Goal: Task Accomplishment & Management: Use online tool/utility

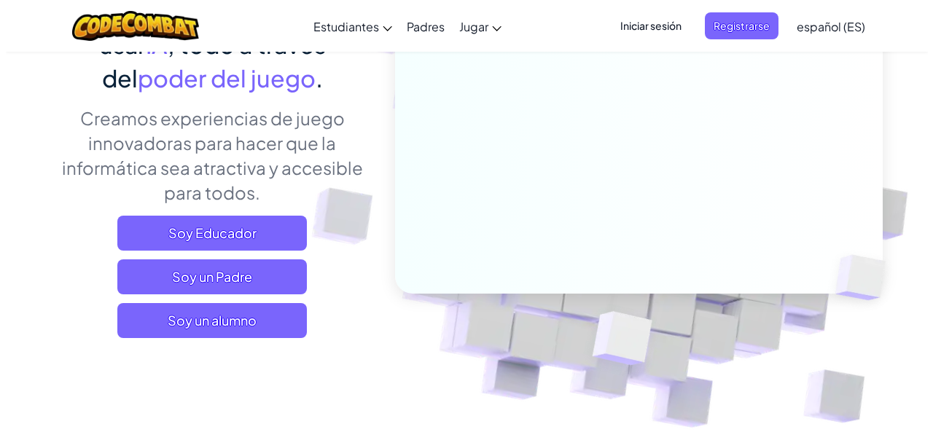
scroll to position [217, 0]
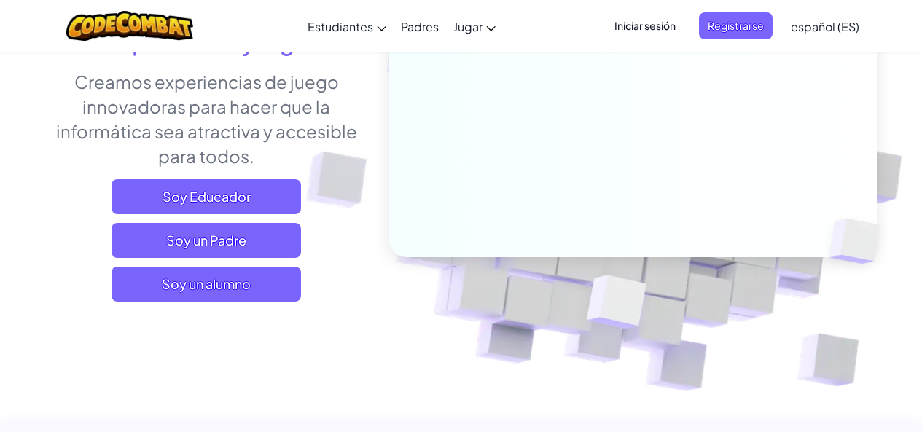
click at [203, 262] on div "Soy Educador Soy un Padre Soy un alumno" at bounding box center [206, 240] width 321 height 122
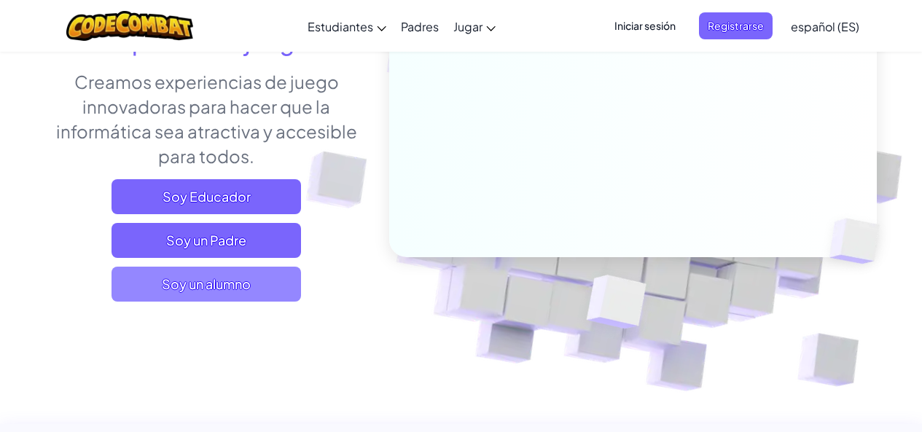
click at [204, 283] on span "Soy un alumno" at bounding box center [206, 284] width 189 height 35
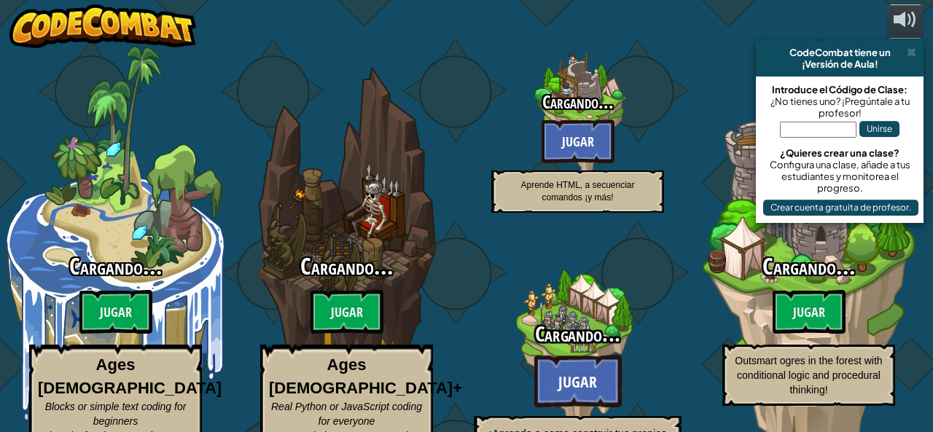
select select "es-ES"
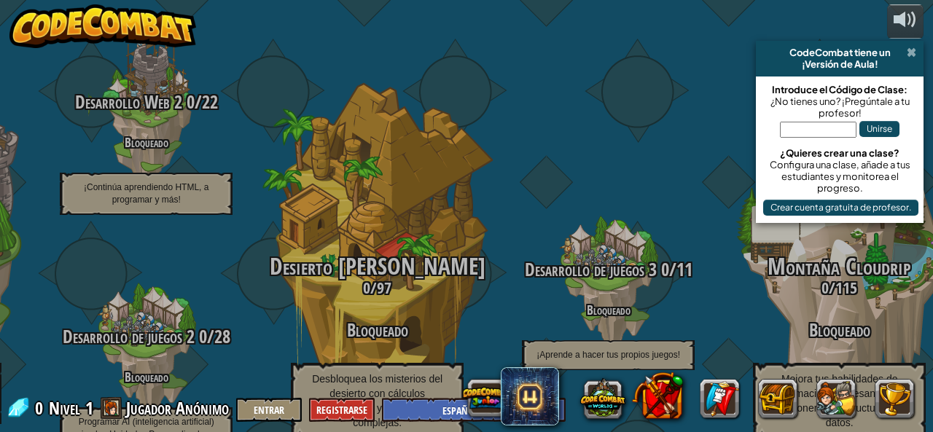
click at [911, 51] on span at bounding box center [911, 53] width 9 height 12
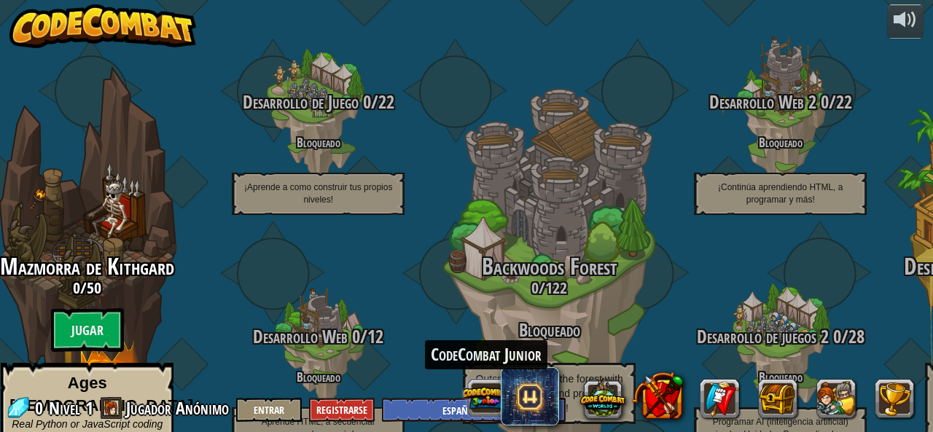
click at [477, 402] on button at bounding box center [486, 397] width 45 height 45
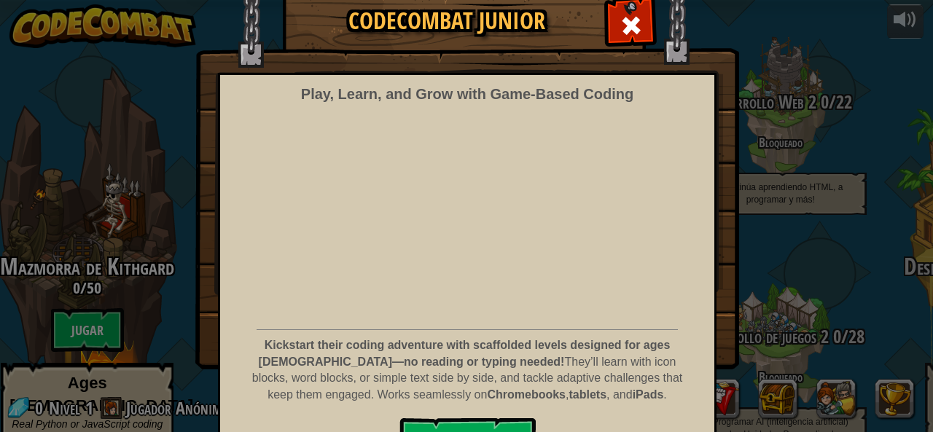
scroll to position [94, 0]
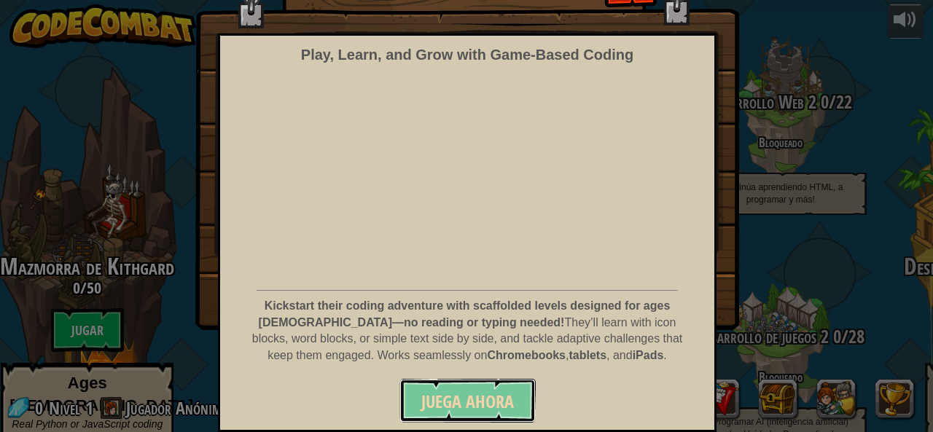
click at [452, 383] on button "Juega ahora" at bounding box center [467, 401] width 136 height 44
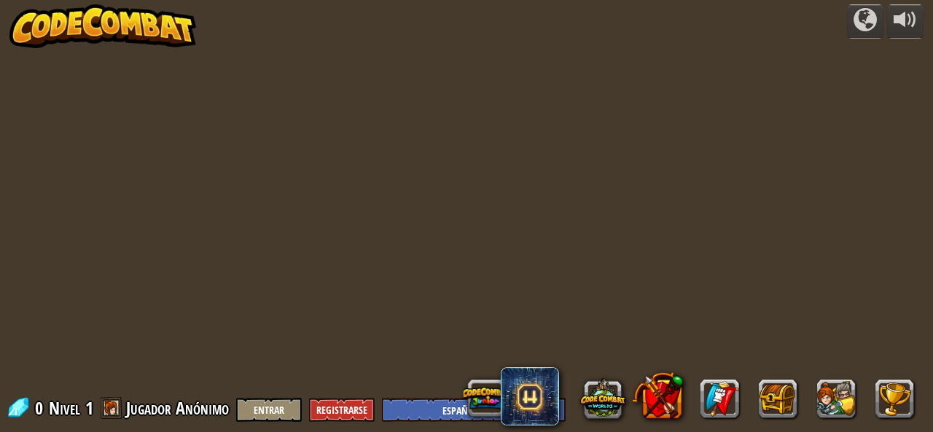
select select "es-ES"
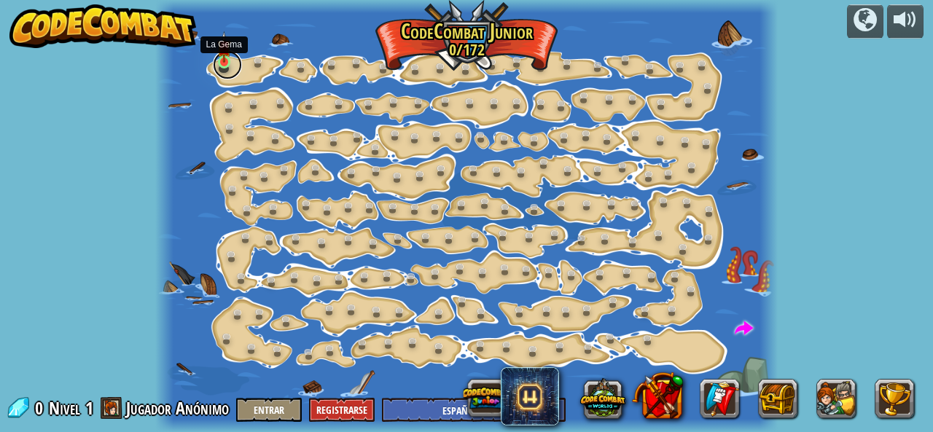
click at [225, 69] on link at bounding box center [227, 64] width 29 height 29
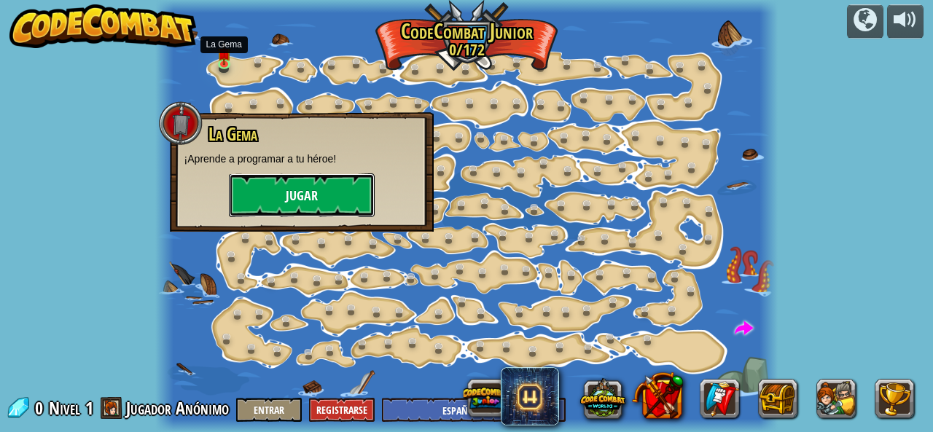
click at [277, 198] on button "Jugar" at bounding box center [302, 195] width 146 height 44
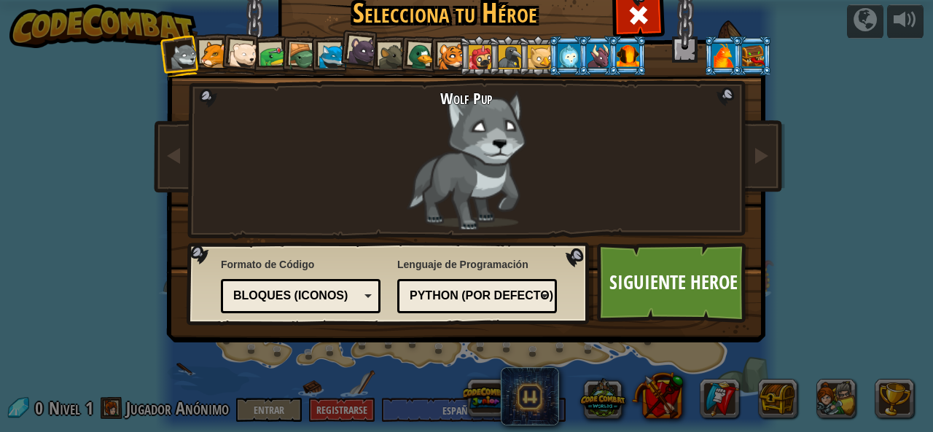
click at [209, 60] on div at bounding box center [213, 55] width 27 height 27
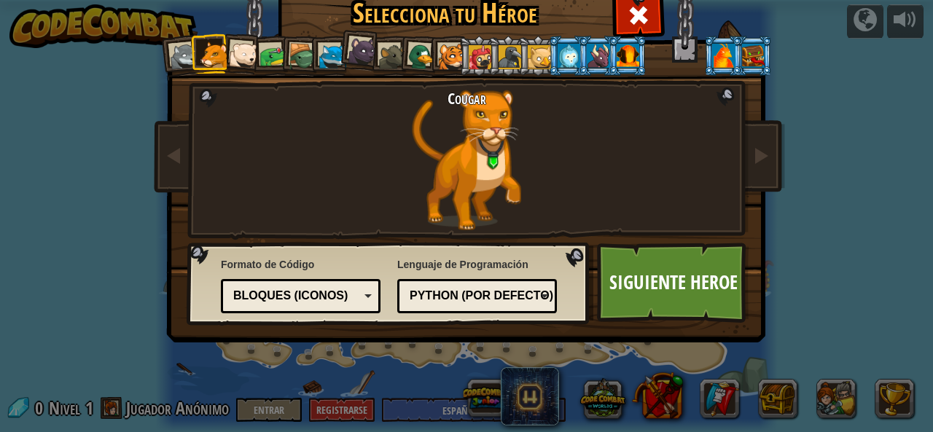
click at [237, 52] on div at bounding box center [243, 55] width 29 height 29
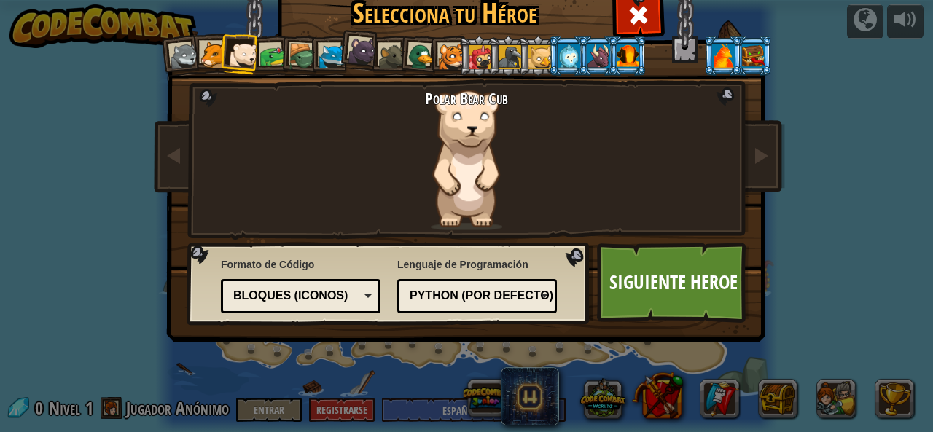
click at [265, 55] on div at bounding box center [272, 56] width 27 height 27
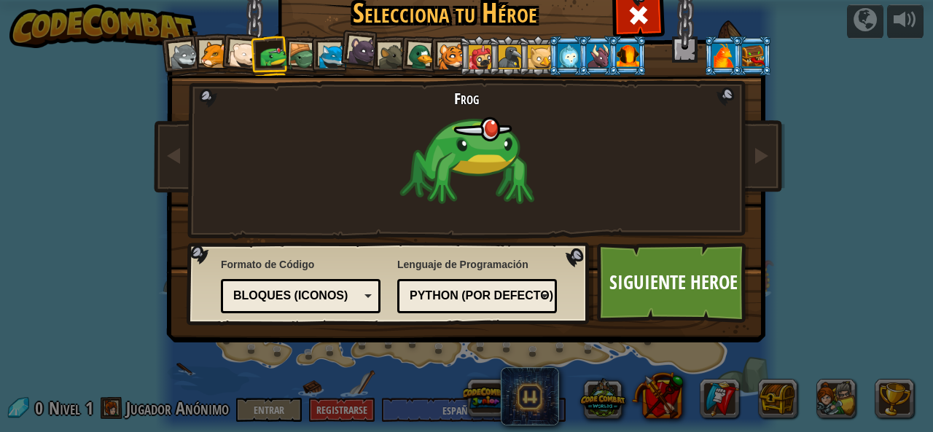
click at [297, 64] on div at bounding box center [303, 57] width 28 height 28
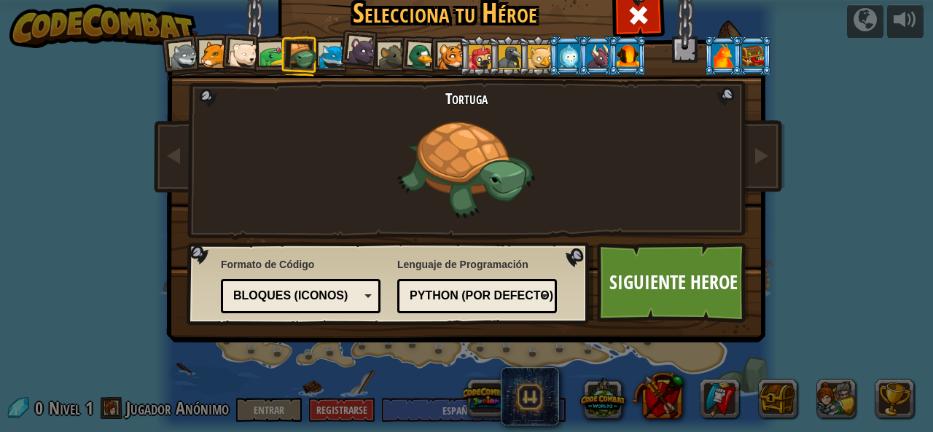
click at [328, 48] on div at bounding box center [332, 57] width 27 height 27
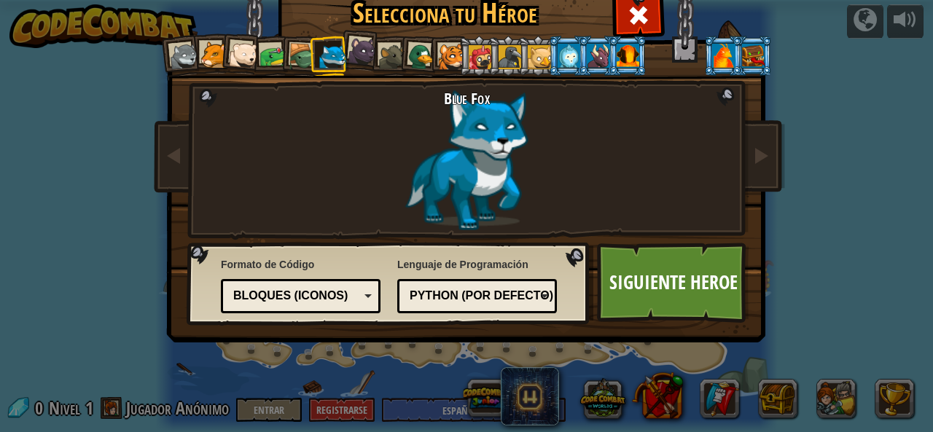
click at [352, 37] on div at bounding box center [362, 50] width 29 height 29
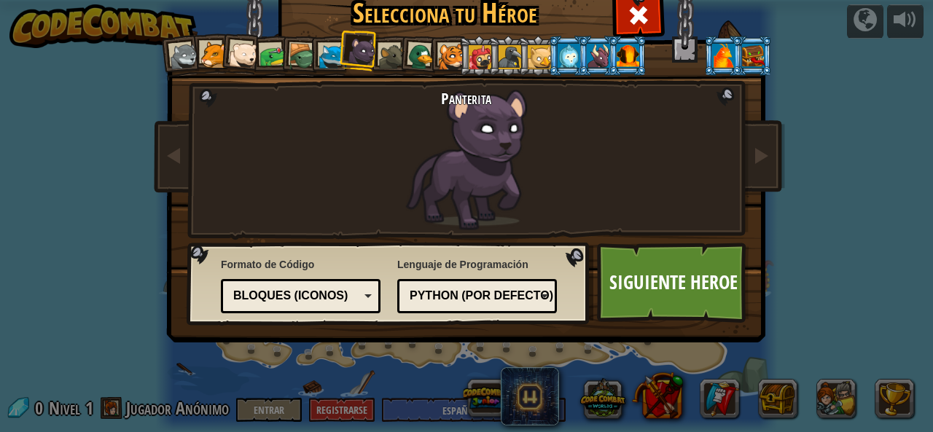
click at [381, 60] on div at bounding box center [392, 57] width 27 height 27
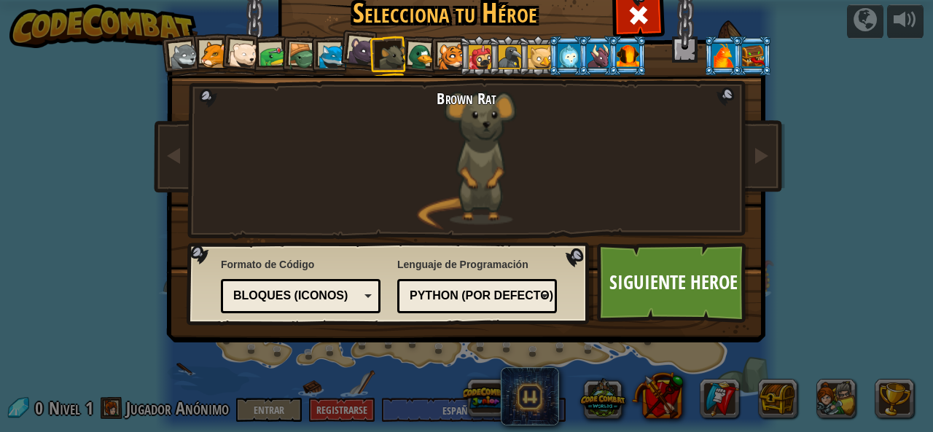
click at [409, 52] on div at bounding box center [421, 57] width 28 height 28
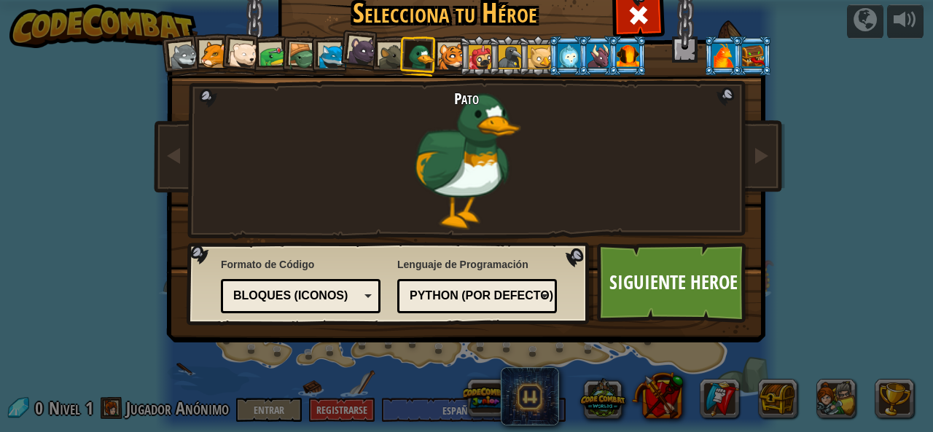
click at [459, 49] on li at bounding box center [478, 56] width 39 height 40
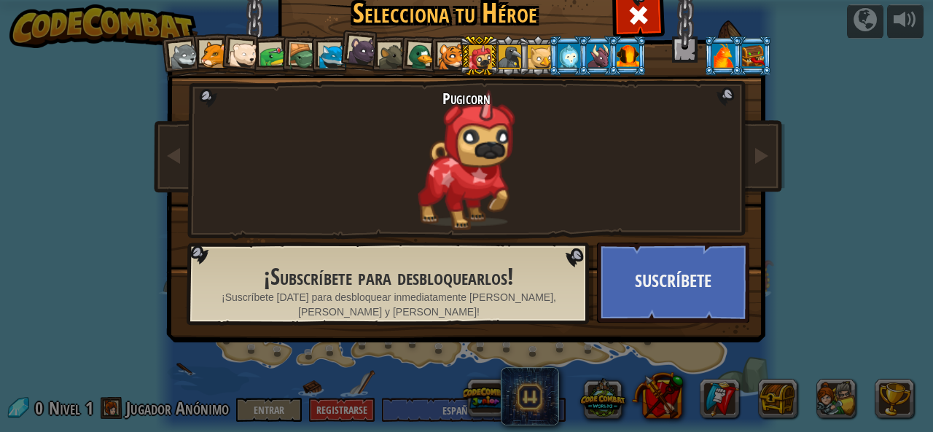
click at [446, 60] on div at bounding box center [451, 57] width 27 height 27
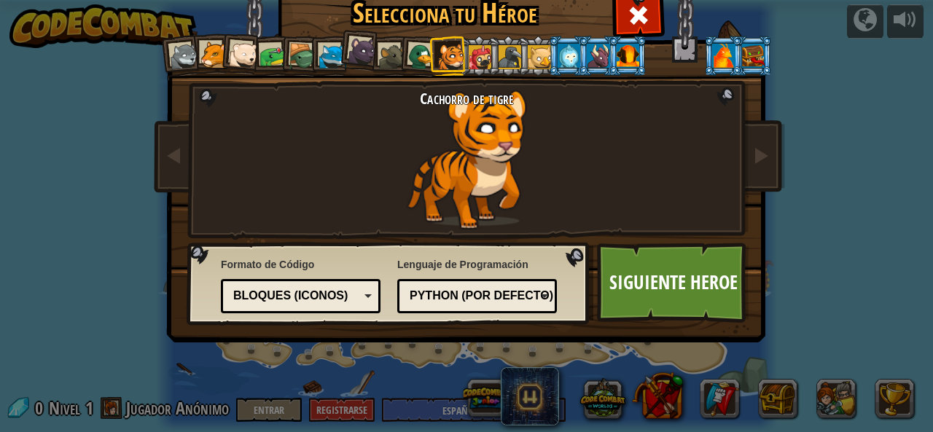
click at [719, 48] on div at bounding box center [723, 55] width 23 height 23
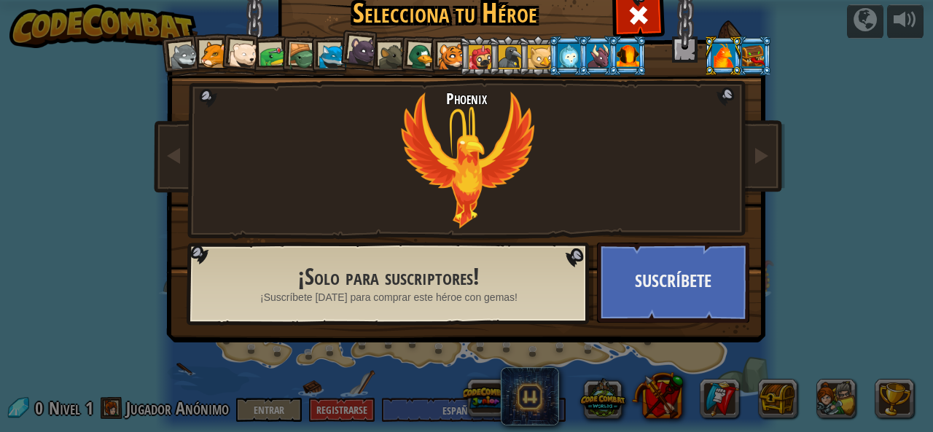
click at [751, 50] on div at bounding box center [753, 55] width 23 height 23
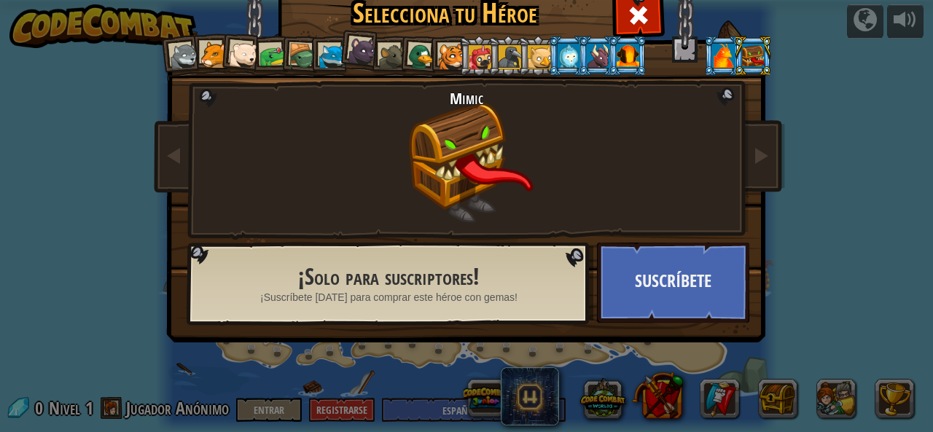
click at [443, 52] on div at bounding box center [451, 57] width 27 height 27
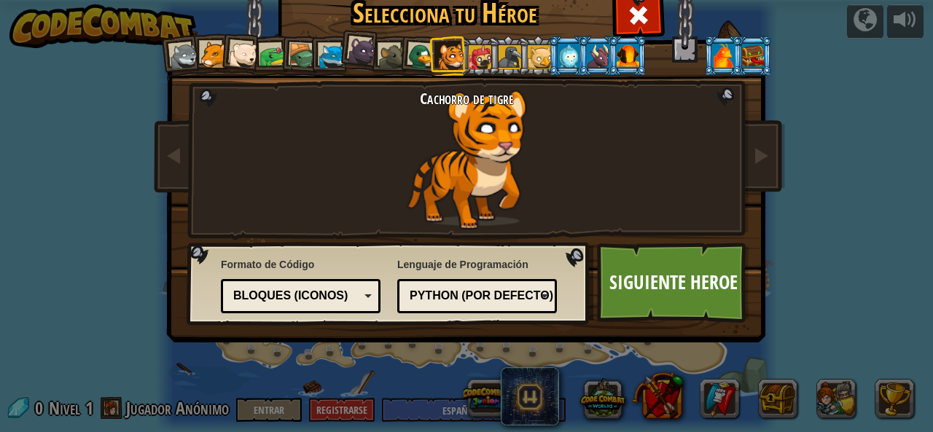
click at [354, 52] on div at bounding box center [362, 50] width 29 height 29
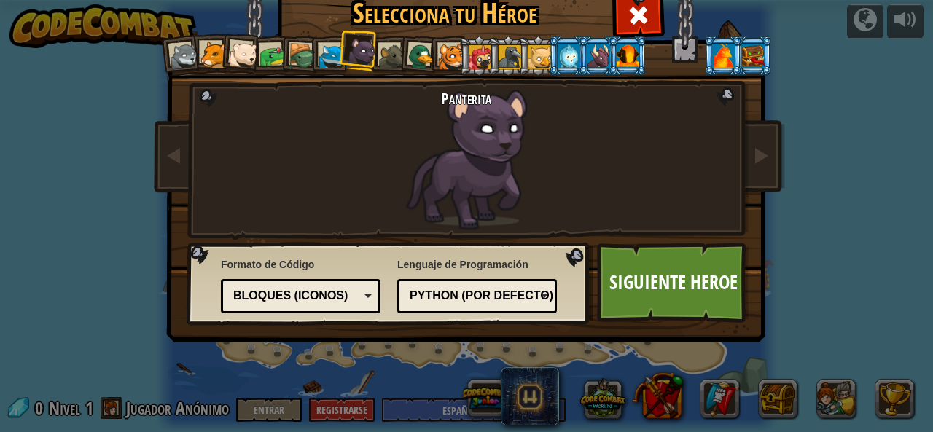
click at [450, 58] on div at bounding box center [451, 57] width 27 height 27
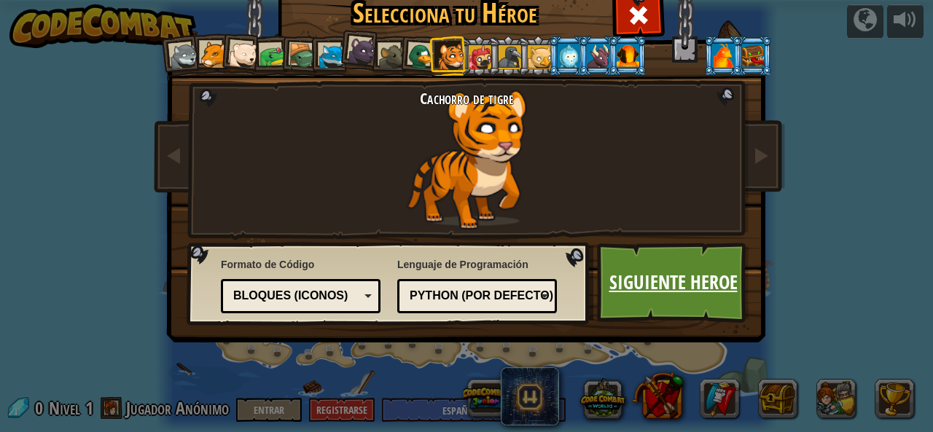
click at [722, 268] on link "Siguiente Heroe" at bounding box center [673, 283] width 152 height 80
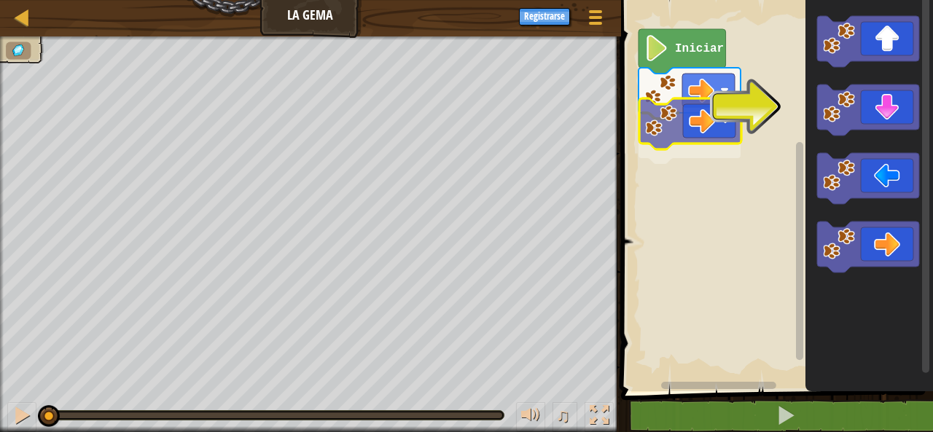
click at [725, 137] on div "Iniciar" at bounding box center [775, 192] width 316 height 399
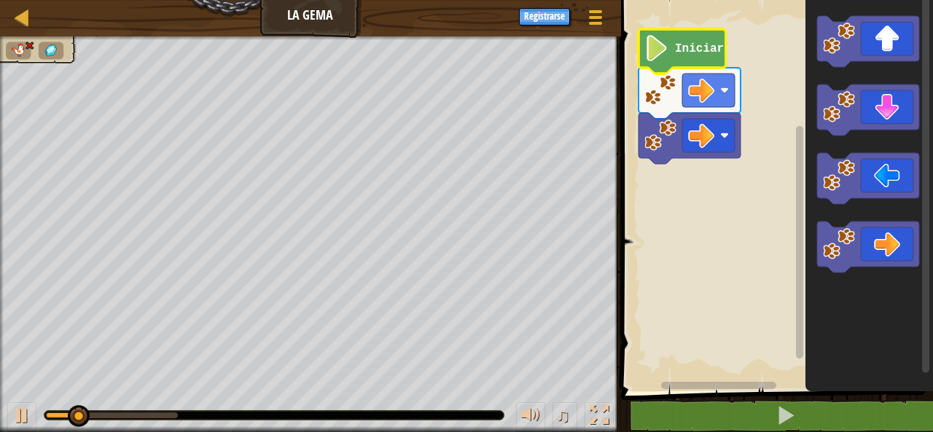
click at [654, 40] on image "Espacio de trabajo de Blockly" at bounding box center [656, 48] width 25 height 26
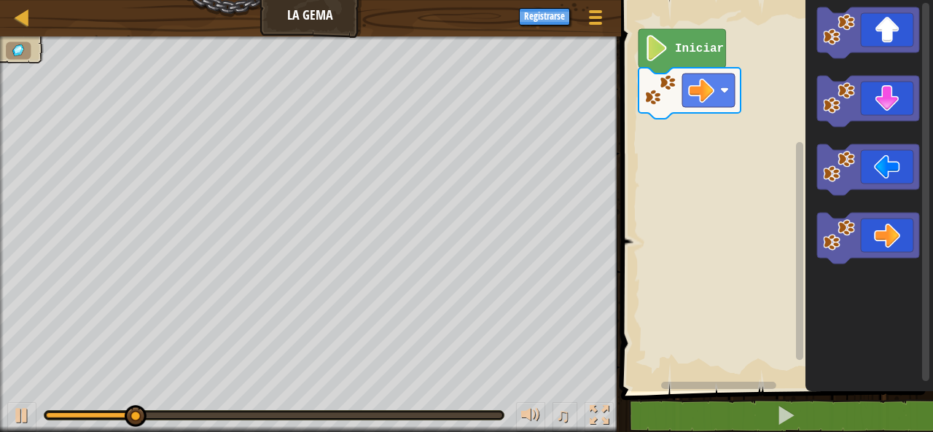
click at [747, 108] on div "Iniciar" at bounding box center [775, 192] width 316 height 399
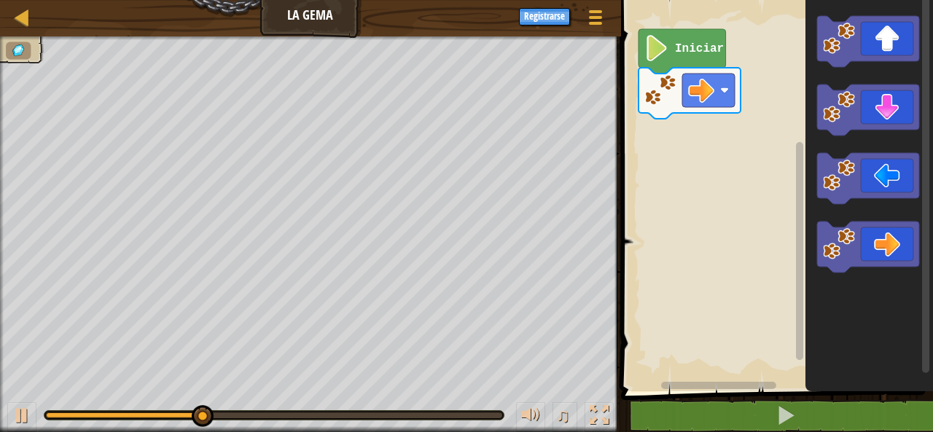
click at [811, 128] on icon "Espacio de trabajo de Blockly" at bounding box center [869, 192] width 128 height 399
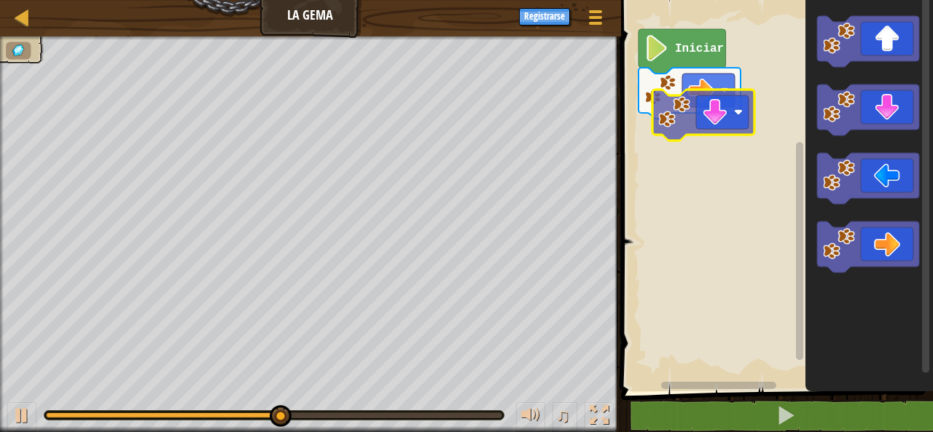
click at [704, 108] on div "Iniciar" at bounding box center [775, 192] width 316 height 399
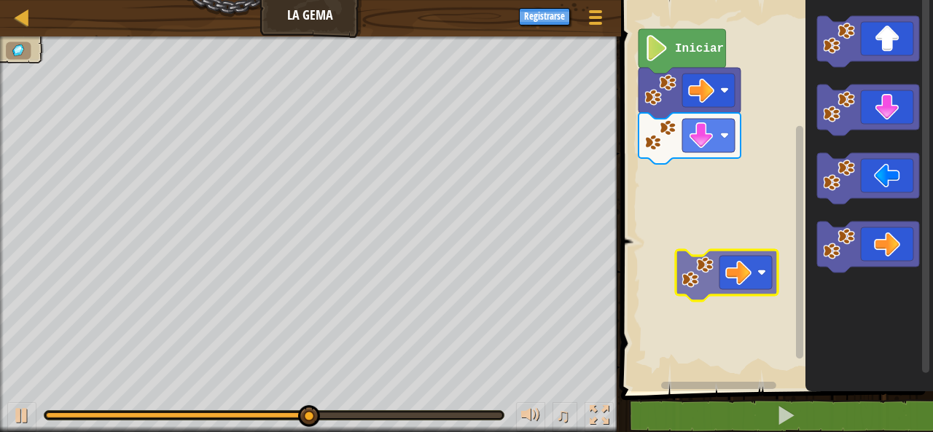
click at [730, 270] on div "Iniciar" at bounding box center [775, 192] width 316 height 399
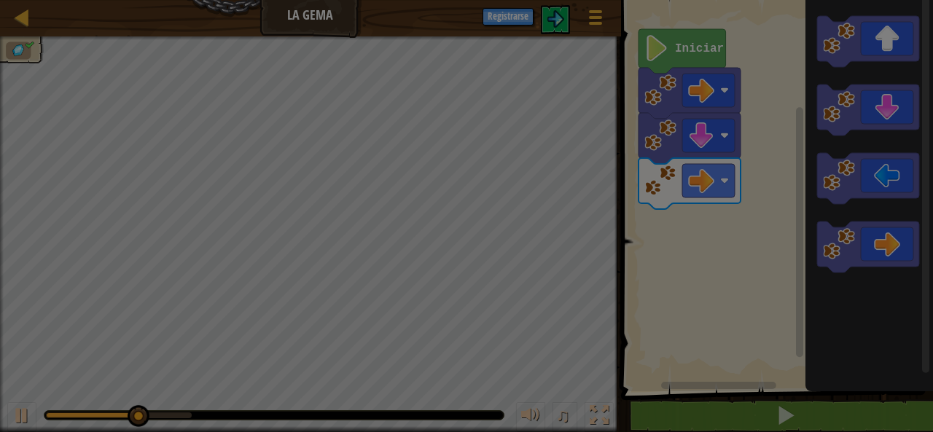
click at [733, 1] on body "Mapa La Gema Menú del Juego Registrarse 1 ההההההההההההההההההההההההההההההההההההה…" at bounding box center [466, 0] width 933 height 1
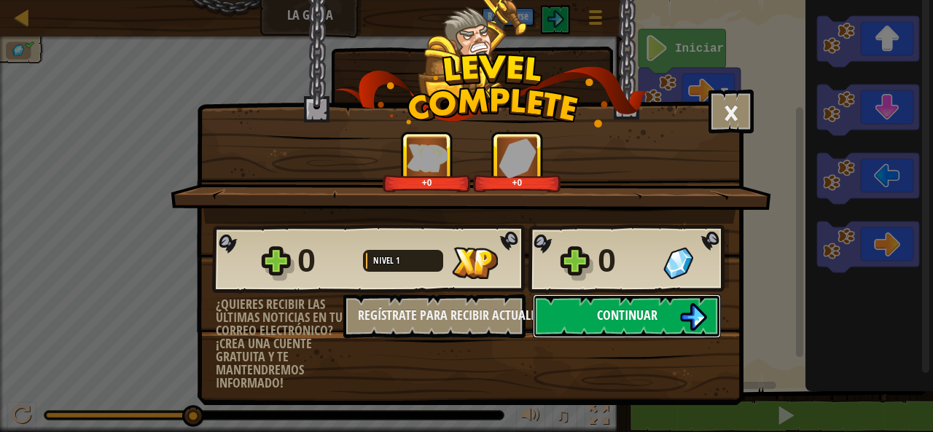
click at [607, 313] on span "Continuar" at bounding box center [627, 315] width 60 height 18
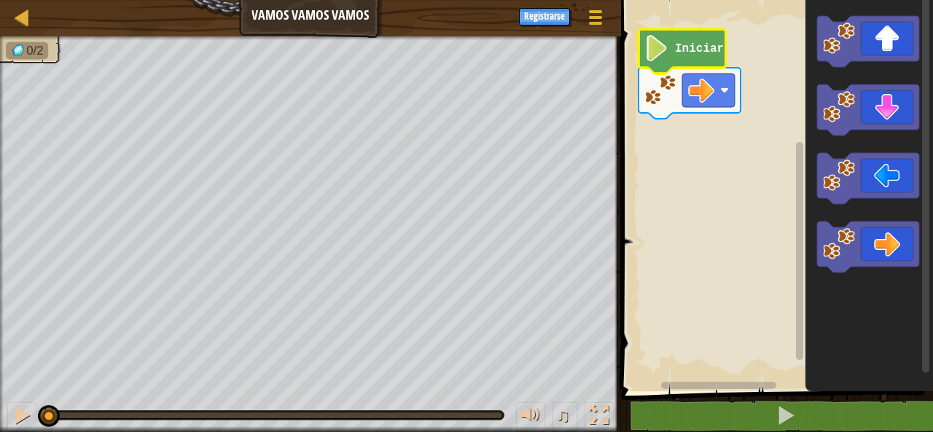
click at [675, 60] on icon "Espacio de trabajo de Blockly" at bounding box center [681, 51] width 87 height 44
click at [778, 66] on rect "Espacio de trabajo de Blockly" at bounding box center [775, 192] width 316 height 399
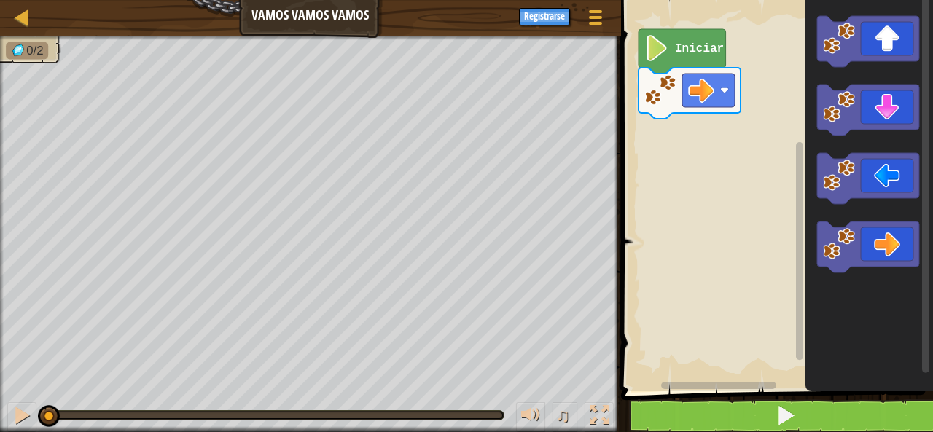
click at [665, 28] on rect "Espacio de trabajo de Blockly" at bounding box center [775, 192] width 316 height 399
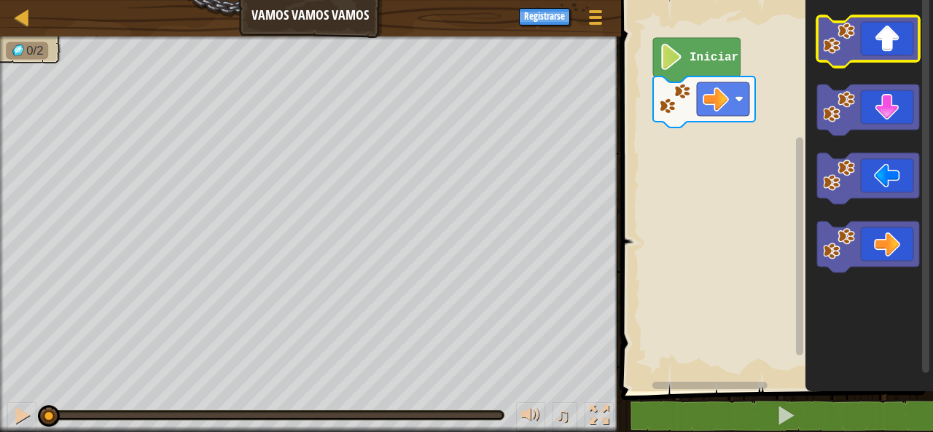
click at [873, 56] on icon "Espacio de trabajo de Blockly" at bounding box center [868, 41] width 102 height 51
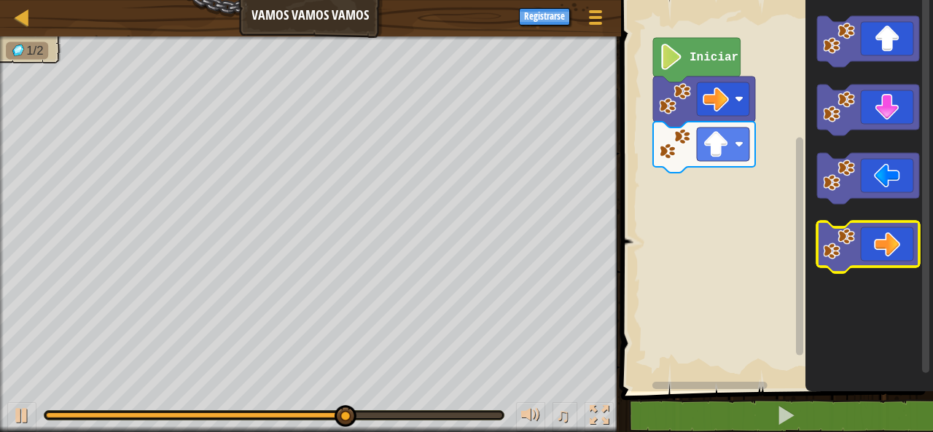
click at [870, 249] on icon "Espacio de trabajo de Blockly" at bounding box center [868, 247] width 102 height 51
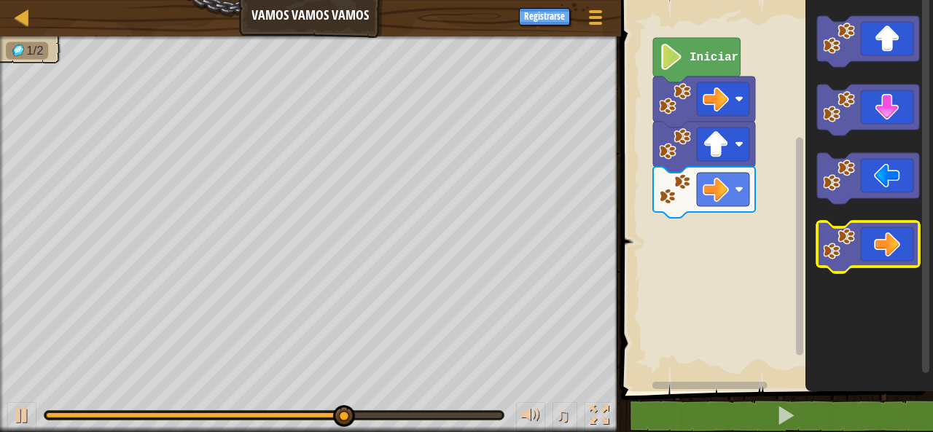
click at [857, 259] on icon "Espacio de trabajo de Blockly" at bounding box center [868, 247] width 102 height 51
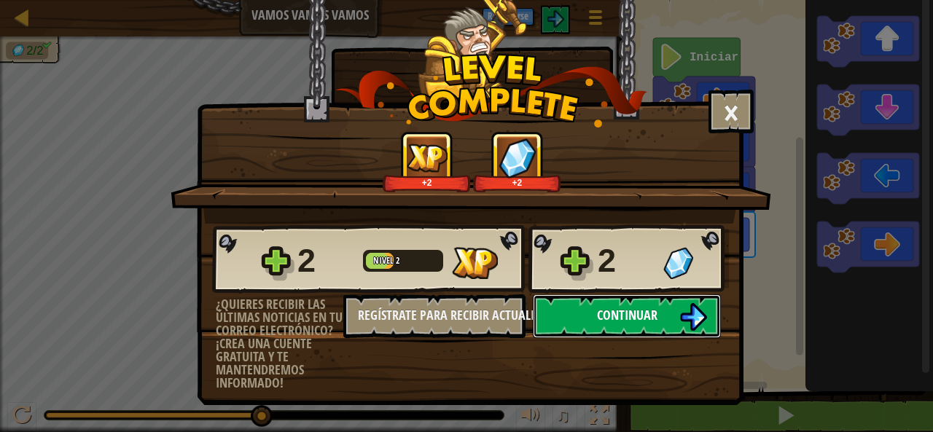
click at [675, 318] on button "Continuar" at bounding box center [627, 316] width 188 height 44
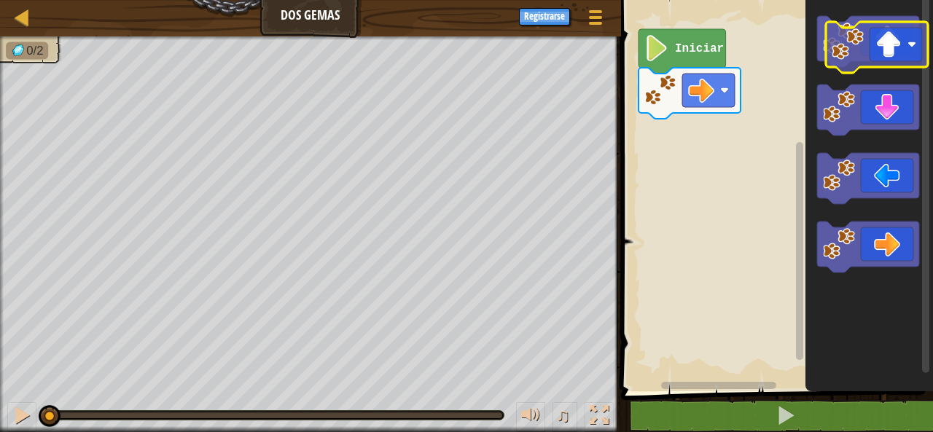
click at [887, 39] on icon "Espacio de trabajo de Blockly" at bounding box center [868, 41] width 102 height 51
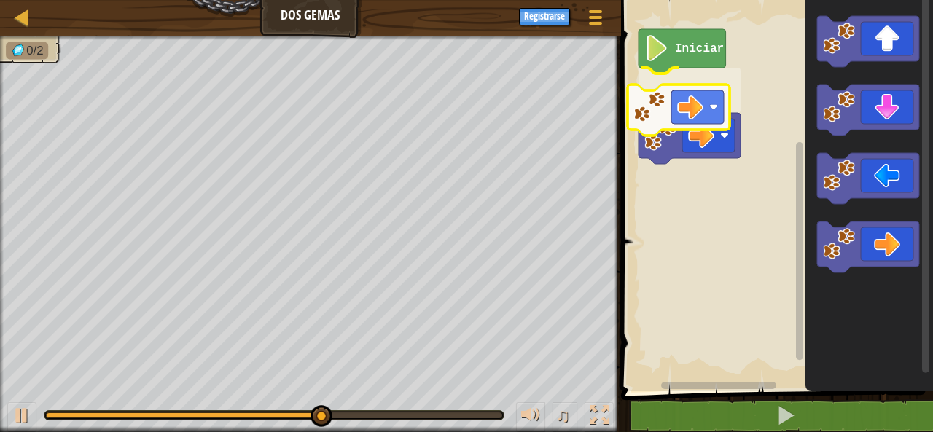
click at [689, 133] on div "Iniciar" at bounding box center [775, 192] width 316 height 399
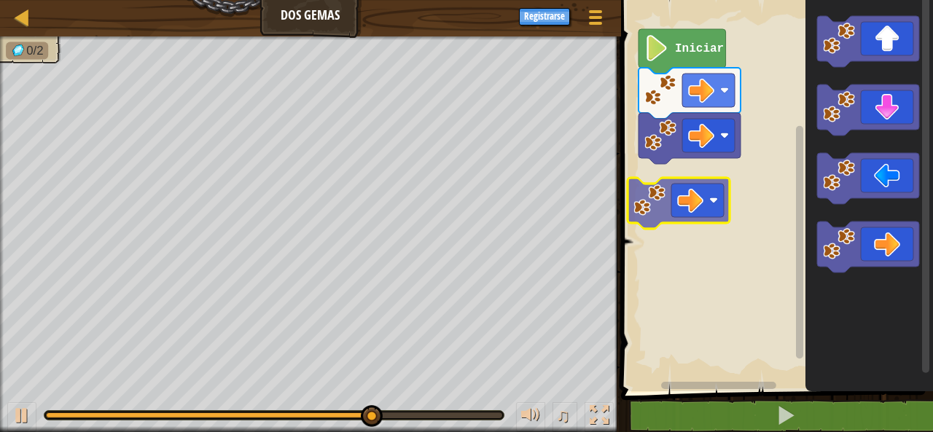
click at [687, 213] on div "Iniciar" at bounding box center [775, 192] width 316 height 399
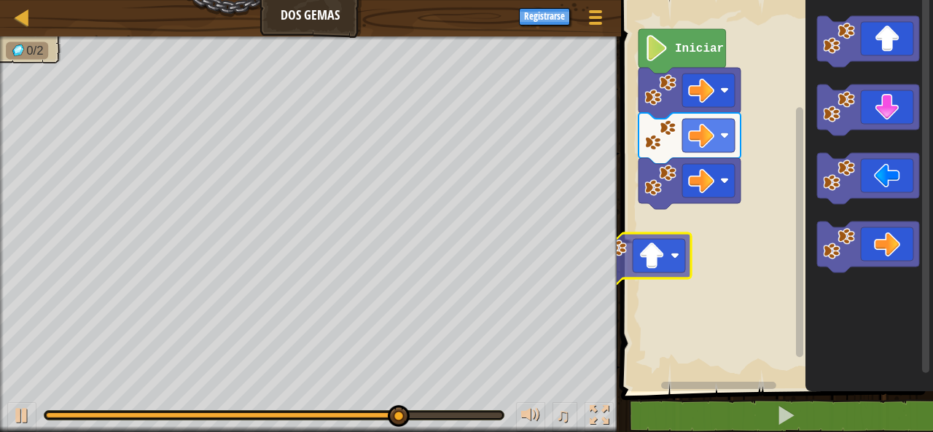
click at [690, 267] on div "Iniciar" at bounding box center [775, 192] width 316 height 399
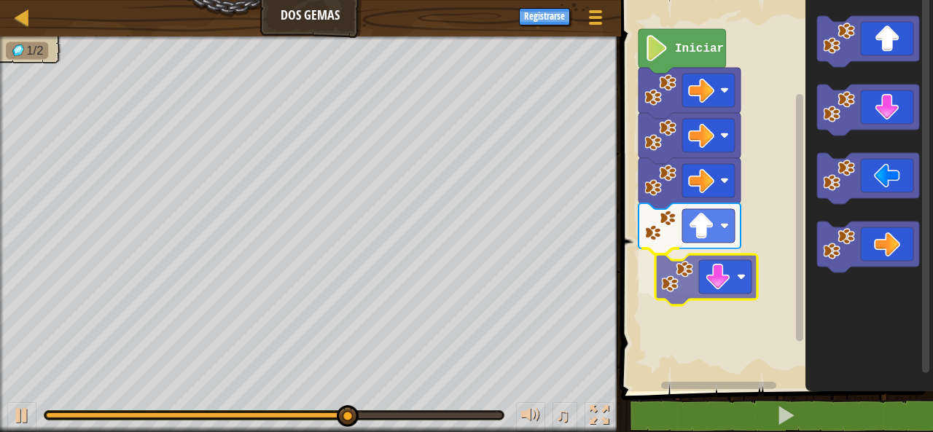
click at [684, 320] on div "Iniciar" at bounding box center [775, 192] width 316 height 399
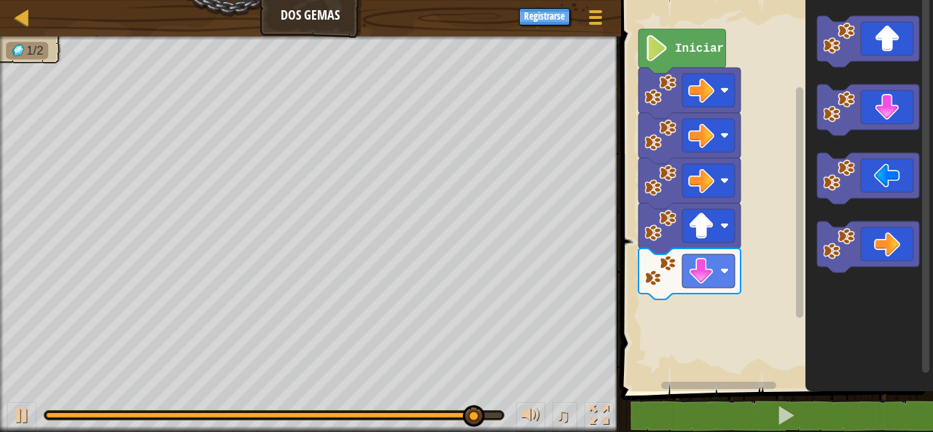
click at [710, 327] on div "Iniciar" at bounding box center [775, 192] width 316 height 399
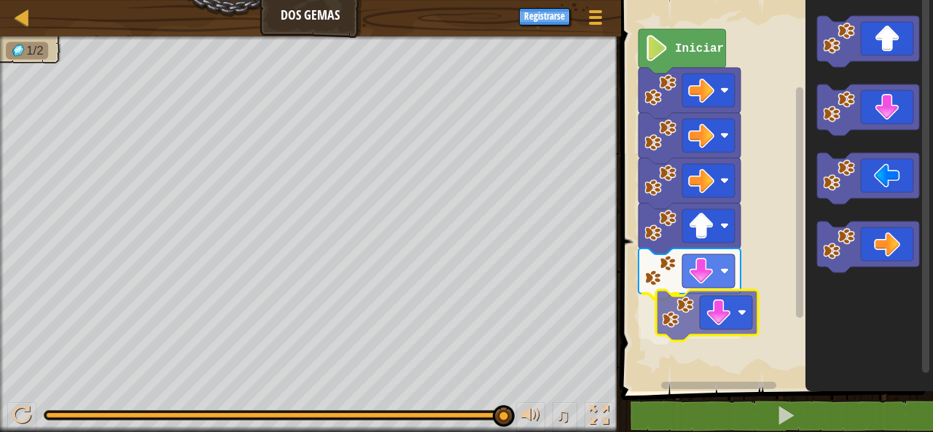
click at [730, 310] on div "Iniciar" at bounding box center [775, 192] width 316 height 399
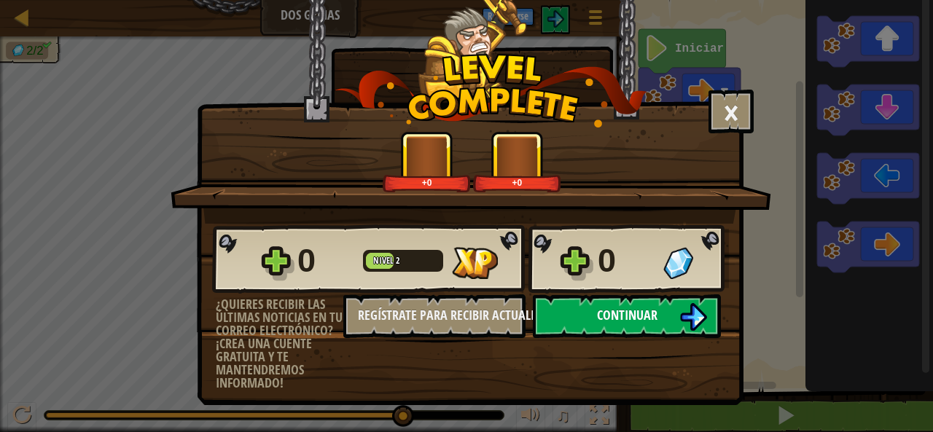
drag, startPoint x: 644, startPoint y: 314, endPoint x: 655, endPoint y: 294, distance: 22.9
click at [655, 294] on button "Continuar" at bounding box center [627, 316] width 188 height 44
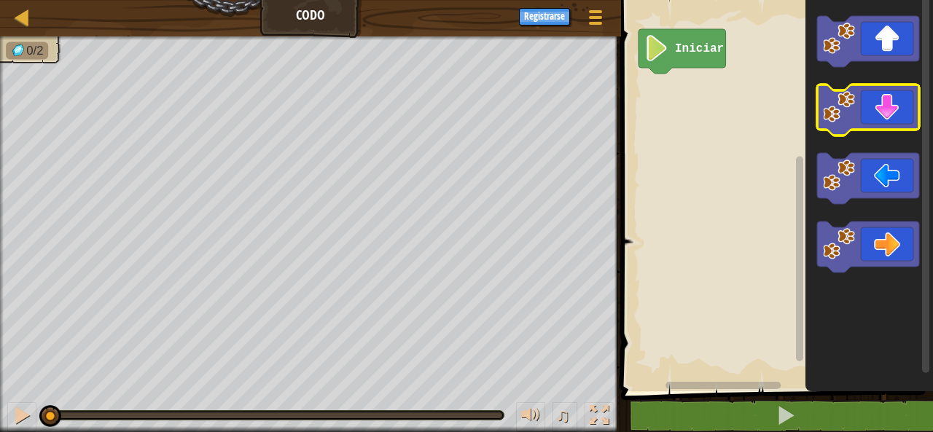
click at [872, 95] on icon "Espacio de trabajo de Blockly" at bounding box center [868, 110] width 102 height 51
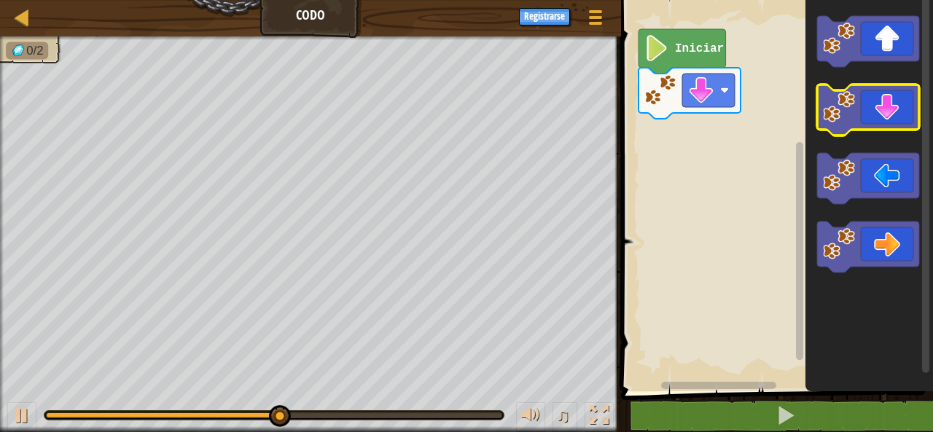
click at [875, 117] on icon "Espacio de trabajo de Blockly" at bounding box center [868, 110] width 102 height 51
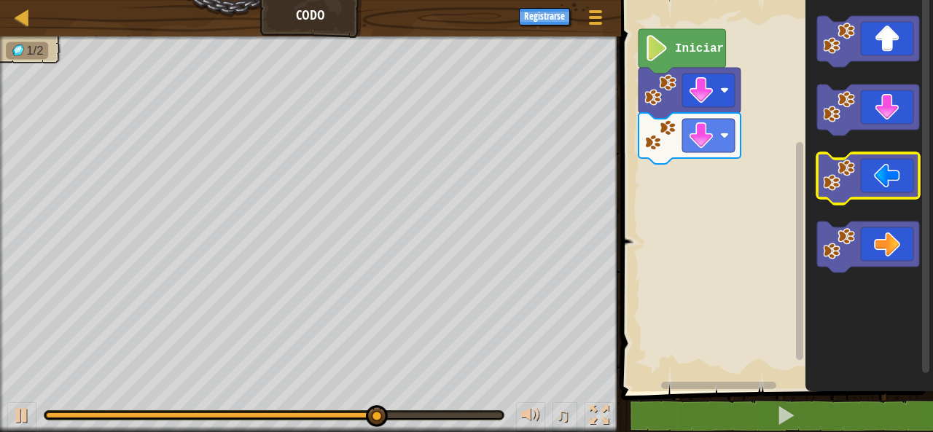
click at [848, 171] on image "Espacio de trabajo de Blockly" at bounding box center [839, 176] width 32 height 32
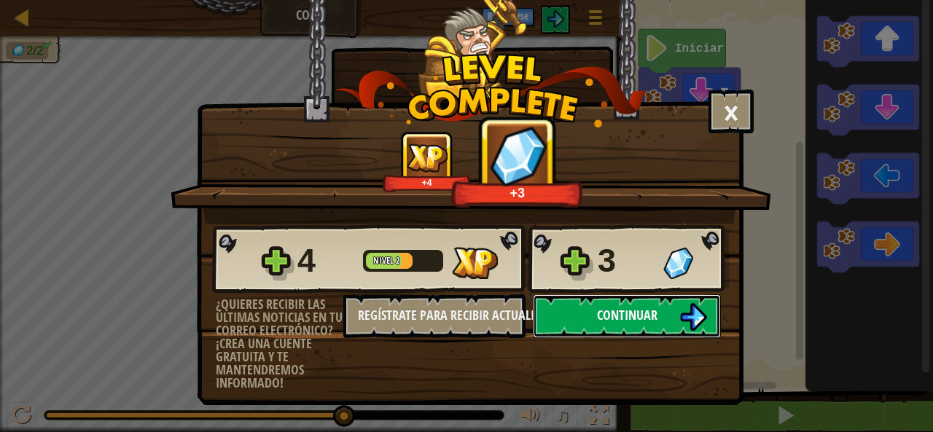
click at [601, 317] on span "Continuar" at bounding box center [627, 315] width 60 height 18
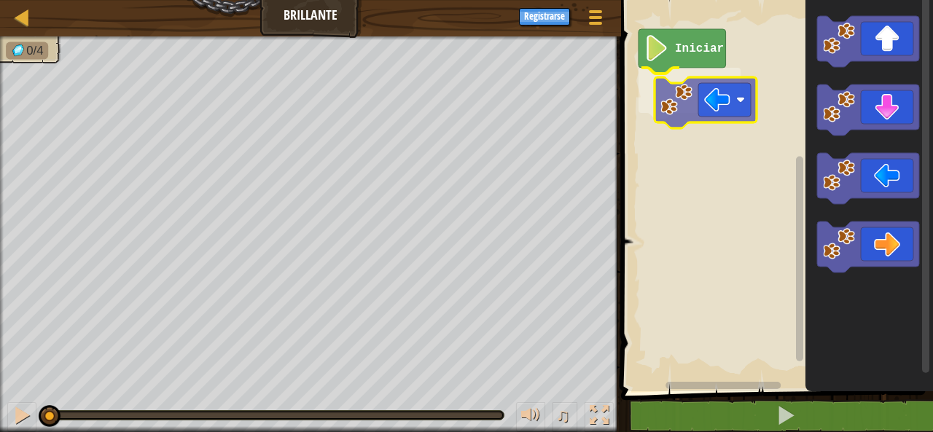
click at [735, 82] on div "Iniciar" at bounding box center [775, 192] width 316 height 399
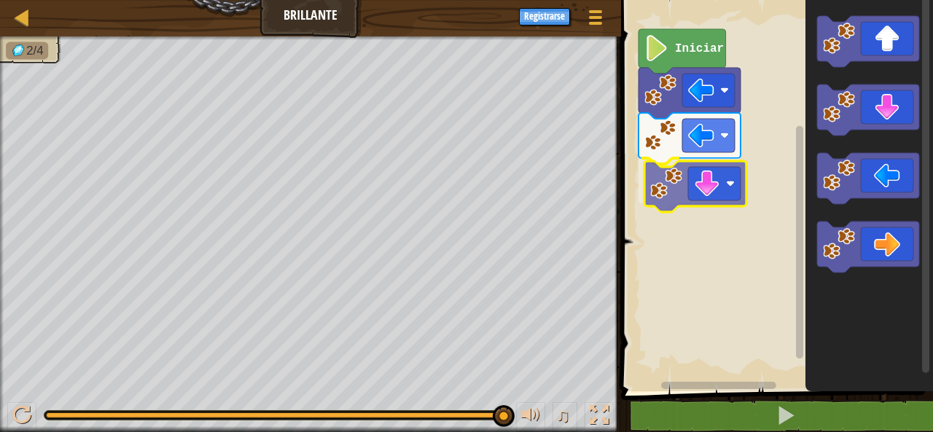
click at [741, 185] on div "Iniciar" at bounding box center [775, 192] width 316 height 399
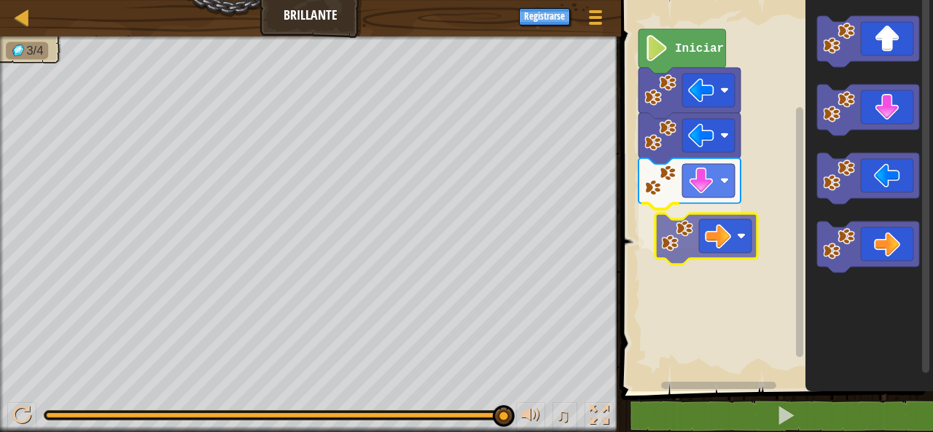
click at [722, 240] on div "Iniciar" at bounding box center [775, 192] width 316 height 399
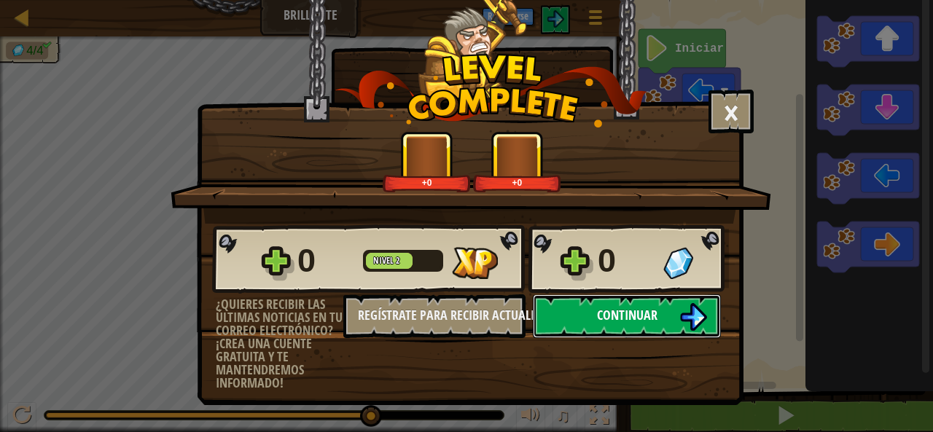
drag, startPoint x: 619, startPoint y: 305, endPoint x: 602, endPoint y: 308, distance: 17.2
click at [602, 308] on button "Continuar" at bounding box center [627, 316] width 188 height 44
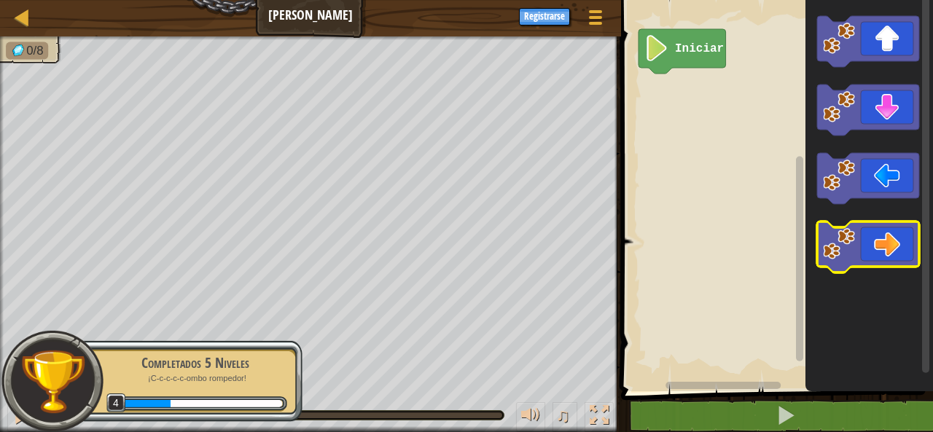
click at [860, 230] on icon "Espacio de trabajo de Blockly" at bounding box center [868, 247] width 102 height 51
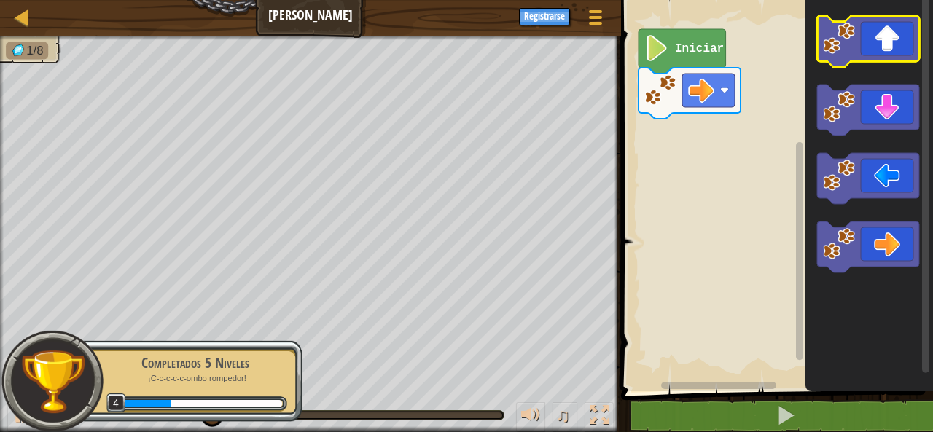
click at [859, 50] on icon "Espacio de trabajo de Blockly" at bounding box center [868, 41] width 102 height 51
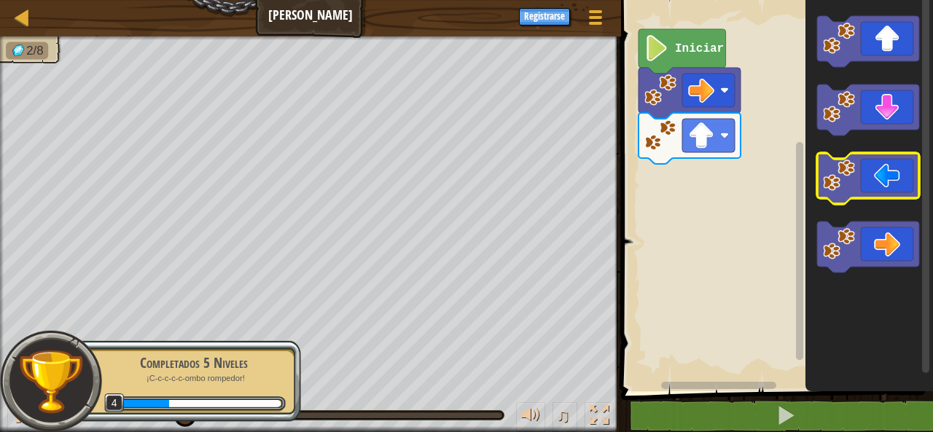
click at [900, 181] on icon "Espacio de trabajo de Blockly" at bounding box center [868, 178] width 102 height 51
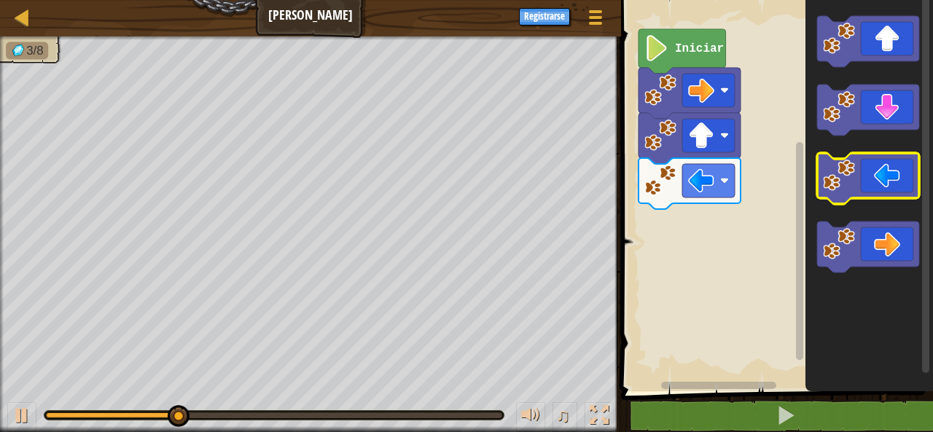
click at [900, 181] on icon "Espacio de trabajo de Blockly" at bounding box center [868, 178] width 102 height 51
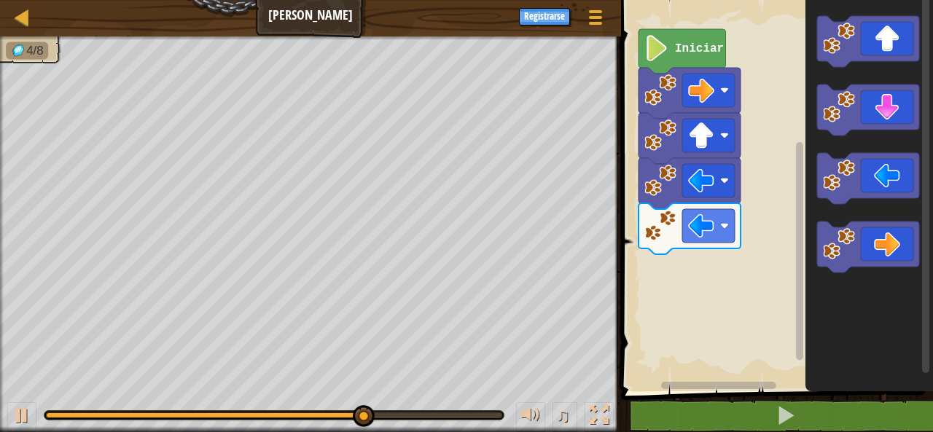
click at [851, 136] on icon "Espacio de trabajo de Blockly" at bounding box center [869, 192] width 128 height 399
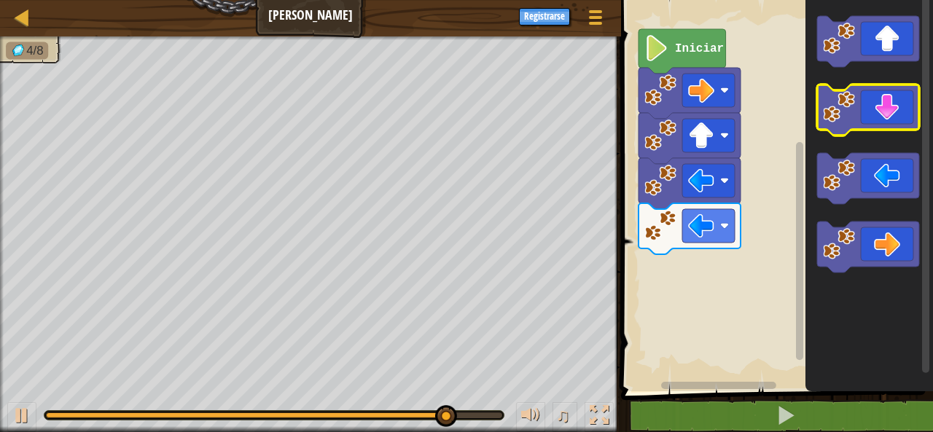
click at [846, 111] on image "Espacio de trabajo de Blockly" at bounding box center [839, 107] width 32 height 32
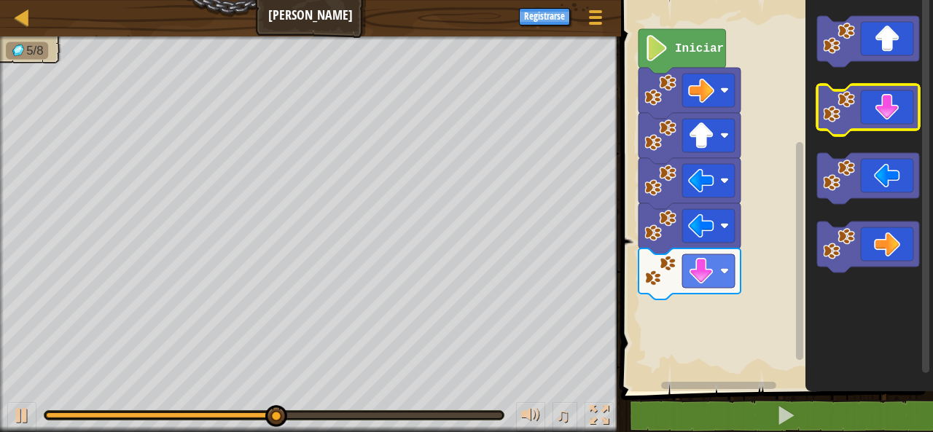
click at [846, 111] on image "Espacio de trabajo de Blockly" at bounding box center [839, 107] width 32 height 32
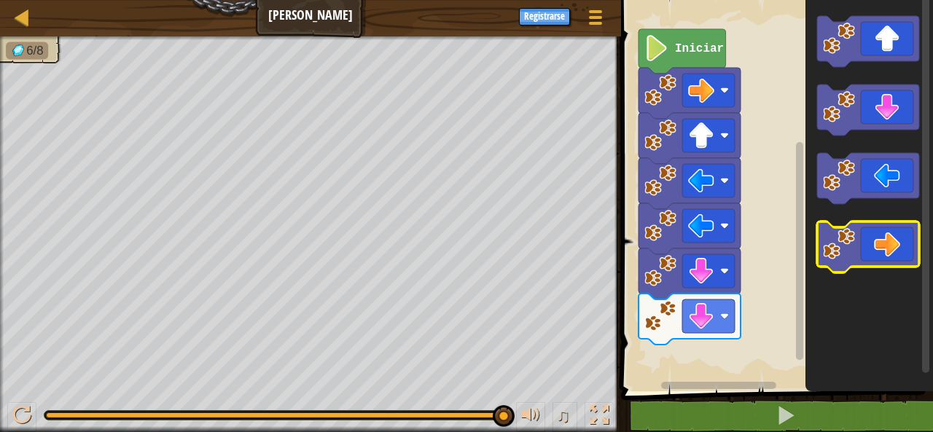
click at [864, 233] on icon "Espacio de trabajo de Blockly" at bounding box center [868, 247] width 102 height 51
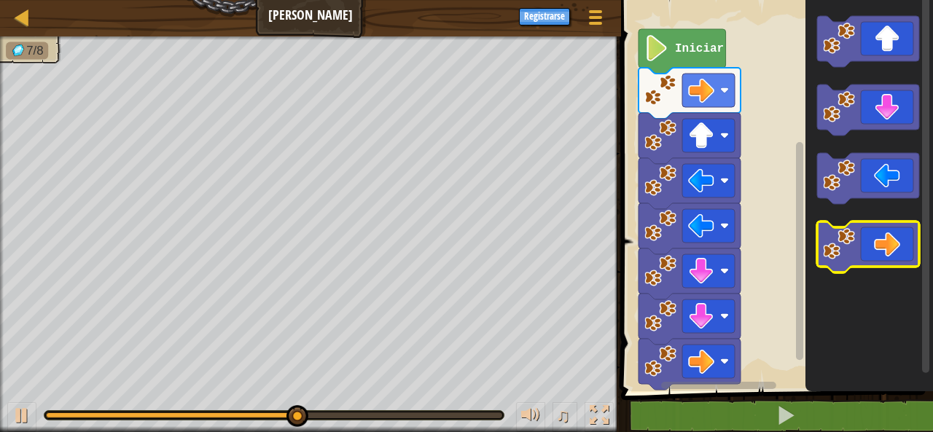
click at [864, 233] on icon "Espacio de trabajo de Blockly" at bounding box center [868, 247] width 102 height 51
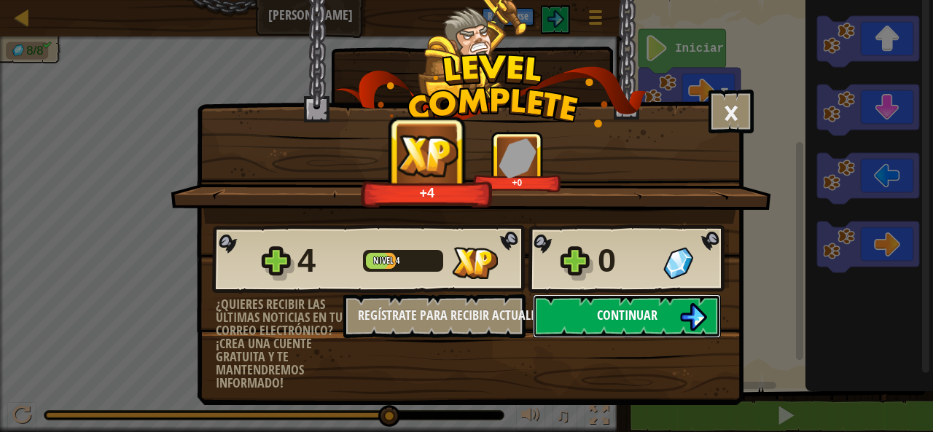
click at [605, 320] on span "Continuar" at bounding box center [627, 315] width 60 height 18
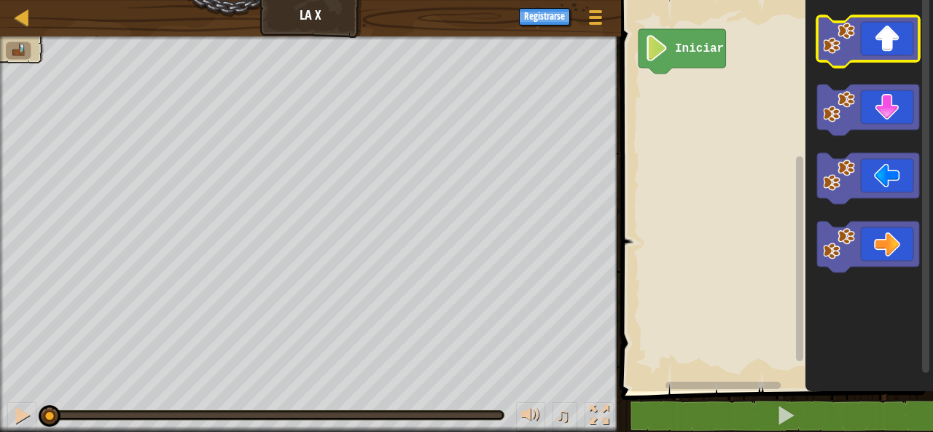
click at [912, 31] on icon "Espacio de trabajo de Blockly" at bounding box center [868, 41] width 102 height 51
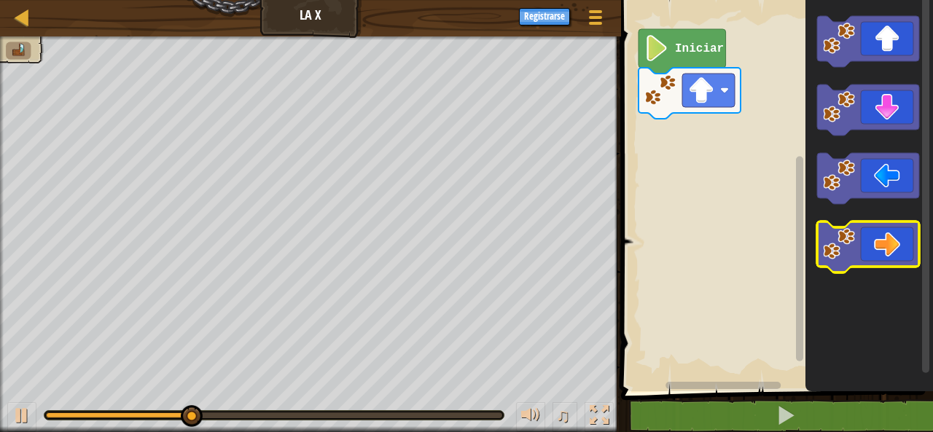
click at [914, 240] on icon "Espacio de trabajo de Blockly" at bounding box center [868, 247] width 102 height 51
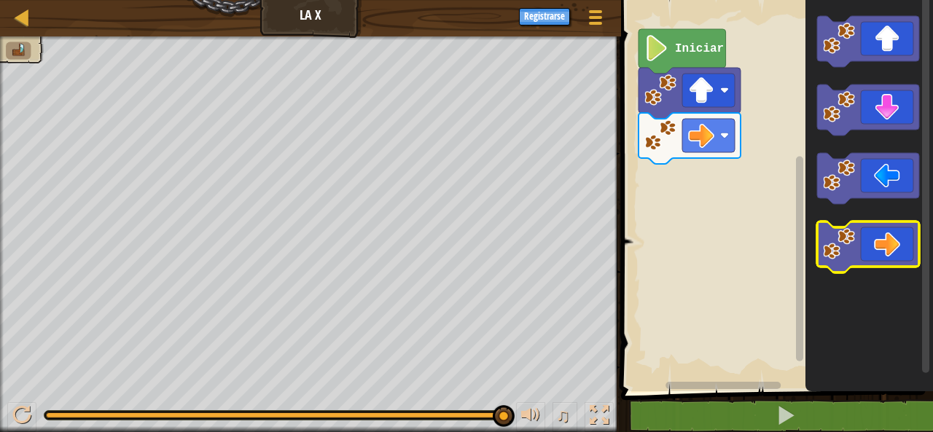
click at [885, 248] on icon "Espacio de trabajo de Blockly" at bounding box center [868, 247] width 102 height 51
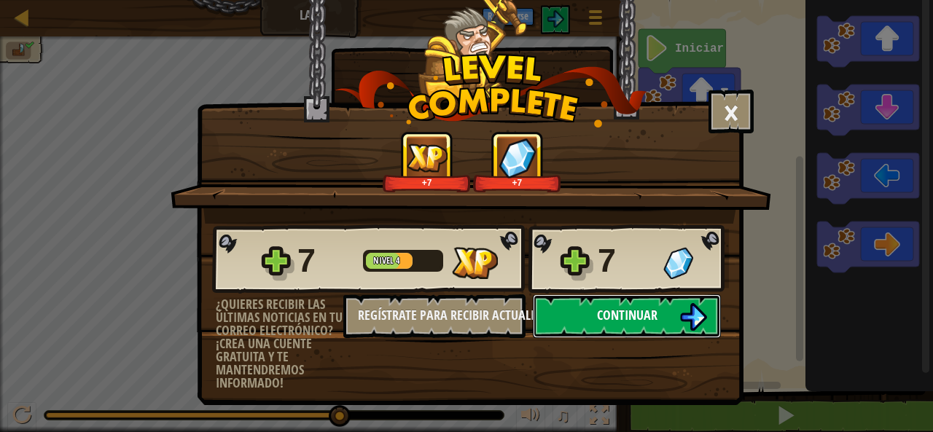
click at [592, 321] on button "Continuar" at bounding box center [627, 316] width 188 height 44
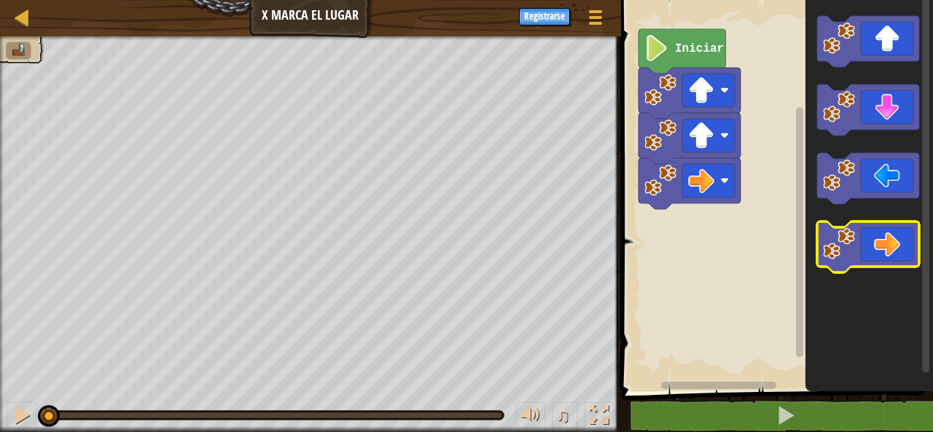
click at [894, 253] on icon "Espacio de trabajo de Blockly" at bounding box center [868, 247] width 102 height 51
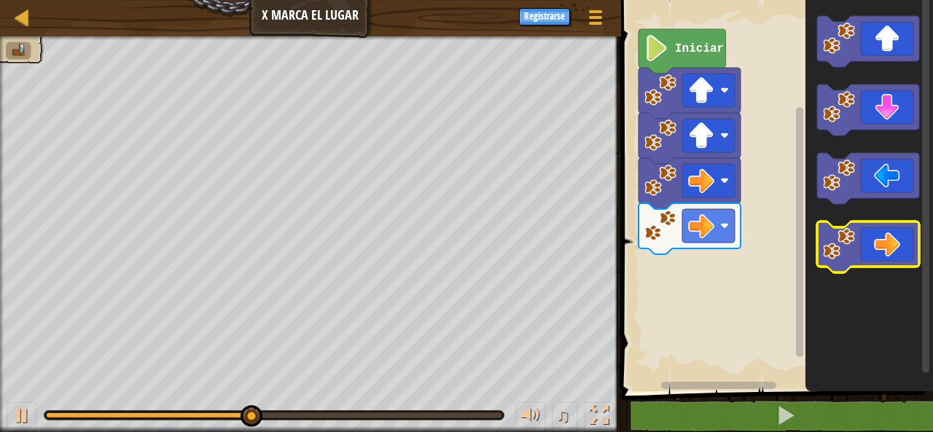
click at [888, 235] on icon "Espacio de trabajo de Blockly" at bounding box center [868, 247] width 102 height 51
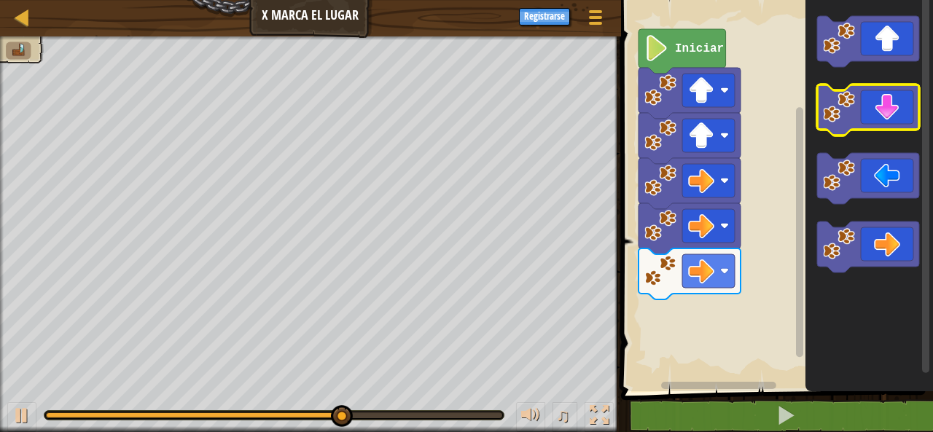
click at [900, 121] on icon "Espacio de trabajo de Blockly" at bounding box center [868, 110] width 102 height 51
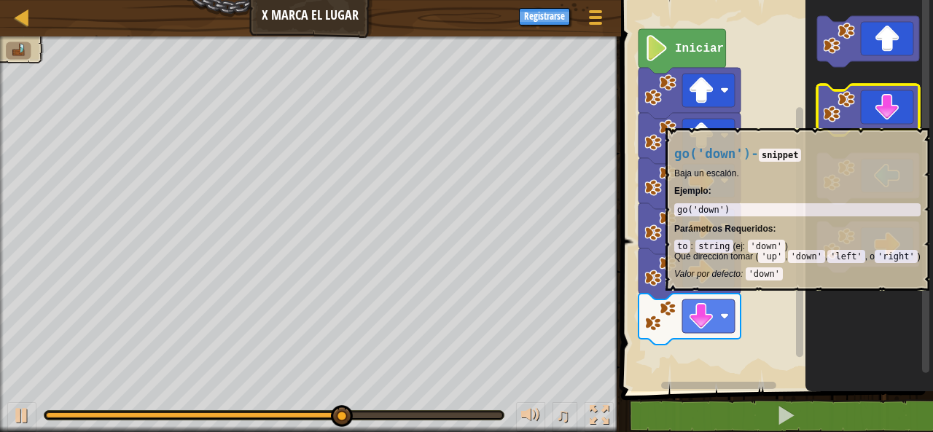
click at [900, 121] on icon "Espacio de trabajo de Blockly" at bounding box center [868, 110] width 102 height 51
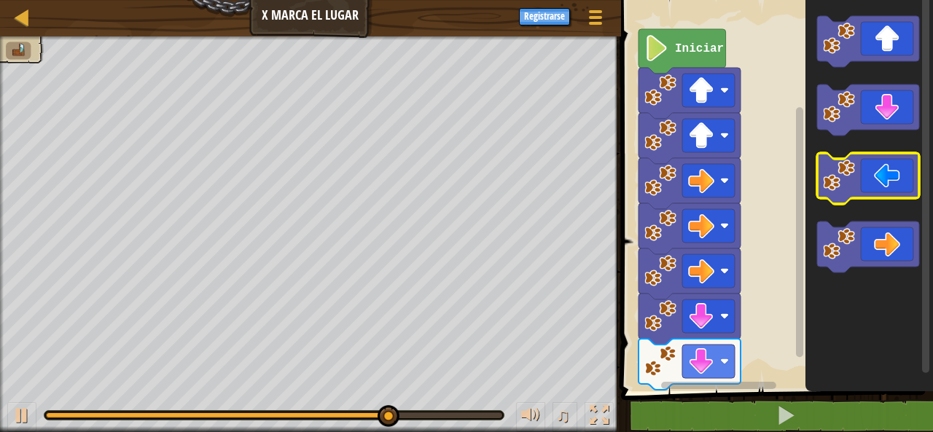
click at [878, 169] on icon "Espacio de trabajo de Blockly" at bounding box center [868, 178] width 102 height 51
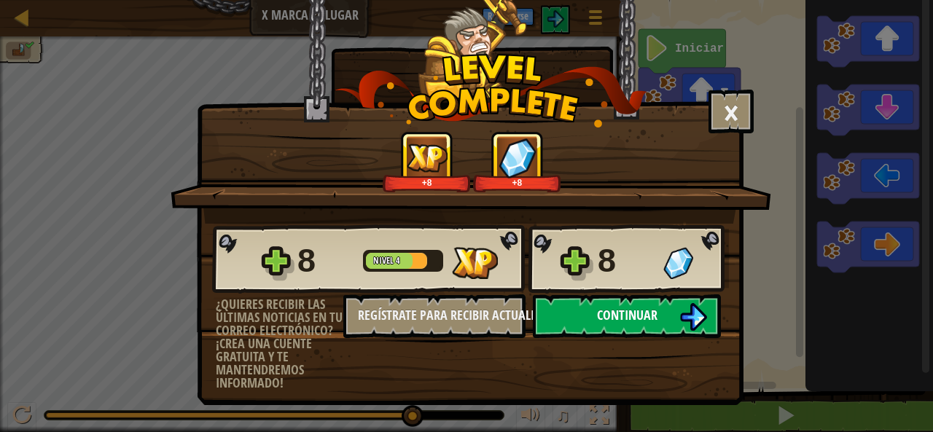
click at [585, 306] on button "Continuar" at bounding box center [627, 316] width 188 height 44
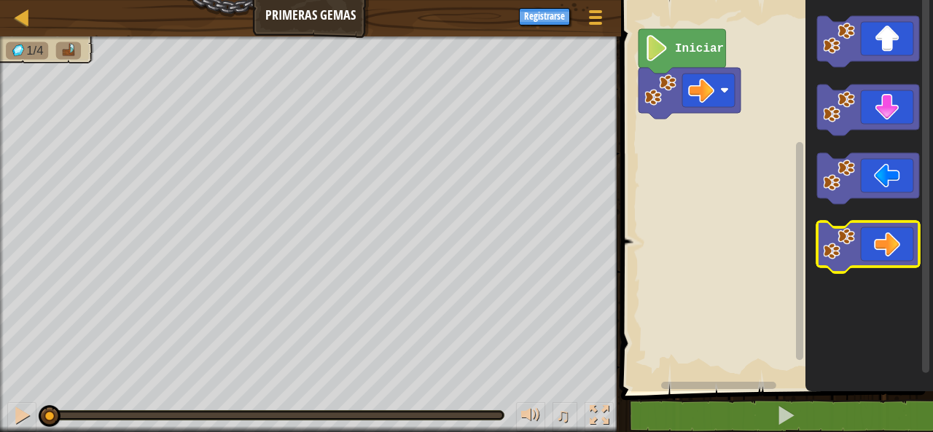
click at [890, 260] on icon "Espacio de trabajo de Blockly" at bounding box center [868, 247] width 102 height 51
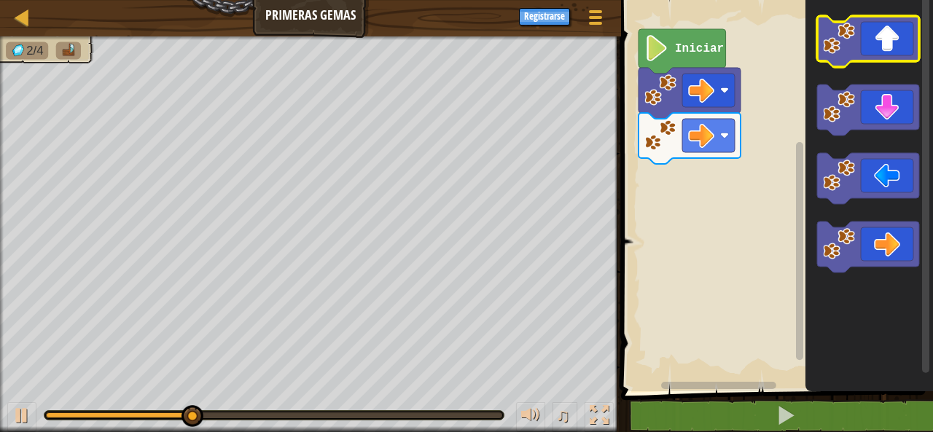
click at [829, 37] on image "Espacio de trabajo de Blockly" at bounding box center [839, 39] width 32 height 32
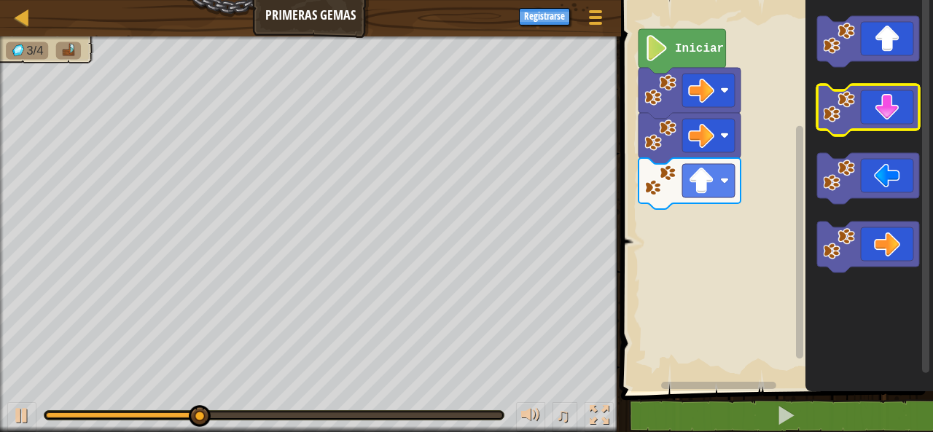
click at [868, 130] on icon "Espacio de trabajo de Blockly" at bounding box center [868, 110] width 102 height 51
click at [887, 95] on icon "Espacio de trabajo de Blockly" at bounding box center [868, 110] width 102 height 51
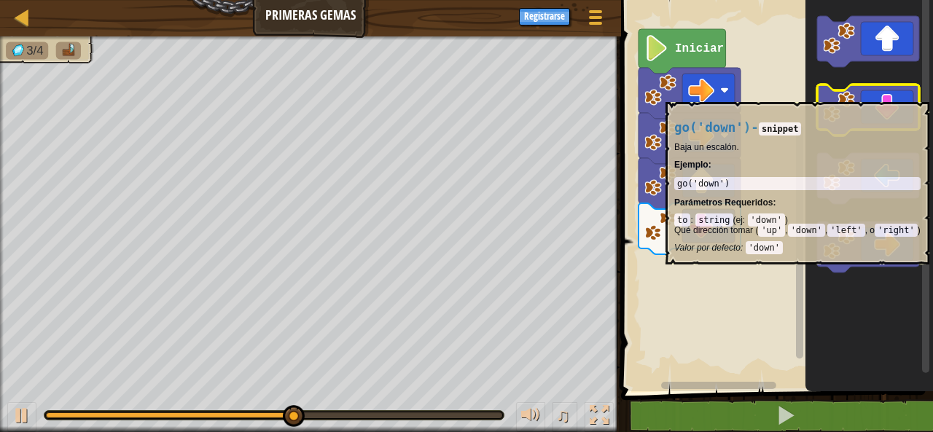
click at [887, 95] on icon "Espacio de trabajo de Blockly" at bounding box center [868, 110] width 102 height 51
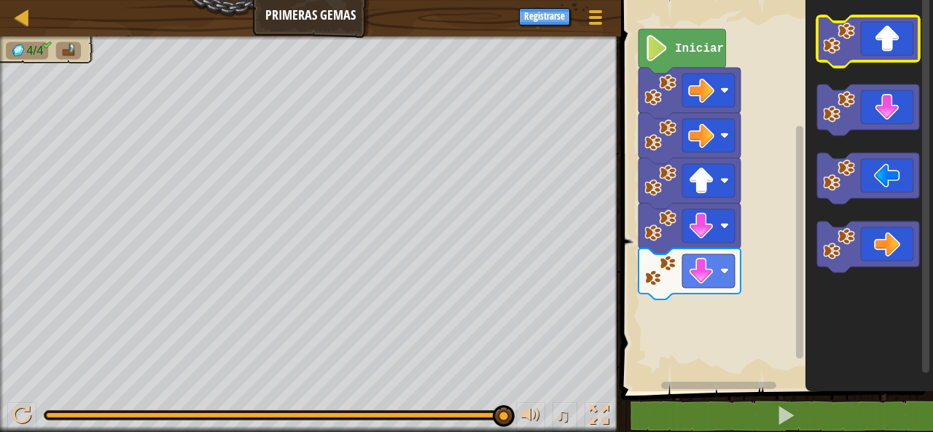
click at [891, 39] on icon "Espacio de trabajo de Blockly" at bounding box center [868, 41] width 102 height 51
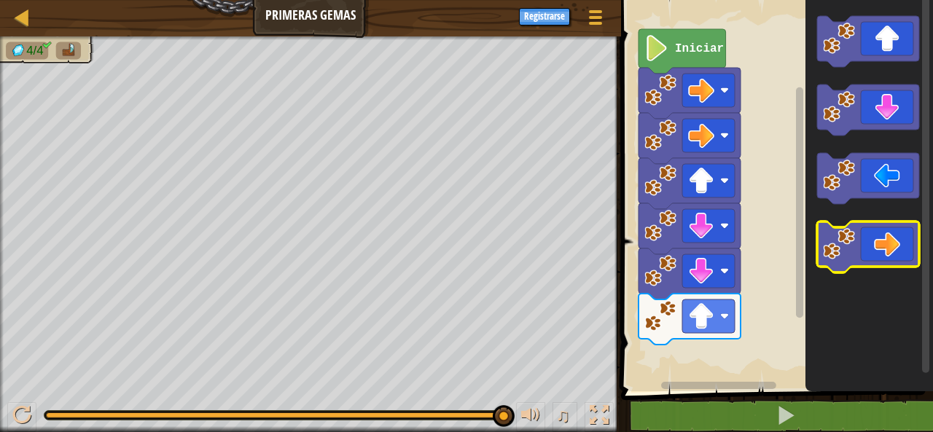
click at [883, 229] on icon "Espacio de trabajo de Blockly" at bounding box center [868, 247] width 102 height 51
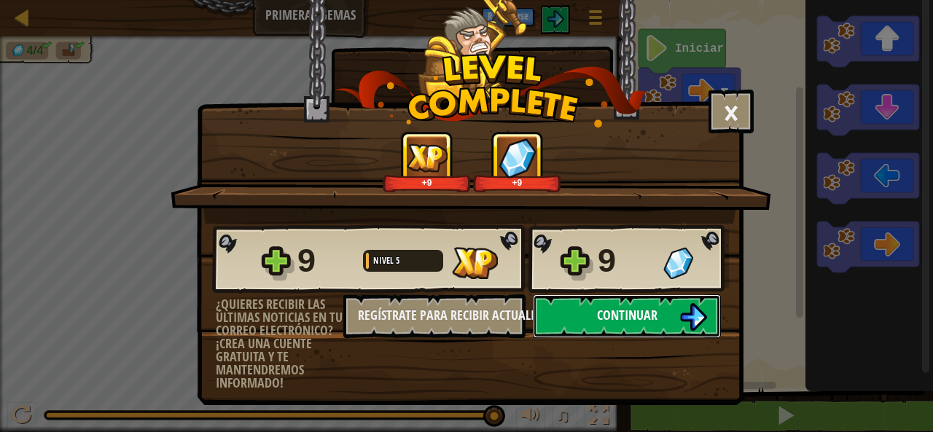
click at [601, 325] on button "Continuar" at bounding box center [627, 316] width 188 height 44
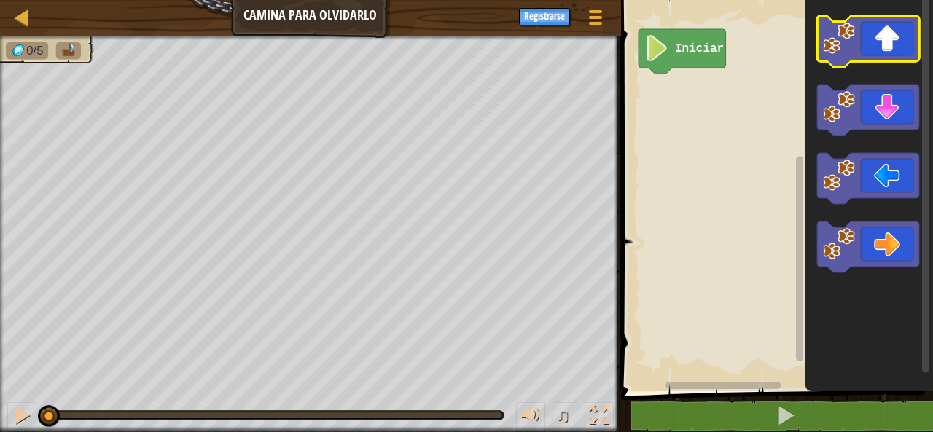
click at [879, 45] on icon "Espacio de trabajo de Blockly" at bounding box center [868, 41] width 102 height 51
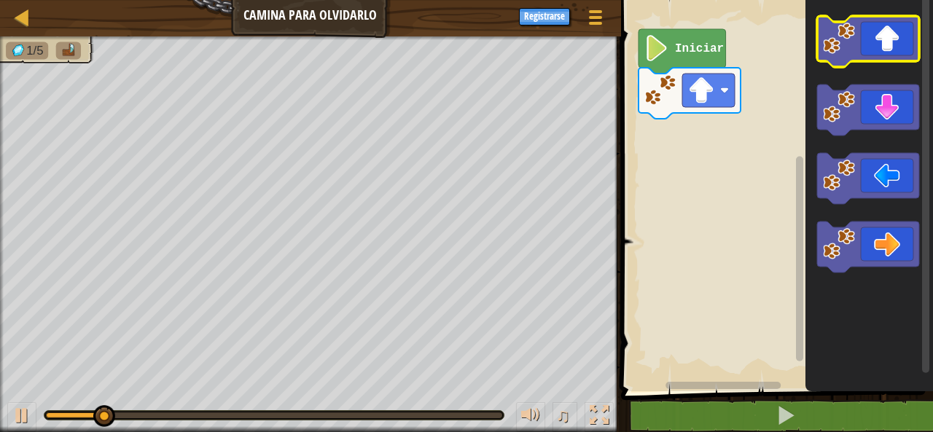
click at [879, 45] on icon "Espacio de trabajo de Blockly" at bounding box center [868, 41] width 102 height 51
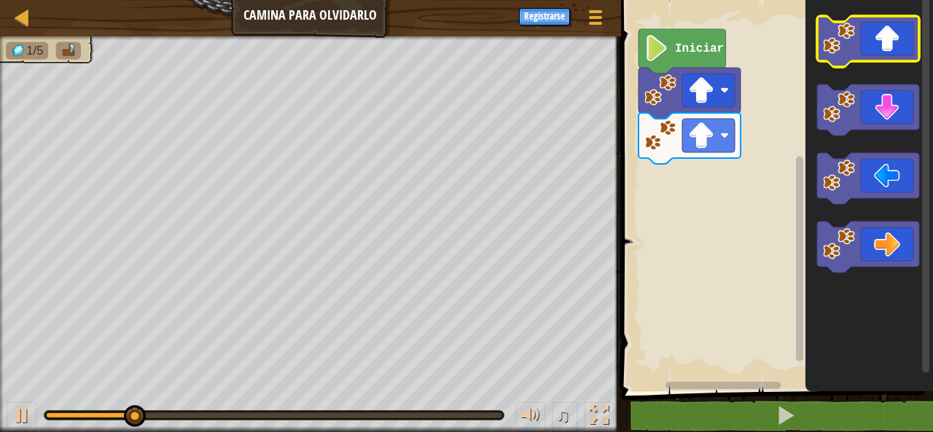
click at [879, 45] on icon "Espacio de trabajo de Blockly" at bounding box center [868, 41] width 102 height 51
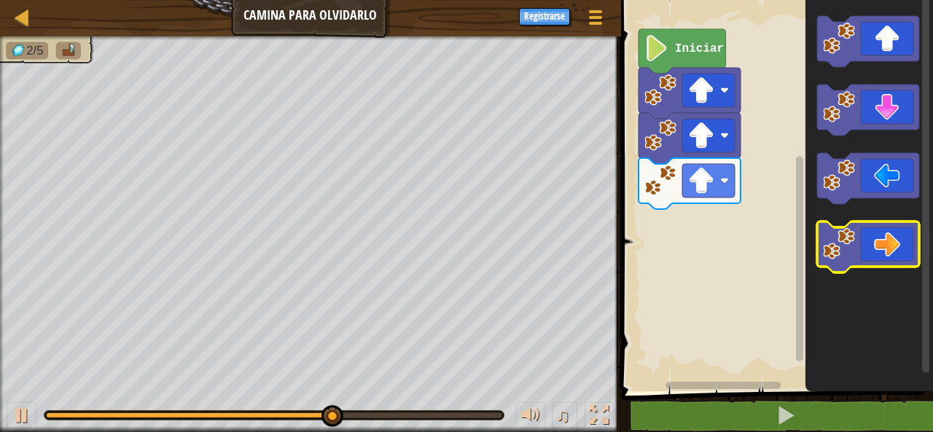
click at [847, 259] on image "Espacio de trabajo de Blockly" at bounding box center [839, 244] width 32 height 32
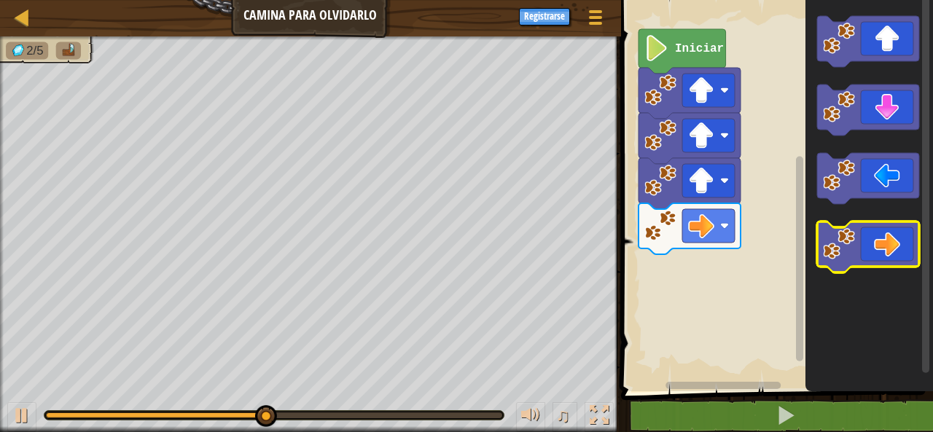
click at [846, 251] on image "Espacio de trabajo de Blockly" at bounding box center [839, 244] width 32 height 32
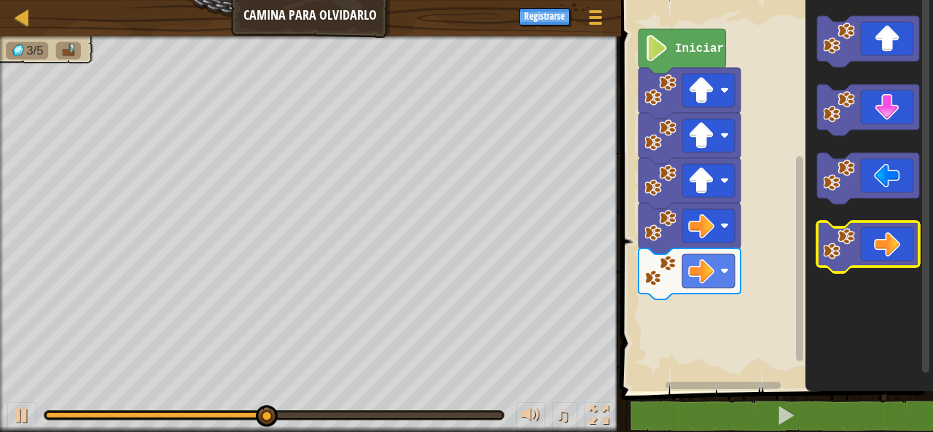
click at [880, 254] on icon "Espacio de trabajo de Blockly" at bounding box center [868, 247] width 102 height 51
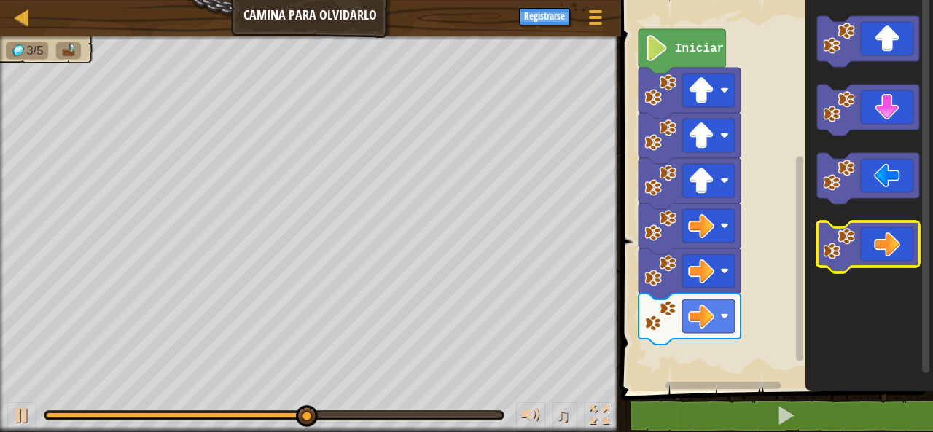
click at [853, 238] on image "Espacio de trabajo de Blockly" at bounding box center [839, 244] width 32 height 32
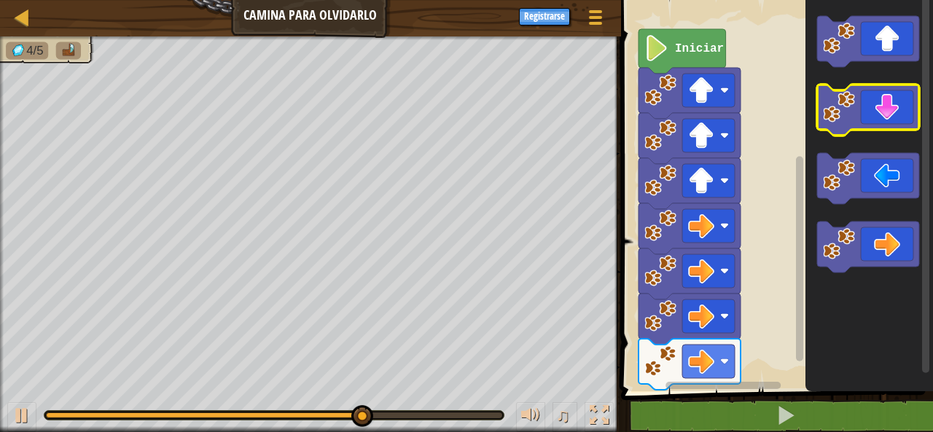
click at [880, 91] on icon "Espacio de trabajo de Blockly" at bounding box center [868, 110] width 102 height 51
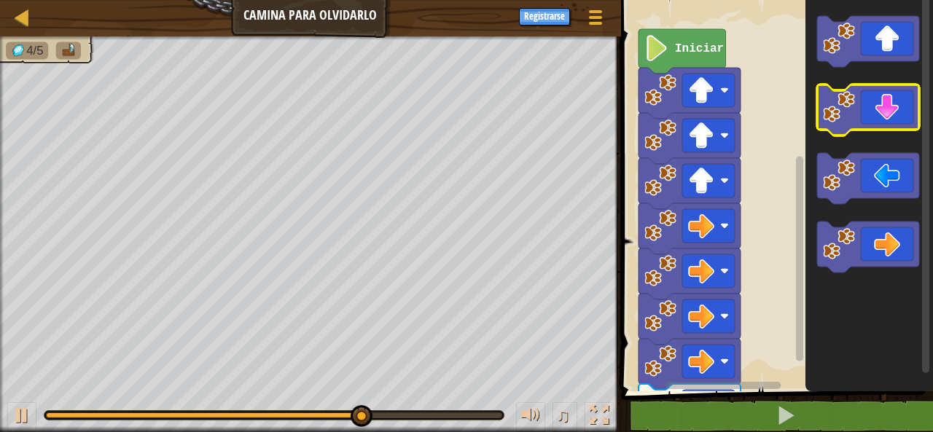
click at [885, 93] on icon "Espacio de trabajo de Blockly" at bounding box center [868, 110] width 102 height 51
click at [891, 113] on icon "Espacio de trabajo de Blockly" at bounding box center [868, 110] width 102 height 51
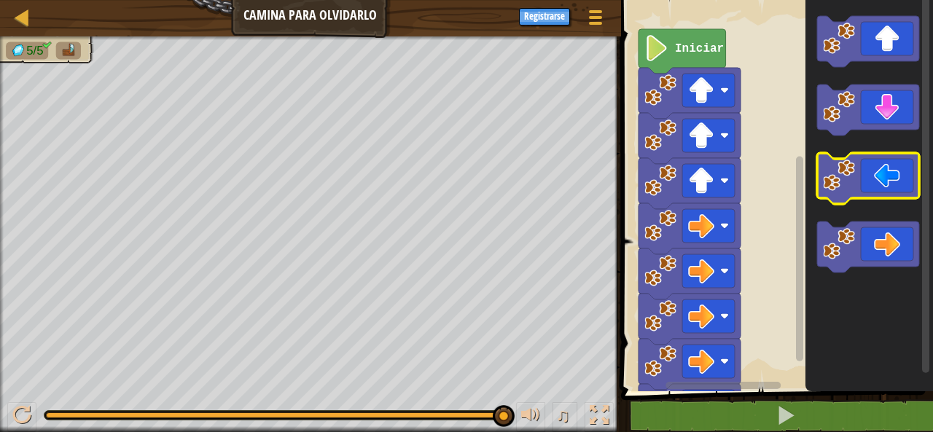
click at [894, 162] on icon "Espacio de trabajo de Blockly" at bounding box center [868, 178] width 102 height 51
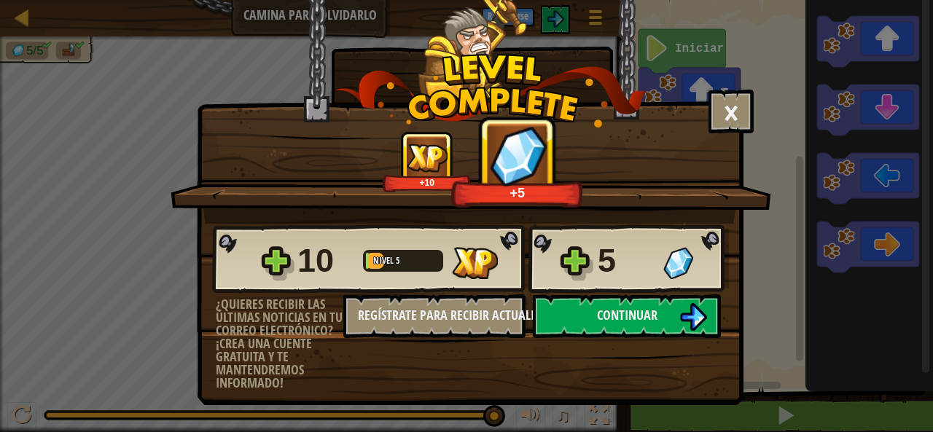
drag, startPoint x: 867, startPoint y: 219, endPoint x: 834, endPoint y: 317, distance: 103.7
click at [863, 286] on div "× Puntúa este nivel: +10 +5 Reticulating Splines... 10 Nivel 5 5 ¿Quieres recib…" at bounding box center [466, 216] width 933 height 432
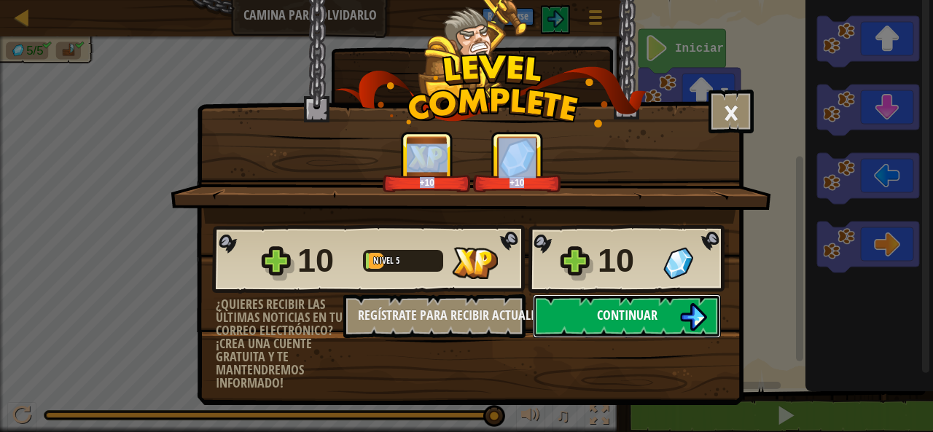
click at [644, 318] on span "Continuar" at bounding box center [627, 315] width 60 height 18
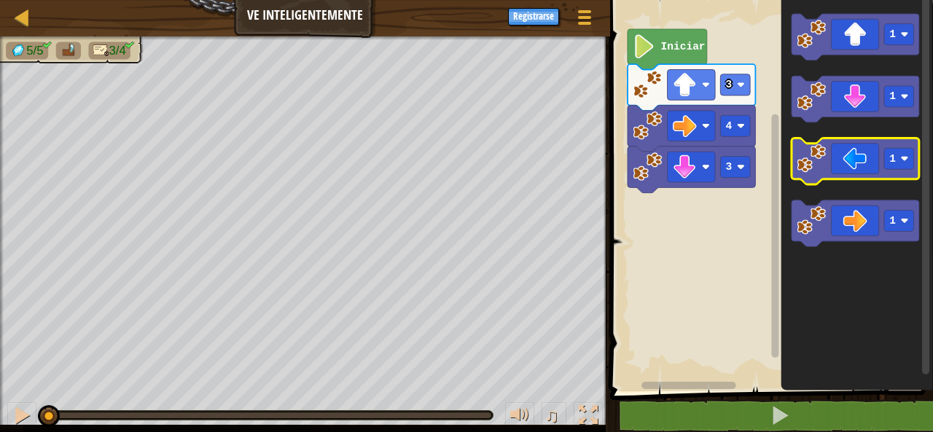
click at [876, 172] on icon "Espacio de trabajo de Blockly" at bounding box center [855, 161] width 128 height 47
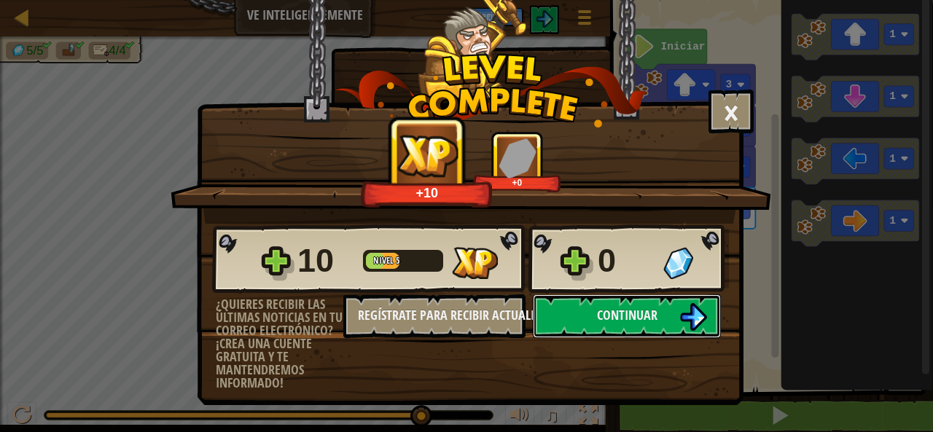
click at [689, 313] on img at bounding box center [693, 317] width 28 height 28
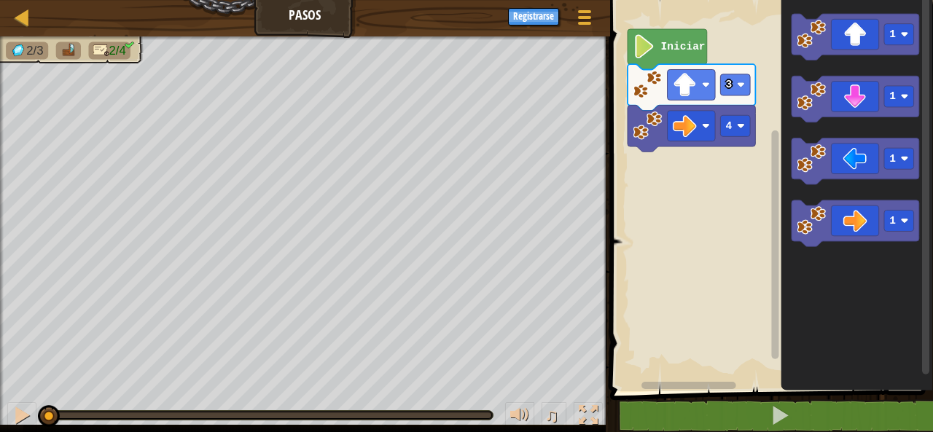
click at [708, 233] on rect "Espacio de trabajo de Blockly" at bounding box center [769, 192] width 327 height 399
click at [816, 101] on image "Espacio de trabajo de Blockly" at bounding box center [811, 96] width 29 height 29
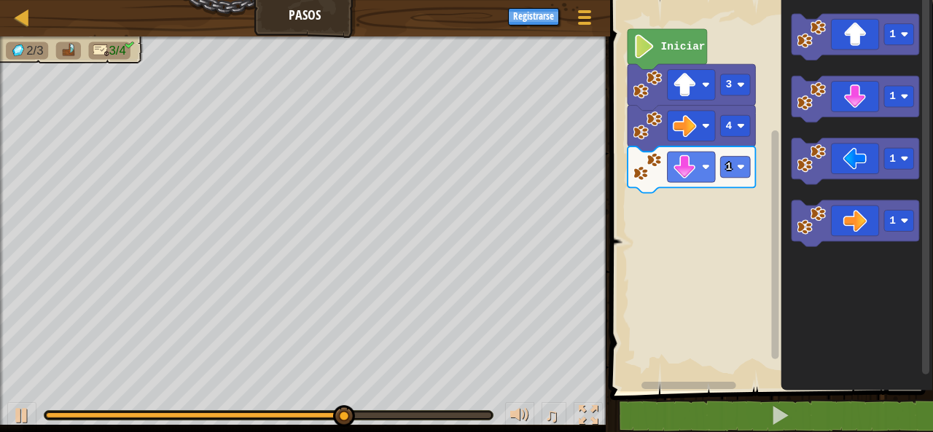
click at [812, 56] on icon "Espacio de trabajo de Blockly" at bounding box center [857, 192] width 152 height 399
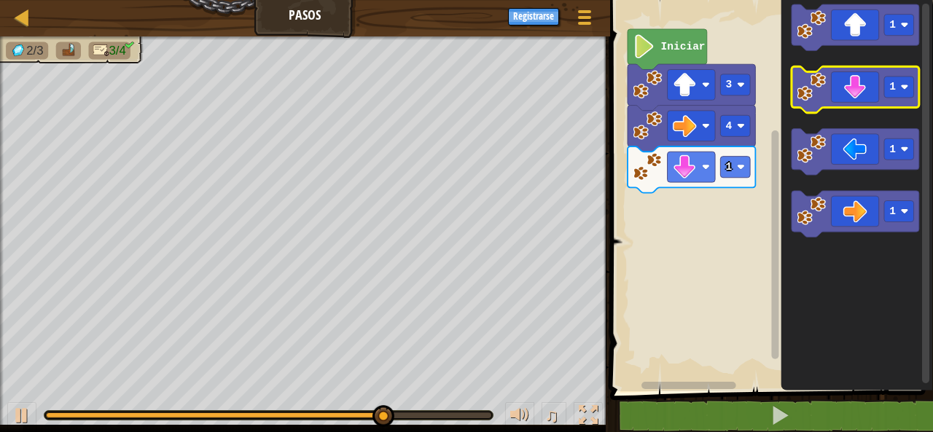
click at [816, 82] on image "Espacio de trabajo de Blockly" at bounding box center [811, 86] width 29 height 29
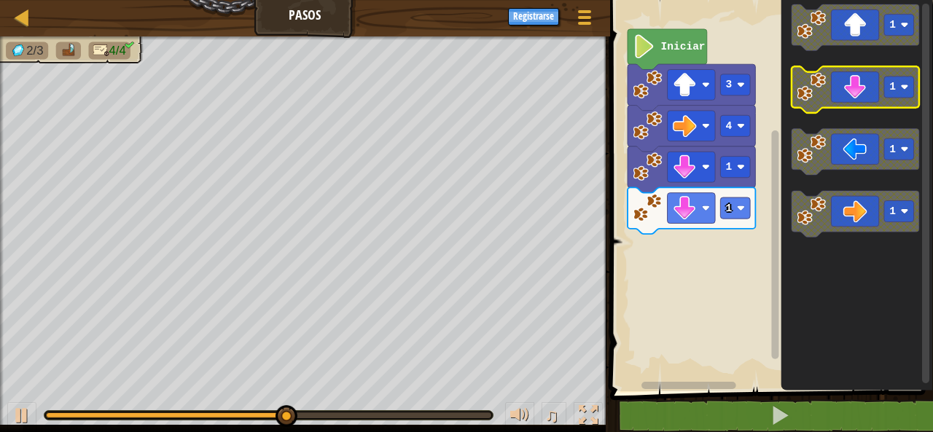
click at [816, 82] on image "Espacio de trabajo de Blockly" at bounding box center [811, 86] width 29 height 29
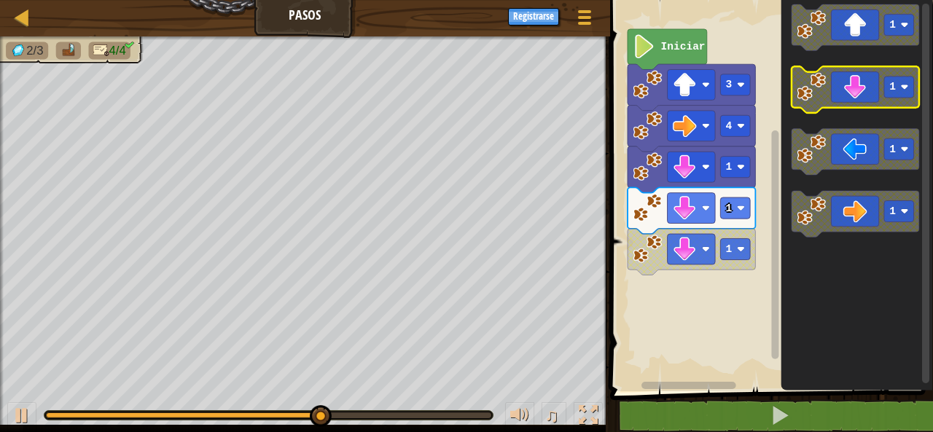
click at [813, 86] on image "Espacio de trabajo de Blockly" at bounding box center [811, 86] width 29 height 29
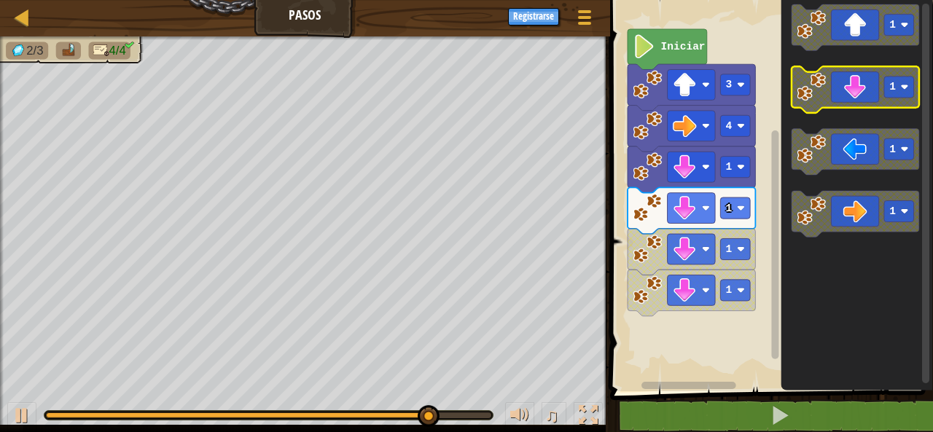
click at [860, 76] on icon "Espacio de trabajo de Blockly" at bounding box center [855, 90] width 128 height 47
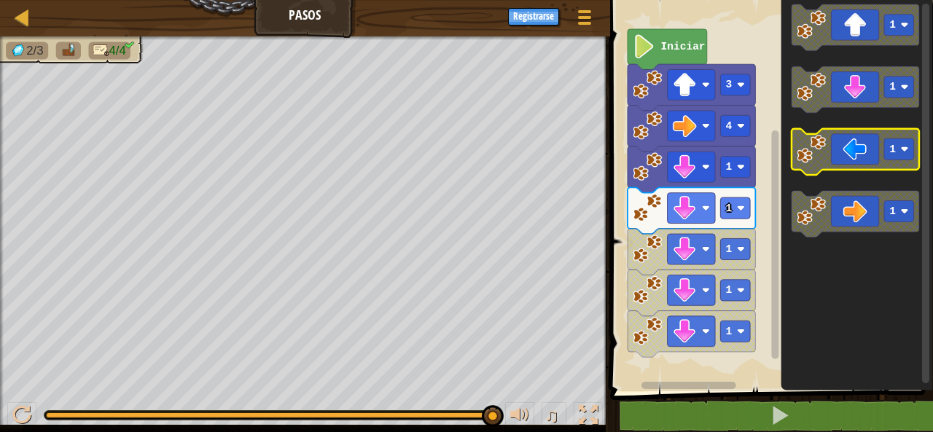
click at [863, 140] on icon "Espacio de trabajo de Blockly" at bounding box center [855, 152] width 128 height 47
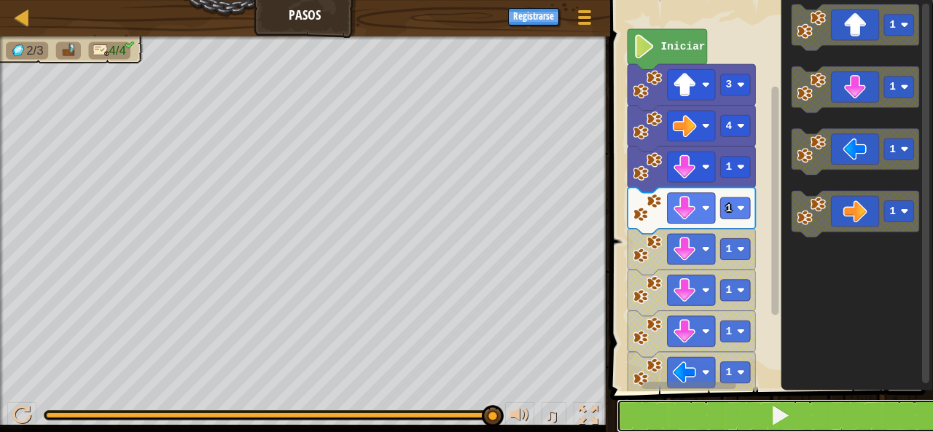
click at [681, 418] on button at bounding box center [780, 416] width 327 height 34
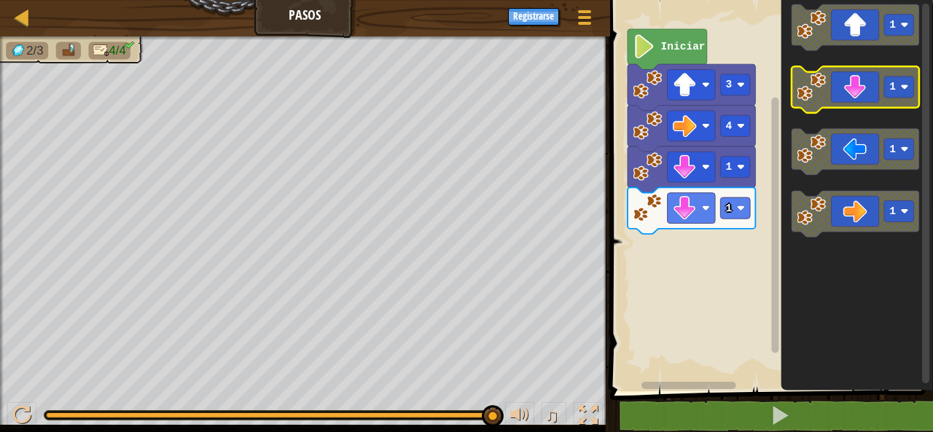
click at [863, 90] on icon "Espacio de trabajo de Blockly" at bounding box center [855, 90] width 128 height 47
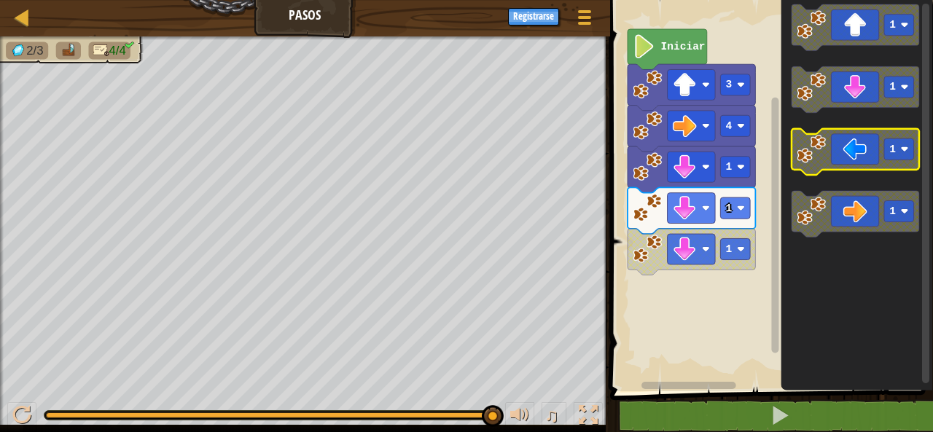
click at [855, 166] on icon "Espacio de trabajo de Blockly" at bounding box center [855, 152] width 128 height 47
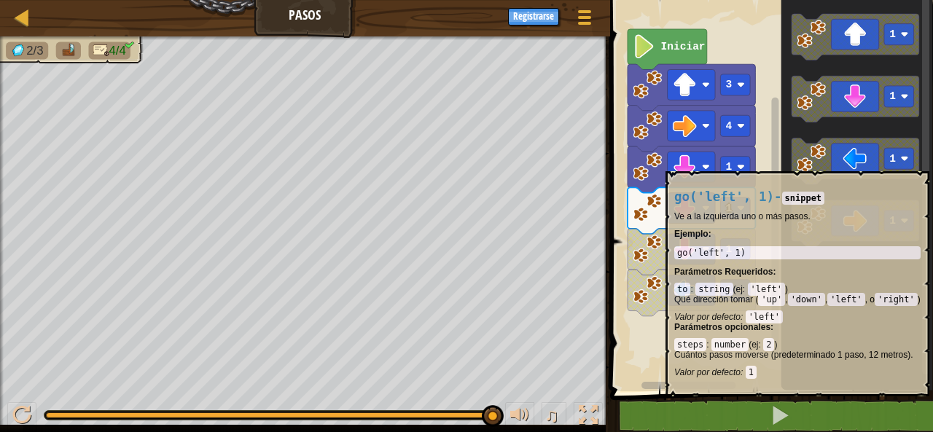
click at [855, 164] on icon "Espacio de trabajo de Blockly" at bounding box center [855, 161] width 128 height 47
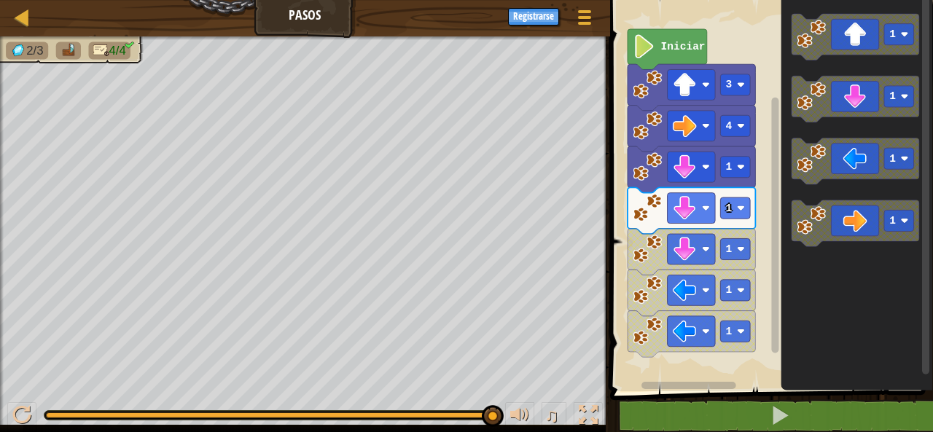
click at [674, 48] on text "Iniciar" at bounding box center [682, 47] width 44 height 12
click at [675, 45] on text "Iniciar" at bounding box center [682, 47] width 44 height 12
click at [676, 44] on text "Iniciar" at bounding box center [682, 47] width 44 height 12
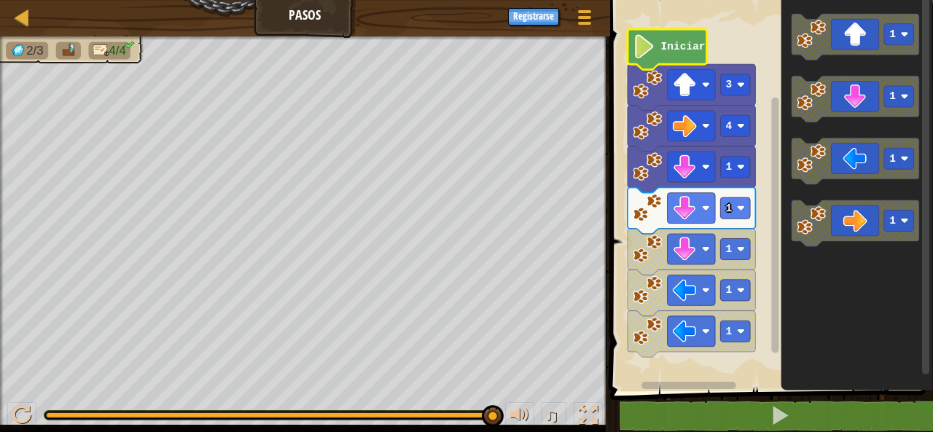
click at [676, 44] on text "Iniciar" at bounding box center [682, 47] width 44 height 12
click at [676, 42] on text "Iniciar" at bounding box center [682, 47] width 44 height 12
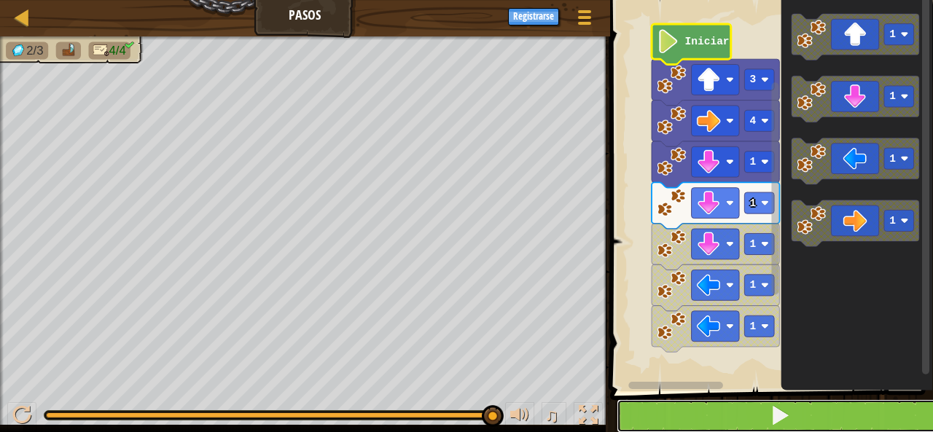
click at [889, 406] on button at bounding box center [780, 416] width 327 height 34
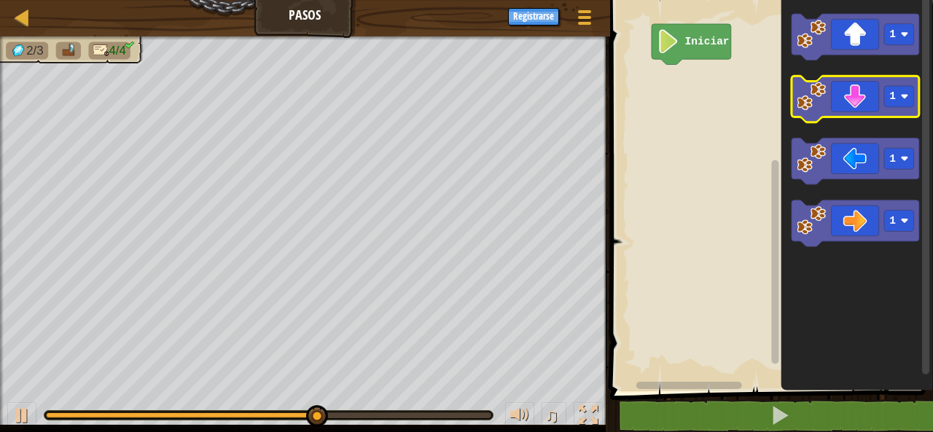
click at [868, 87] on icon "Espacio de trabajo de Blockly" at bounding box center [855, 100] width 128 height 47
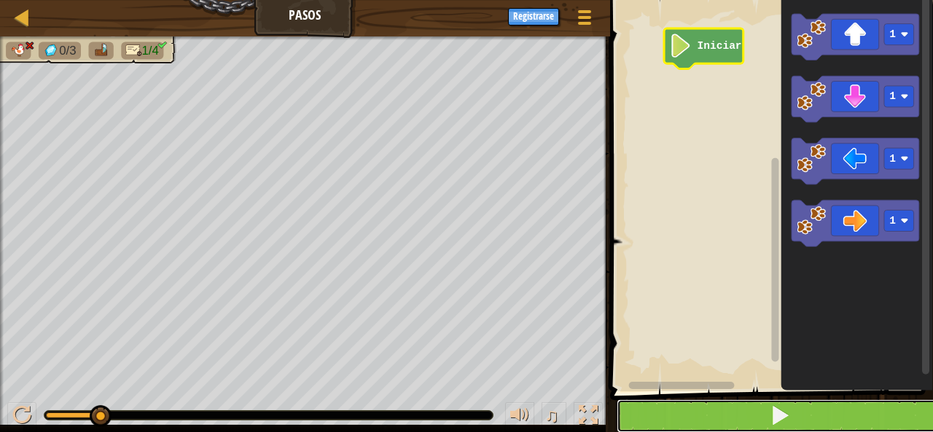
click at [765, 420] on button at bounding box center [780, 416] width 327 height 34
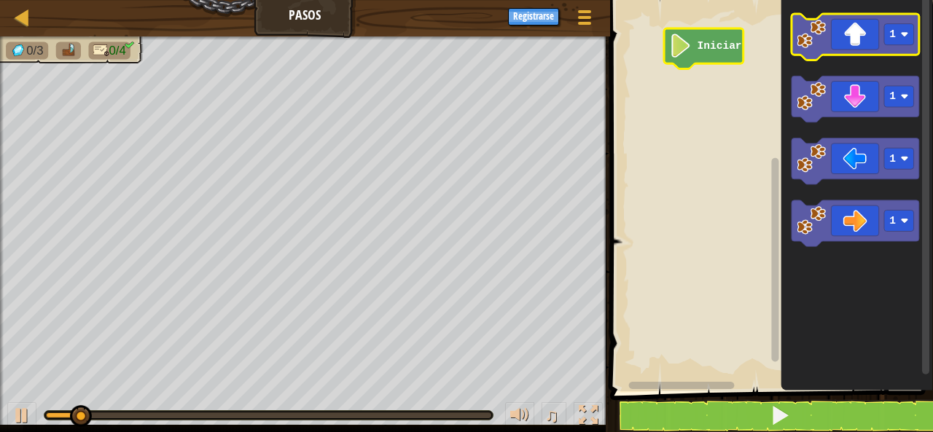
click at [835, 50] on icon "Espacio de trabajo de Blockly" at bounding box center [855, 37] width 128 height 47
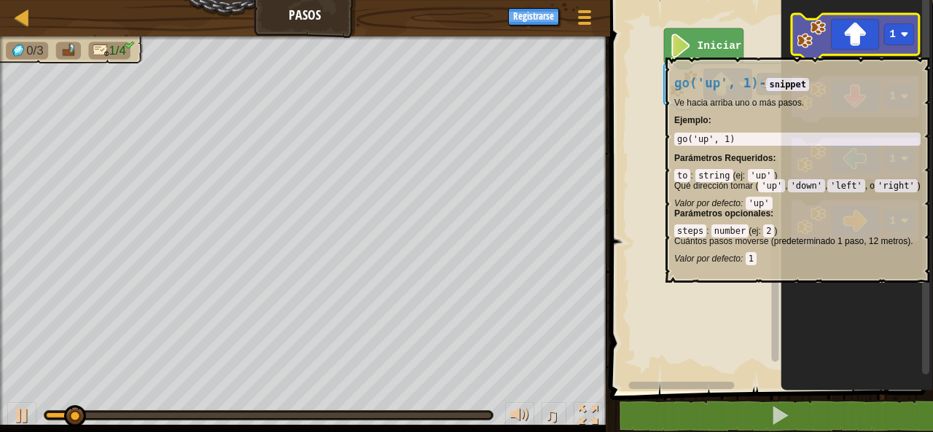
click at [836, 50] on icon "Espacio de trabajo de Blockly" at bounding box center [855, 37] width 128 height 47
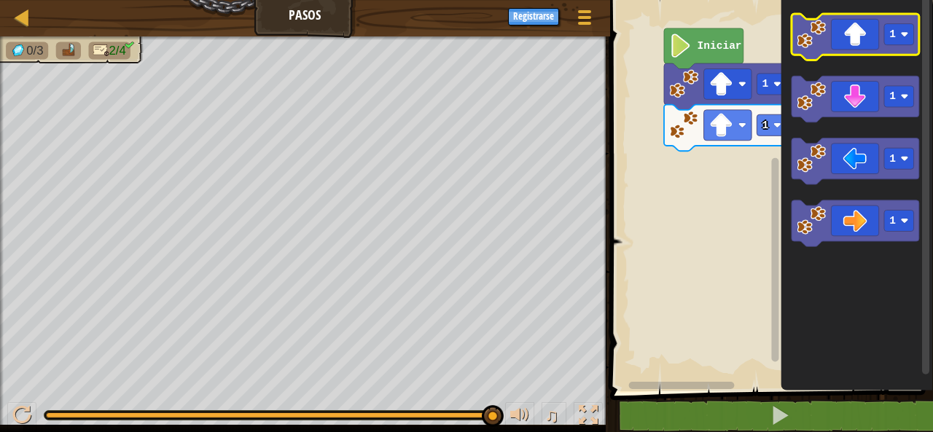
click at [847, 28] on icon "Espacio de trabajo de Blockly" at bounding box center [855, 37] width 128 height 47
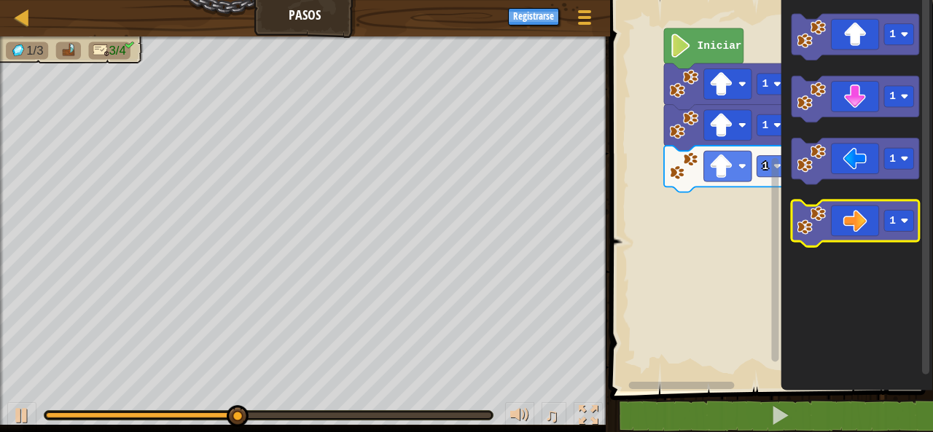
click at [871, 216] on icon "Espacio de trabajo de Blockly" at bounding box center [855, 224] width 128 height 47
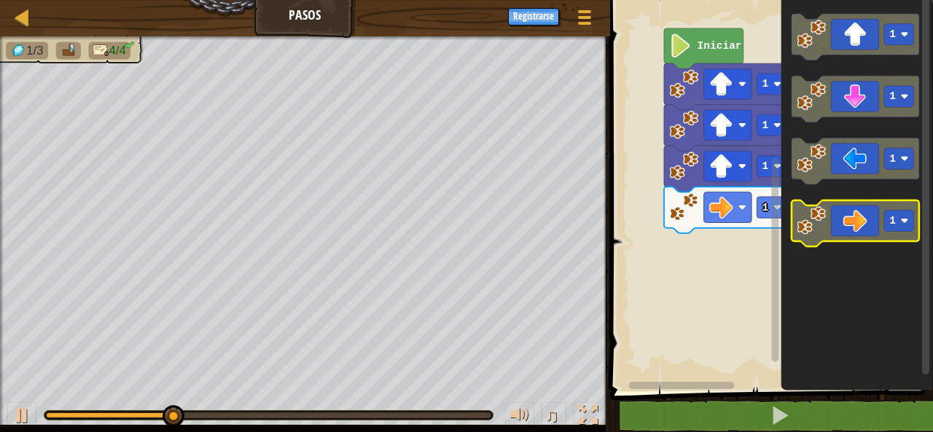
click at [872, 216] on icon "Espacio de trabajo de Blockly" at bounding box center [855, 224] width 128 height 47
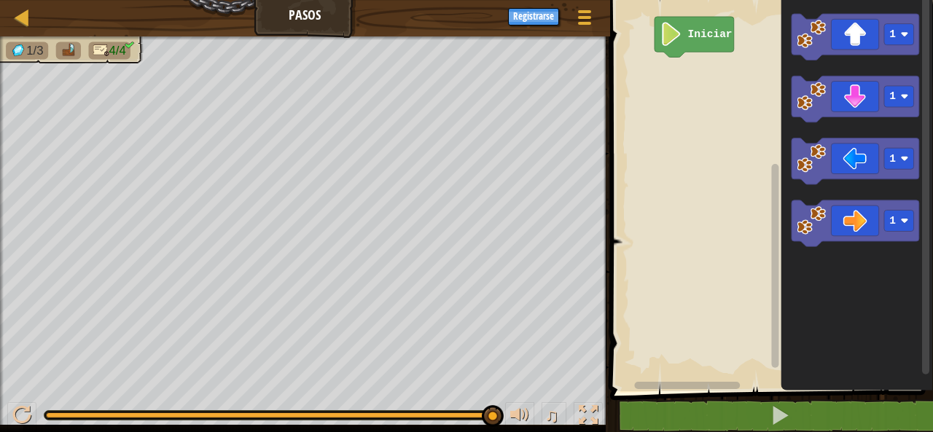
click at [720, 15] on rect "Espacio de trabajo de Blockly" at bounding box center [769, 192] width 327 height 399
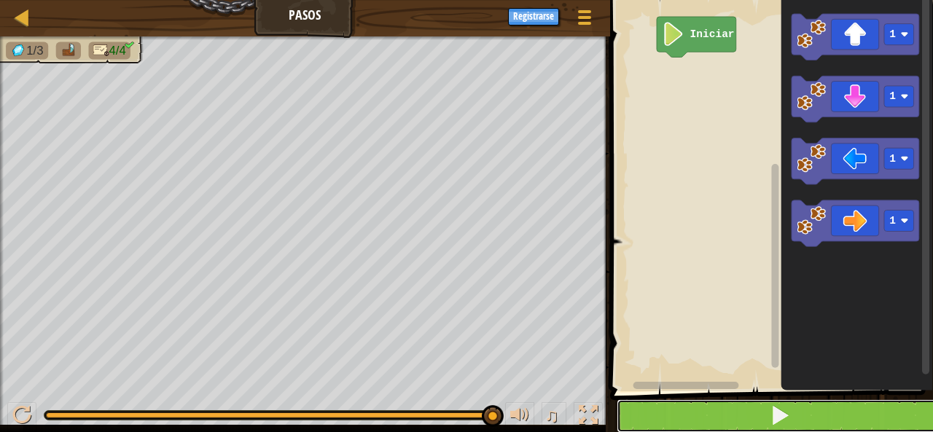
click at [689, 410] on button at bounding box center [780, 416] width 327 height 34
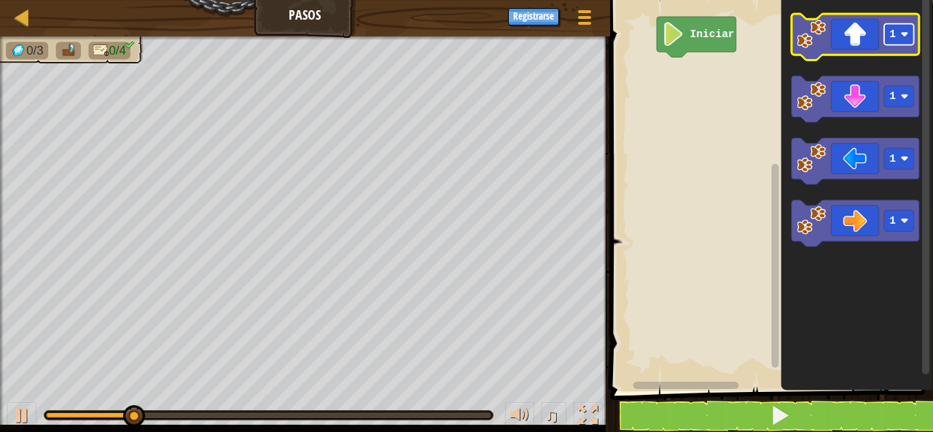
click at [891, 42] on rect "Espacio de trabajo de Blockly" at bounding box center [899, 34] width 30 height 21
click at [861, 50] on icon "Espacio de trabajo de Blockly" at bounding box center [855, 37] width 128 height 47
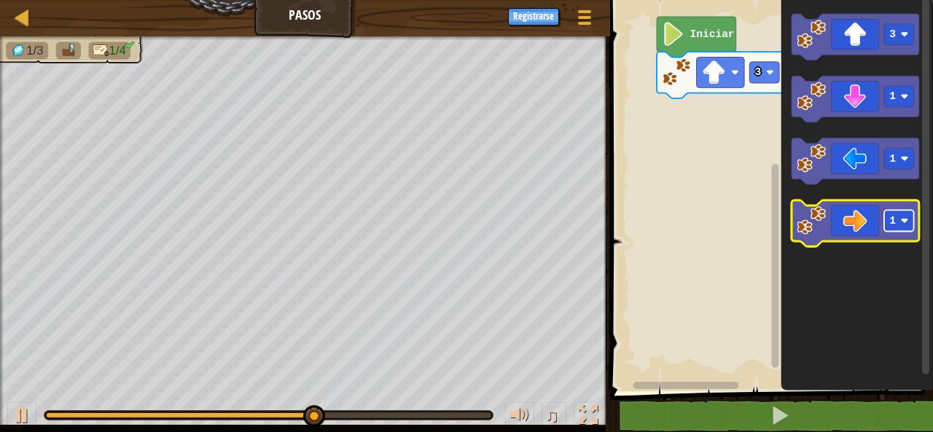
click at [906, 219] on image "Espacio de trabajo de Blockly" at bounding box center [905, 221] width 8 height 8
click at [878, 227] on icon "Espacio de trabajo de Blockly" at bounding box center [855, 224] width 128 height 47
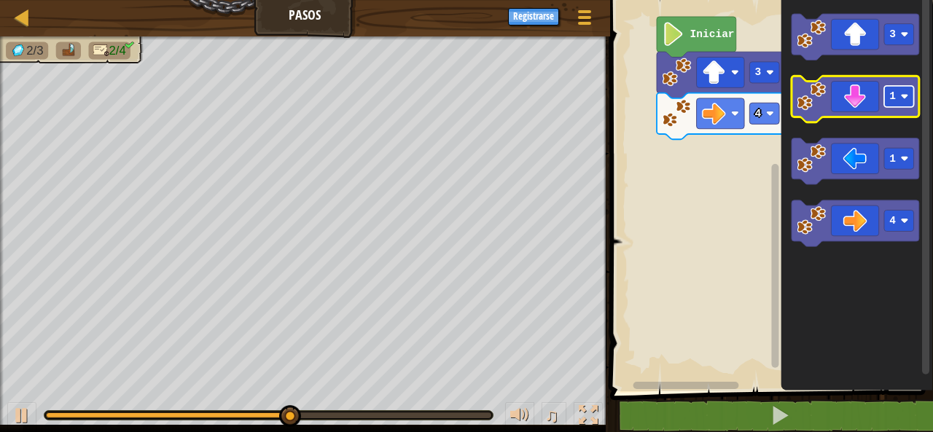
click at [901, 97] on g "1" at bounding box center [899, 96] width 30 height 21
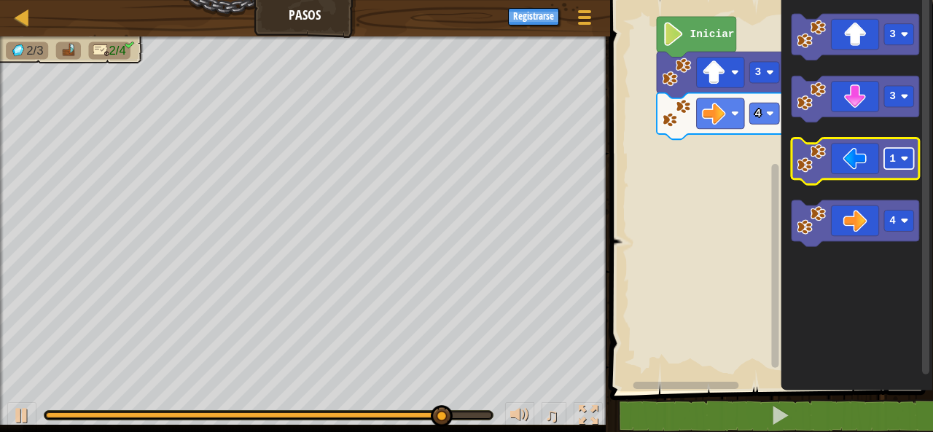
click at [906, 163] on image "Espacio de trabajo de Blockly" at bounding box center [905, 159] width 8 height 8
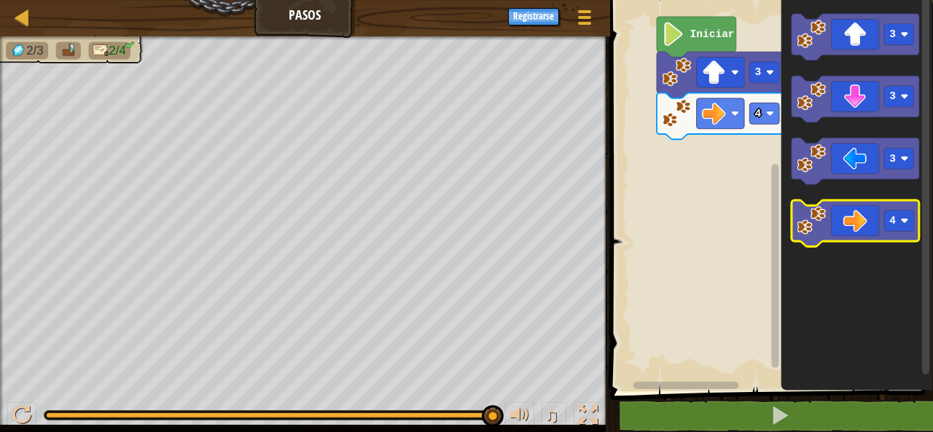
click at [872, 221] on icon "Espacio de trabajo de Blockly" at bounding box center [855, 224] width 128 height 47
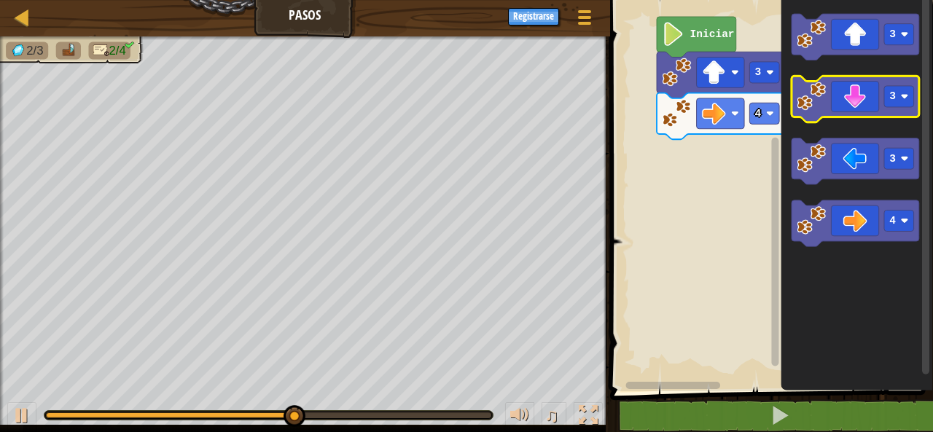
click at [867, 93] on icon "Espacio de trabajo de Blockly" at bounding box center [855, 100] width 128 height 47
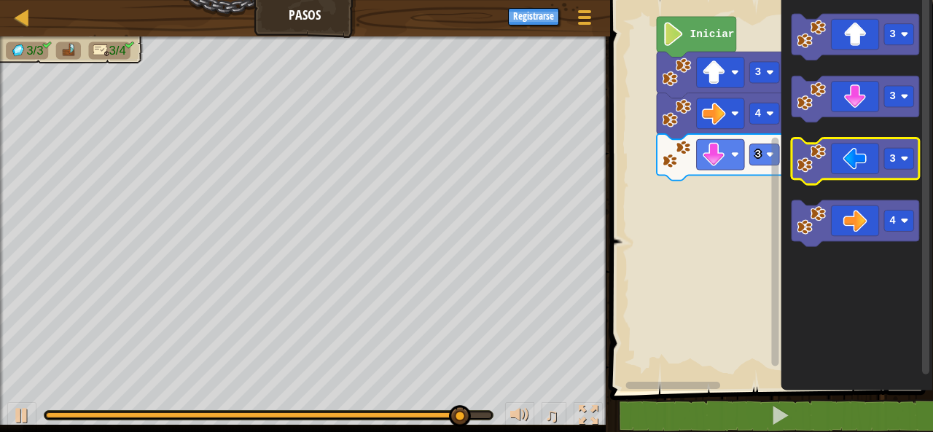
click at [915, 163] on icon "Espacio de trabajo de Blockly" at bounding box center [855, 161] width 128 height 47
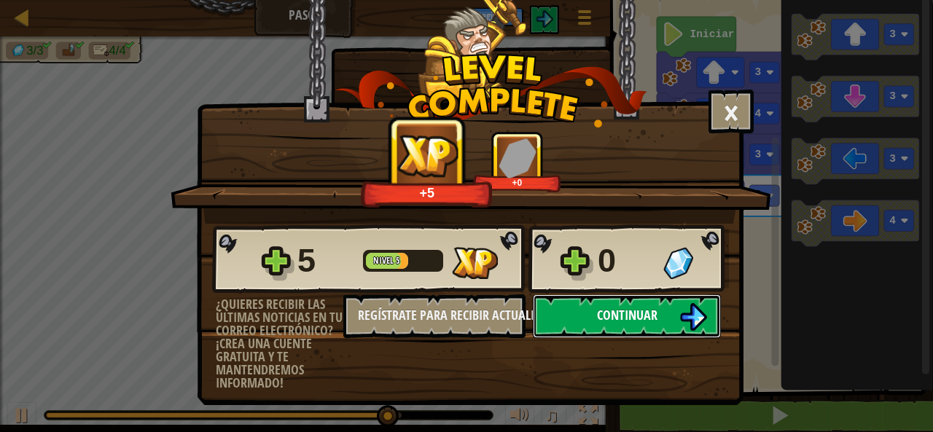
click at [690, 313] on img at bounding box center [693, 317] width 28 height 28
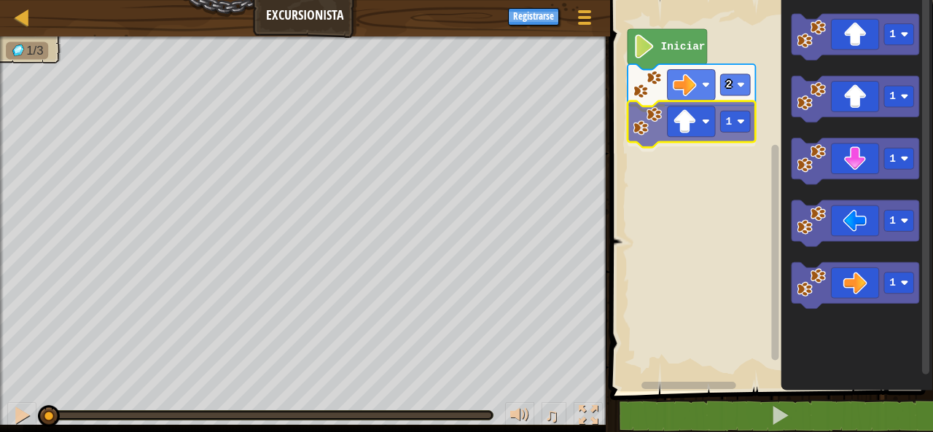
click at [702, 112] on div "2 1 Iniciar 1 1 1 1 1 1" at bounding box center [769, 192] width 327 height 399
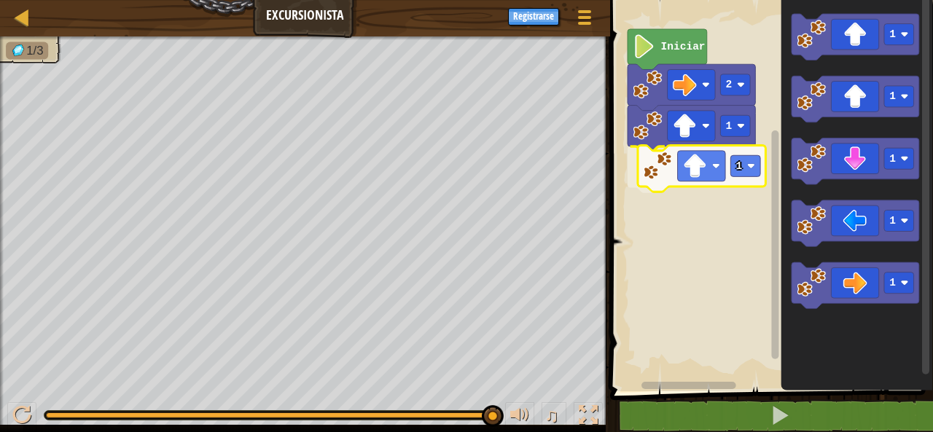
click at [703, 161] on div "2 1 1 Iniciar 1 1 1 1 1 1" at bounding box center [769, 192] width 327 height 399
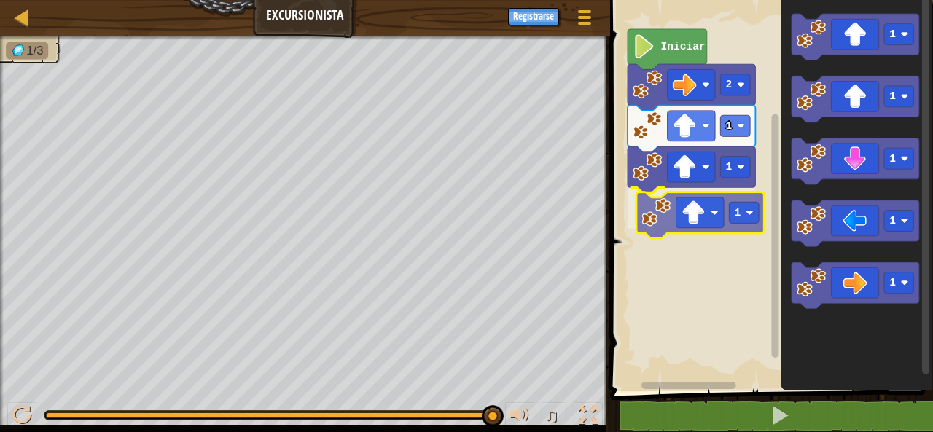
click at [683, 198] on div "2 1 1 1 Iniciar 1 1 1 1 1 1" at bounding box center [769, 192] width 327 height 399
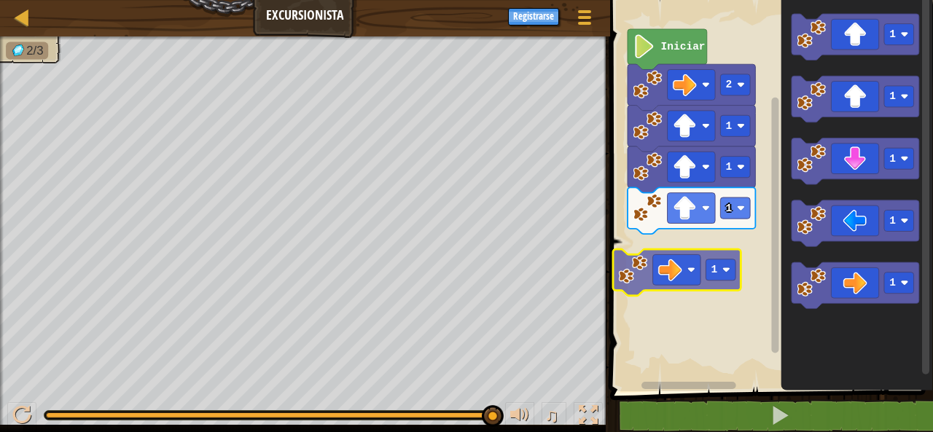
click at [686, 258] on div "2 1 1 1 Iniciar 1 1 1 1 1 1" at bounding box center [769, 192] width 327 height 399
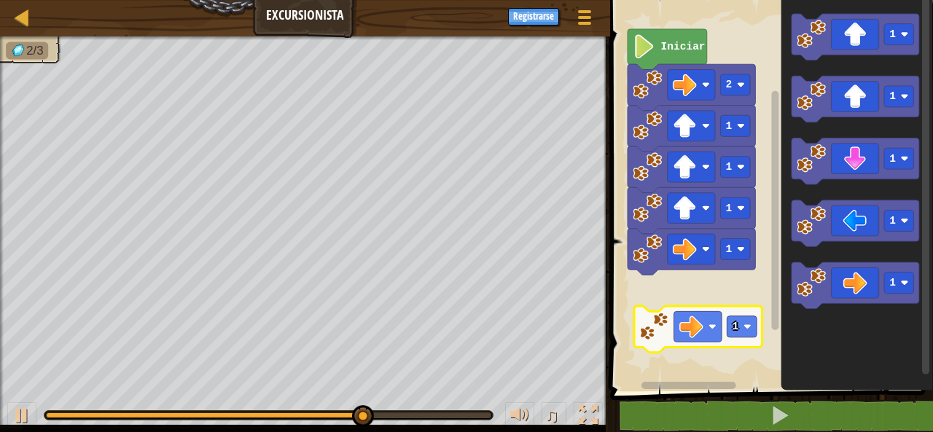
click at [703, 331] on div "2 1 1 1 1 Iniciar 1 1 1 1 1 1 1" at bounding box center [769, 192] width 327 height 399
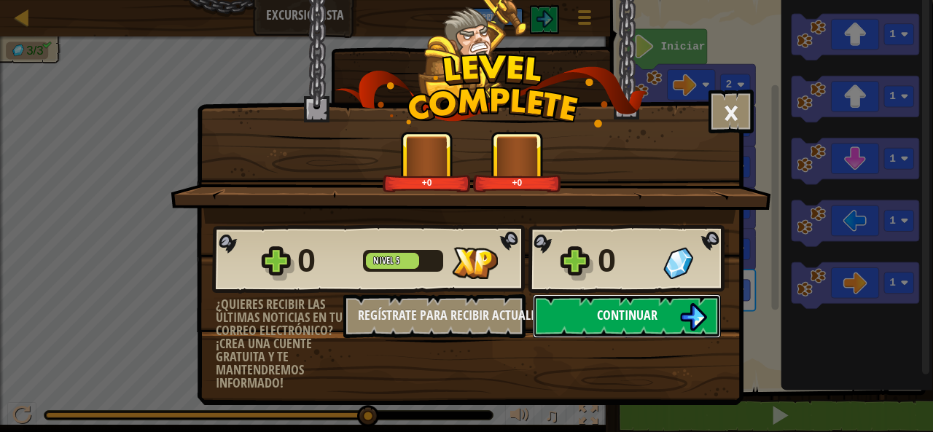
click at [617, 313] on span "Continuar" at bounding box center [627, 315] width 60 height 18
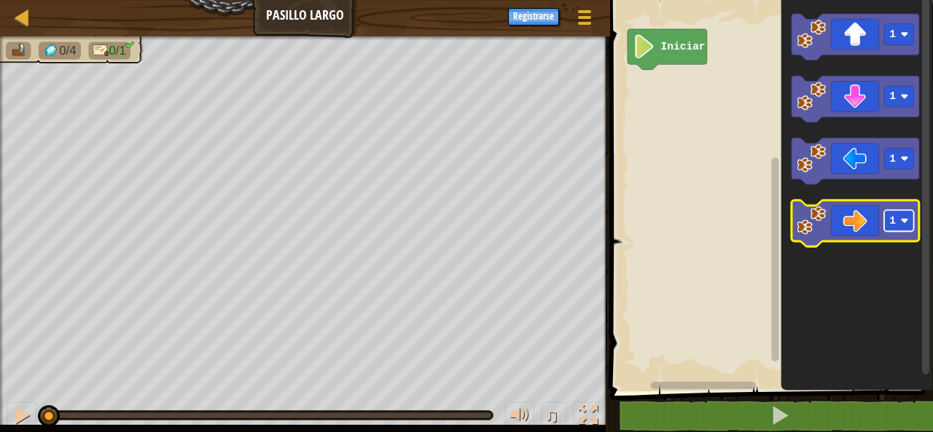
click at [902, 217] on rect "Espacio de trabajo de Blockly" at bounding box center [899, 221] width 30 height 21
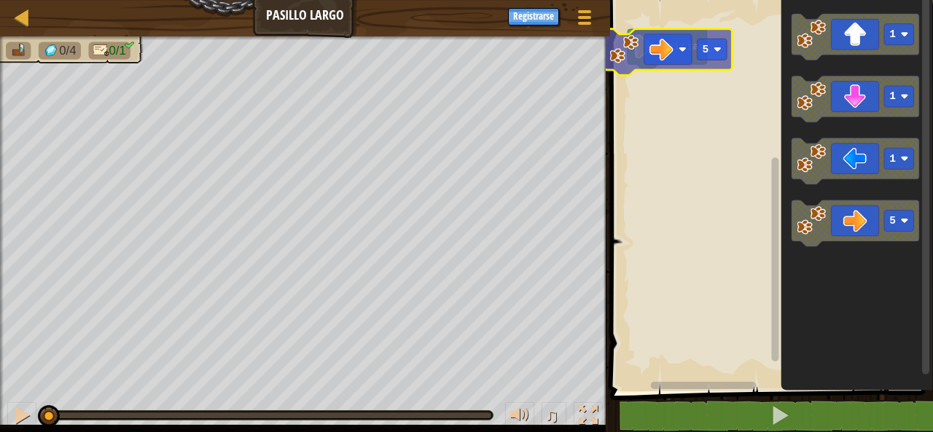
click at [672, 39] on div "Iniciar 1 1 1 5 5" at bounding box center [769, 192] width 327 height 399
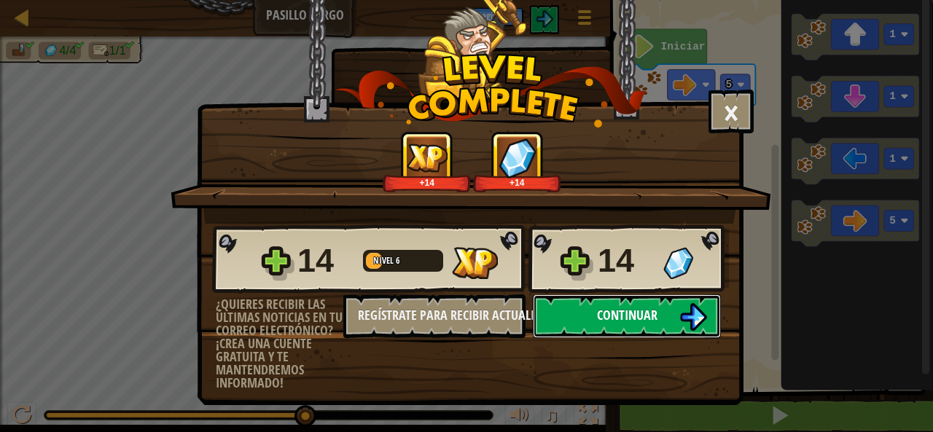
click at [669, 309] on button "Continuar" at bounding box center [627, 316] width 188 height 44
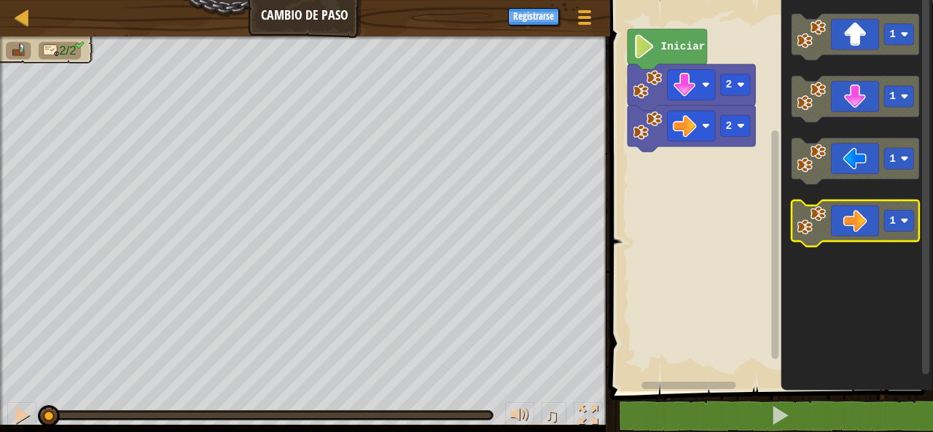
click at [902, 218] on image "Espacio de trabajo de Blockly" at bounding box center [905, 221] width 8 height 8
click at [849, 228] on icon "Espacio de trabajo de Blockly" at bounding box center [855, 224] width 128 height 47
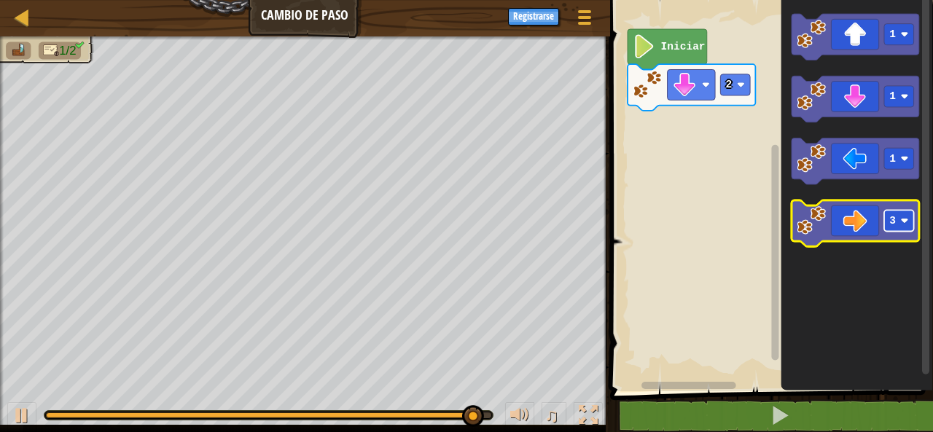
click at [897, 213] on rect "Espacio de trabajo de Blockly" at bounding box center [899, 221] width 30 height 21
click at [909, 224] on rect "Espacio de trabajo de Blockly" at bounding box center [899, 221] width 30 height 21
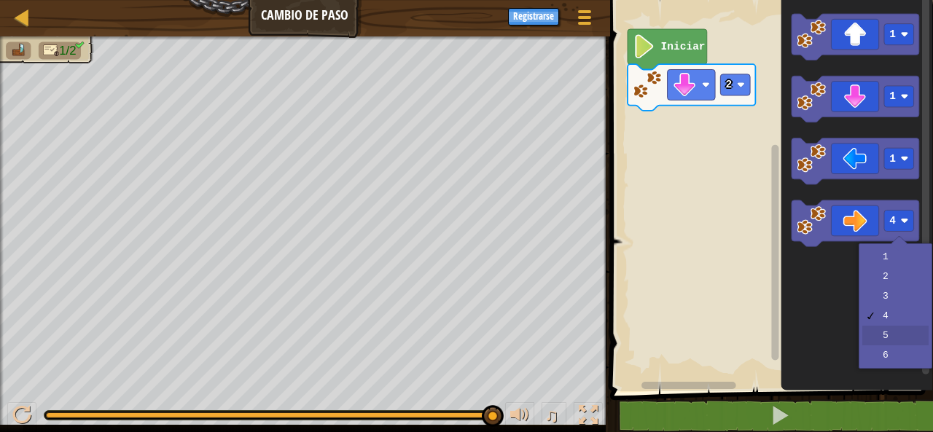
drag, startPoint x: 907, startPoint y: 332, endPoint x: 899, endPoint y: 335, distance: 8.1
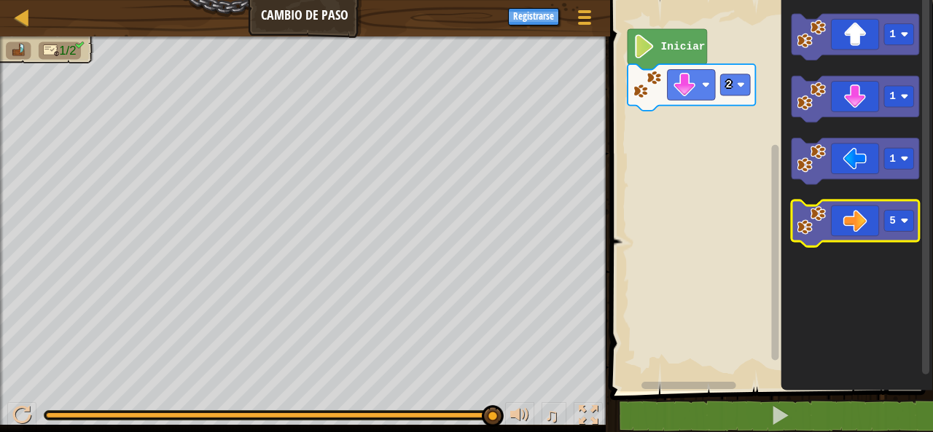
click at [869, 226] on icon "Espacio de trabajo de Blockly" at bounding box center [855, 224] width 128 height 47
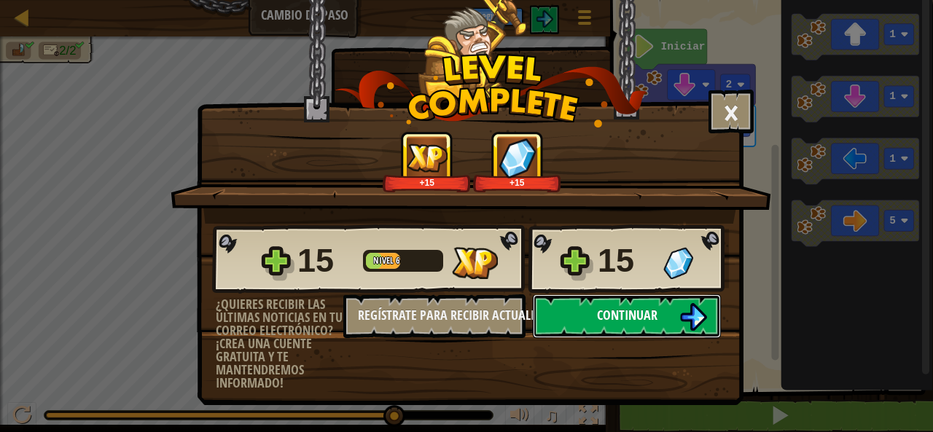
click at [641, 312] on span "Continuar" at bounding box center [627, 315] width 60 height 18
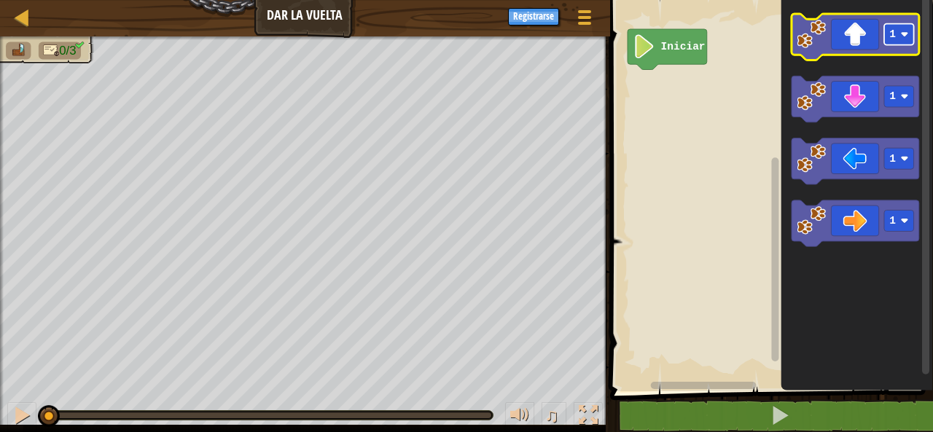
click at [907, 36] on image "Espacio de trabajo de Blockly" at bounding box center [905, 35] width 8 height 8
click at [857, 18] on icon "Espacio de trabajo de Blockly" at bounding box center [855, 37] width 128 height 47
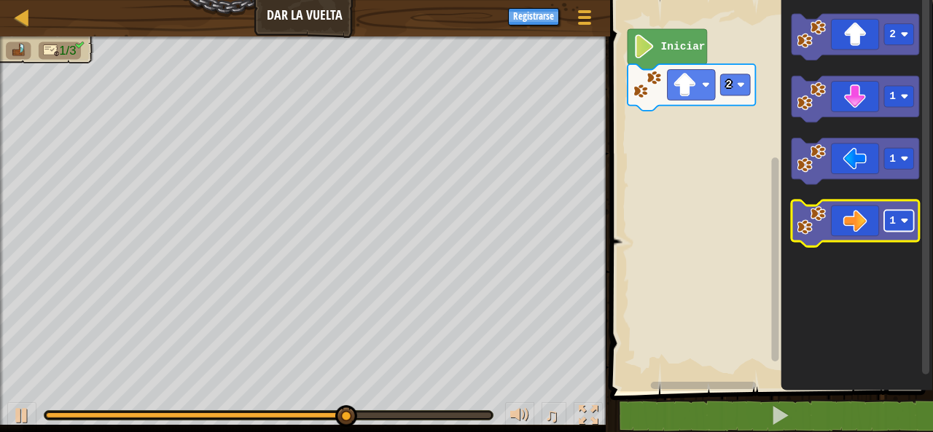
click at [894, 216] on text "1" at bounding box center [892, 222] width 7 height 12
click at [846, 214] on icon "Espacio de trabajo de Blockly" at bounding box center [855, 224] width 128 height 47
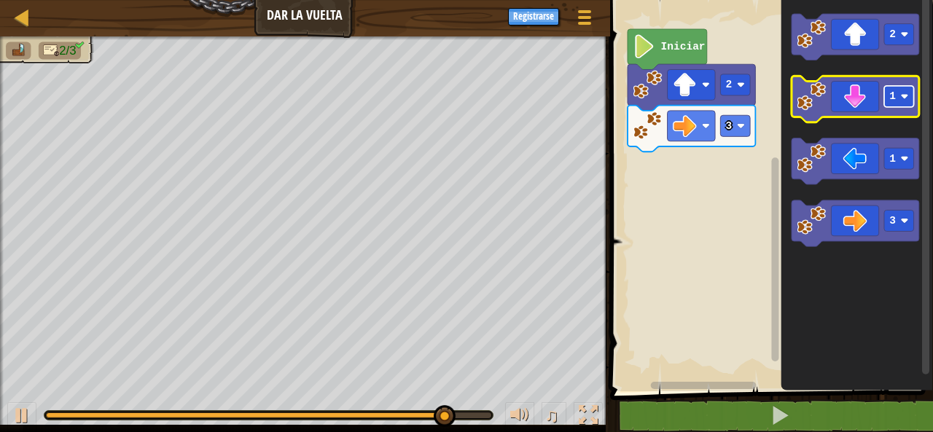
click at [907, 98] on image "Espacio de trabajo de Blockly" at bounding box center [905, 97] width 8 height 8
click at [861, 92] on icon "Espacio de trabajo de Blockly" at bounding box center [855, 100] width 128 height 47
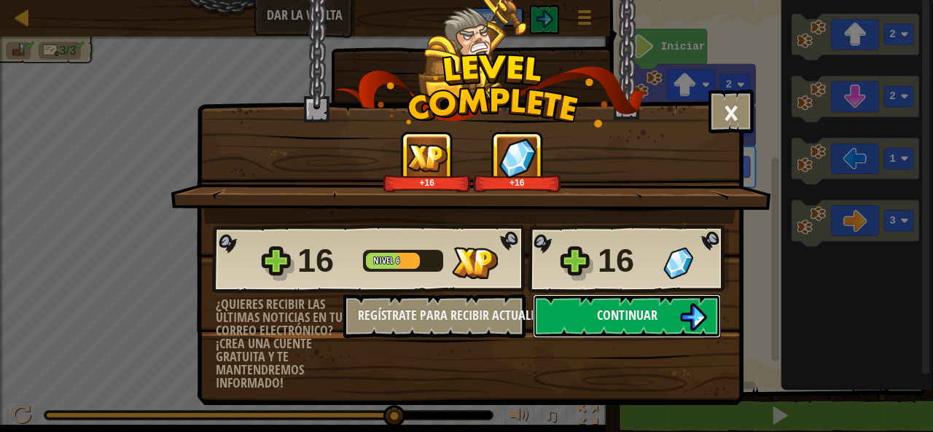
click at [661, 315] on button "Continuar" at bounding box center [627, 316] width 188 height 44
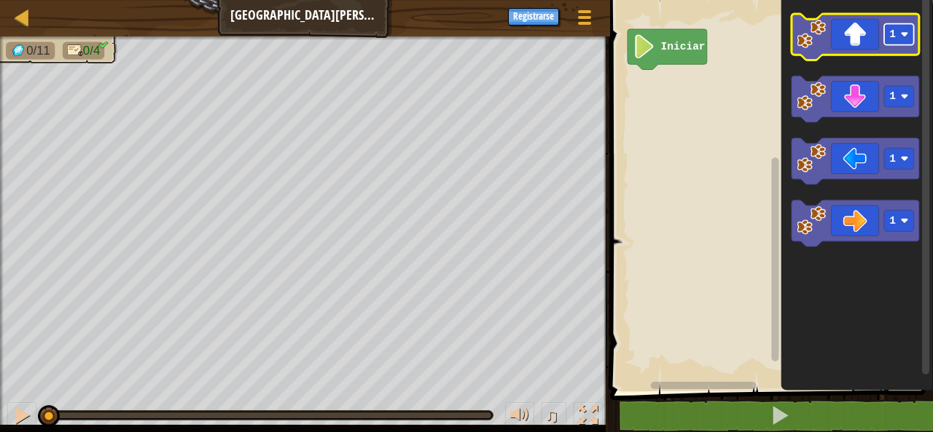
click at [897, 41] on rect "Espacio de trabajo de Blockly" at bounding box center [899, 34] width 30 height 21
click at [856, 43] on icon "Espacio de trabajo de Blockly" at bounding box center [855, 37] width 128 height 47
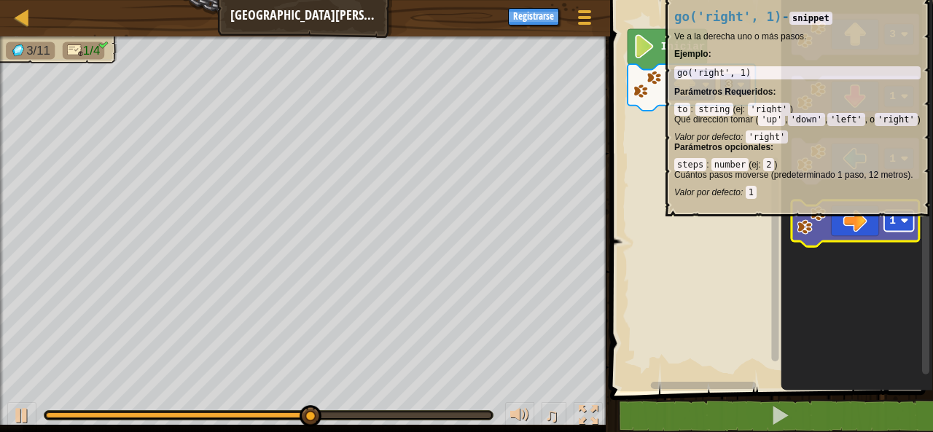
click at [907, 224] on image "Espacio de trabajo de Blockly" at bounding box center [905, 221] width 8 height 8
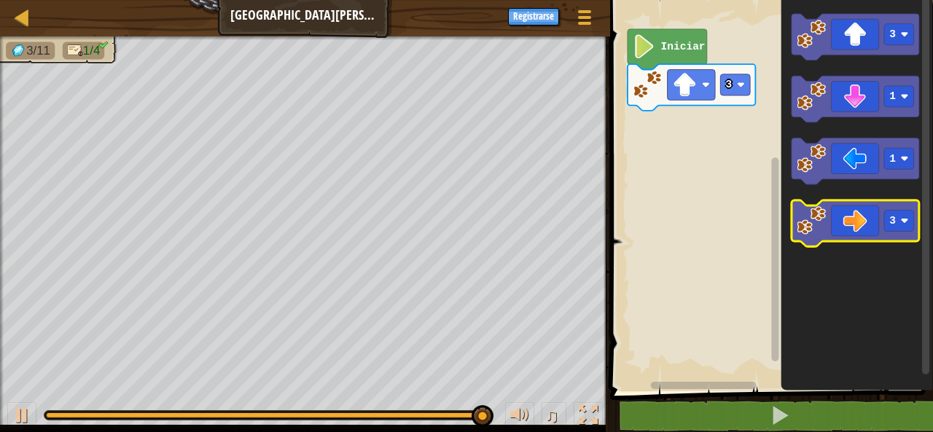
click at [857, 230] on icon "Espacio de trabajo de Blockly" at bounding box center [855, 224] width 128 height 47
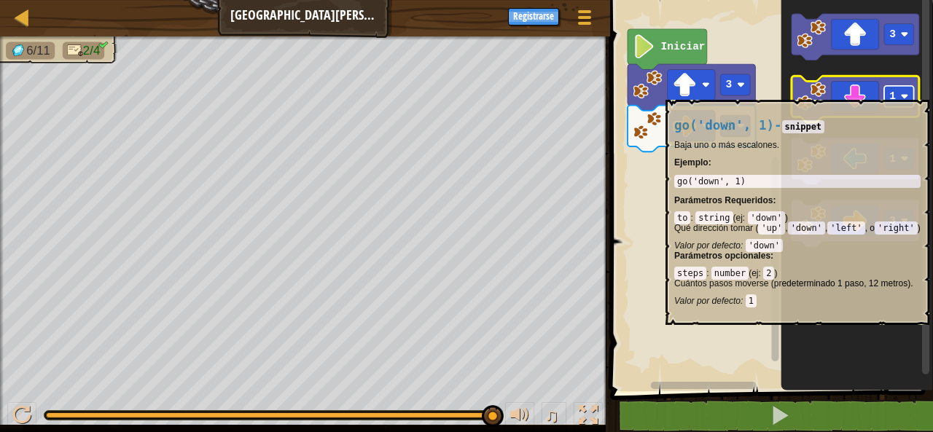
click at [903, 93] on rect "Espacio de trabajo de Blockly" at bounding box center [899, 96] width 30 height 21
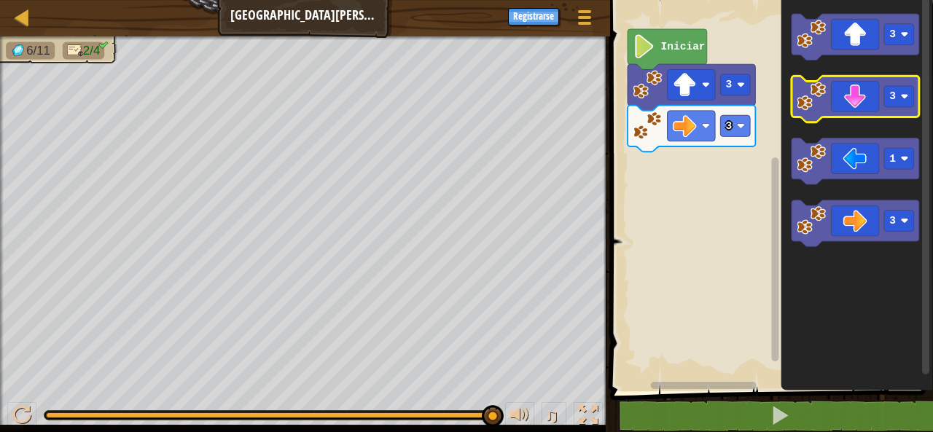
click at [858, 100] on icon "Espacio de trabajo de Blockly" at bounding box center [855, 100] width 128 height 47
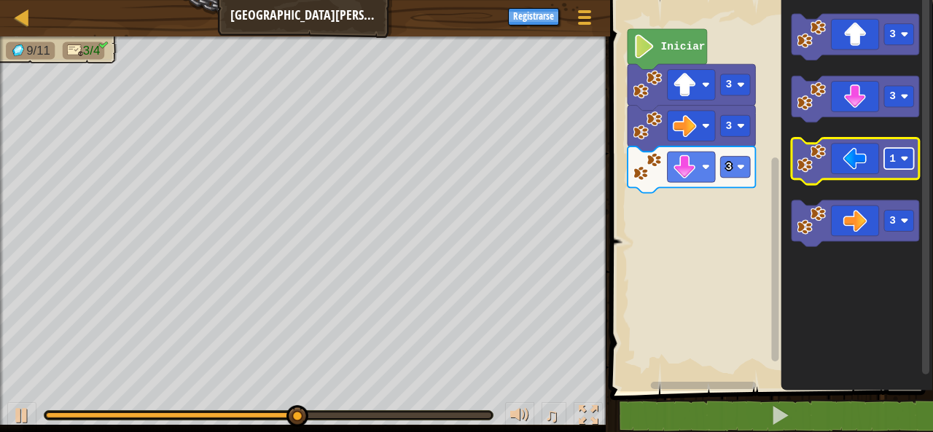
click at [896, 156] on rect "Espacio de trabajo de Blockly" at bounding box center [899, 159] width 30 height 21
click at [873, 165] on icon "Espacio de trabajo de Blockly" at bounding box center [855, 161] width 128 height 47
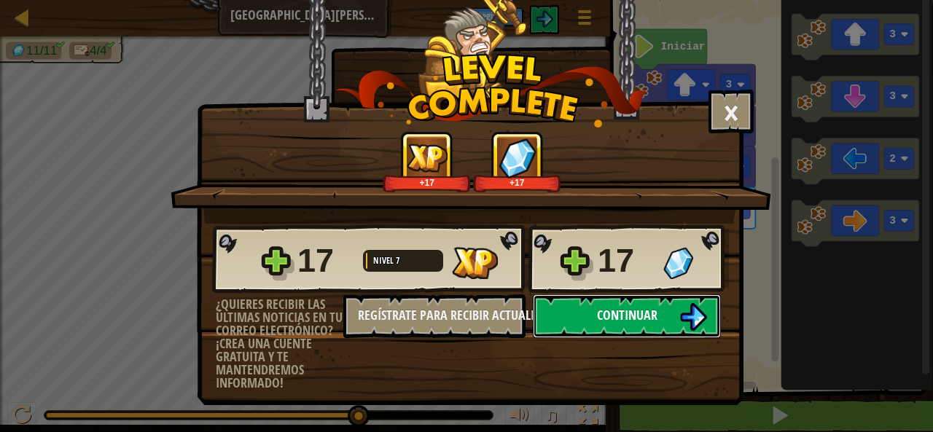
click at [669, 312] on button "Continuar" at bounding box center [627, 316] width 188 height 44
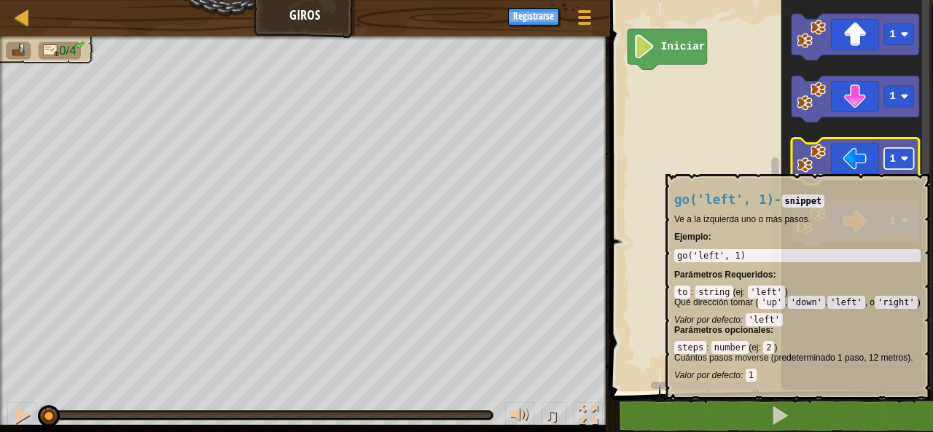
click at [896, 161] on rect "Espacio de trabajo de Blockly" at bounding box center [899, 159] width 30 height 21
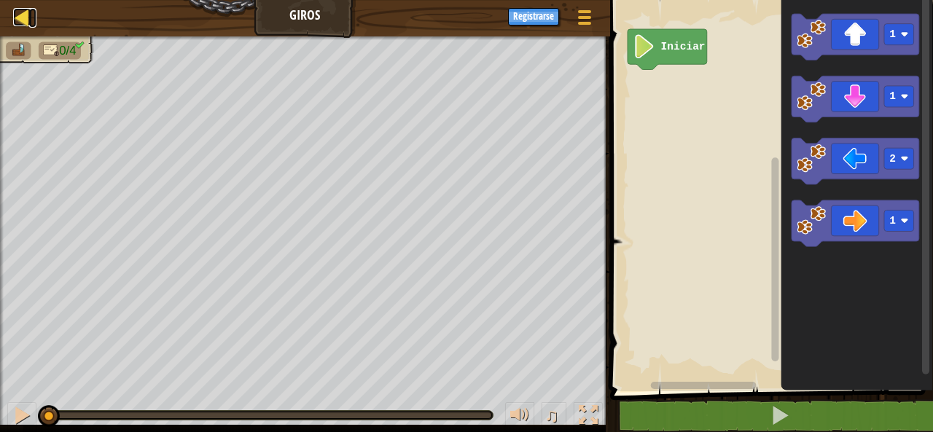
click at [26, 14] on div at bounding box center [22, 17] width 18 height 18
select select "es-ES"
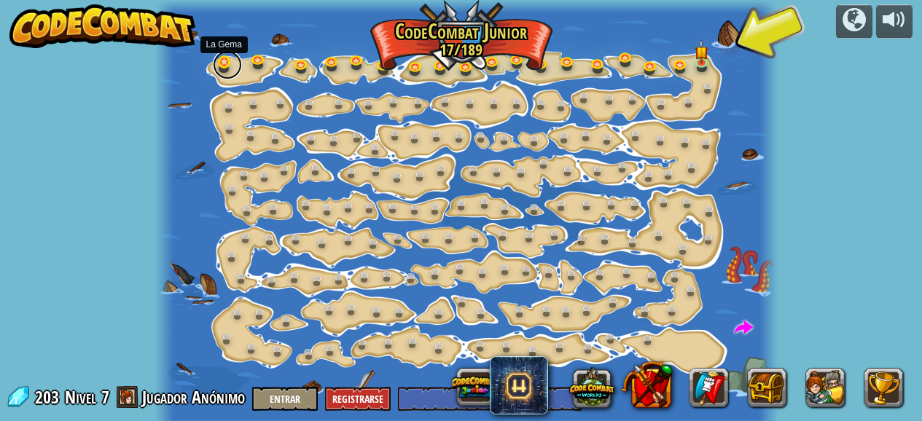
click at [219, 60] on link at bounding box center [227, 64] width 29 height 29
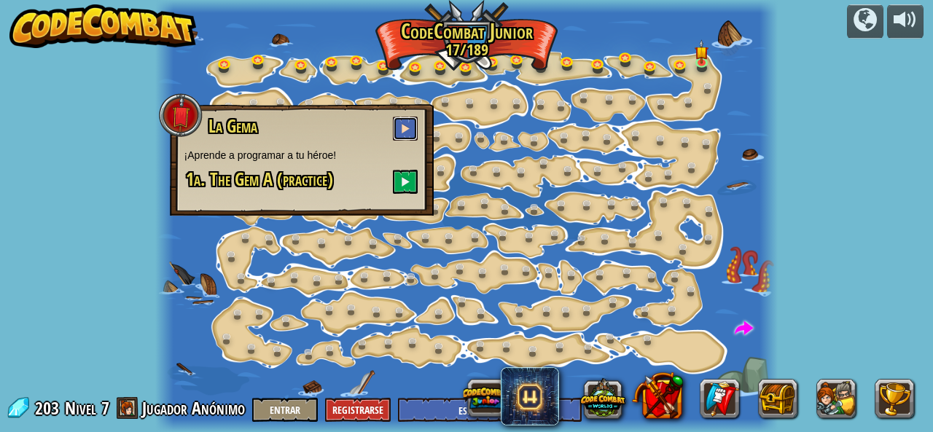
click at [400, 128] on button at bounding box center [405, 129] width 25 height 24
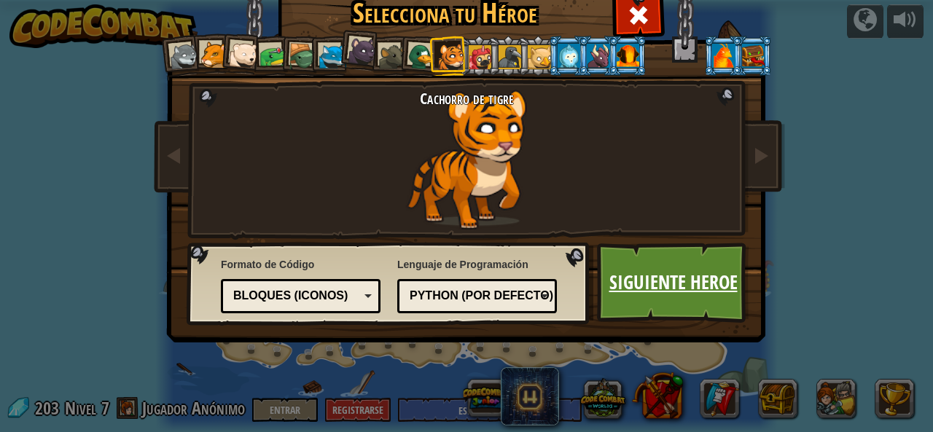
click at [665, 260] on link "Siguiente Heroe" at bounding box center [673, 283] width 152 height 80
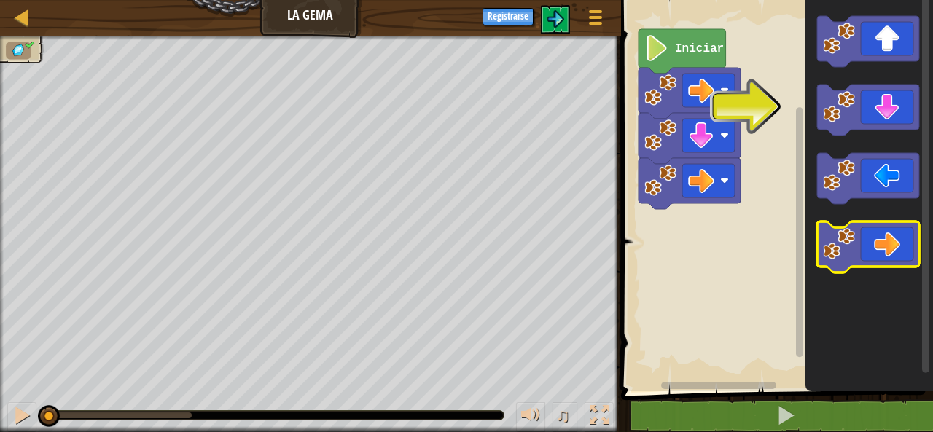
click at [870, 250] on icon "Espacio de trabajo de Blockly" at bounding box center [868, 247] width 102 height 51
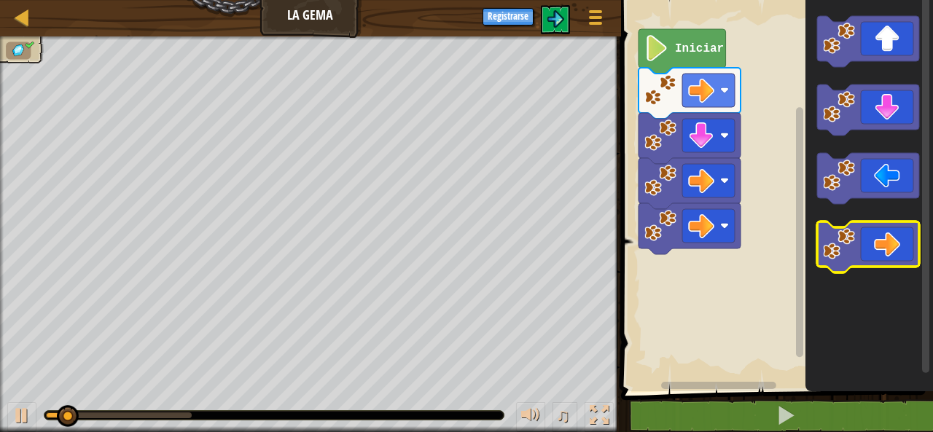
click at [858, 241] on icon "Espacio de trabajo de Blockly" at bounding box center [868, 247] width 102 height 51
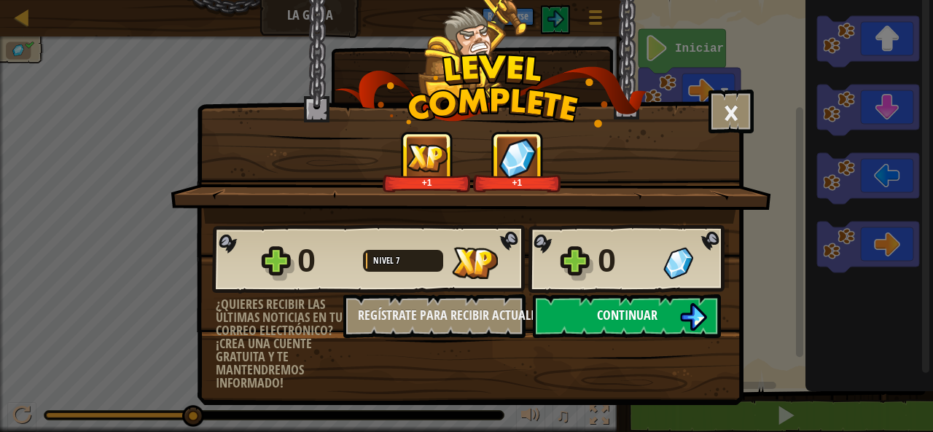
click at [669, 319] on button "Continuar" at bounding box center [627, 316] width 188 height 44
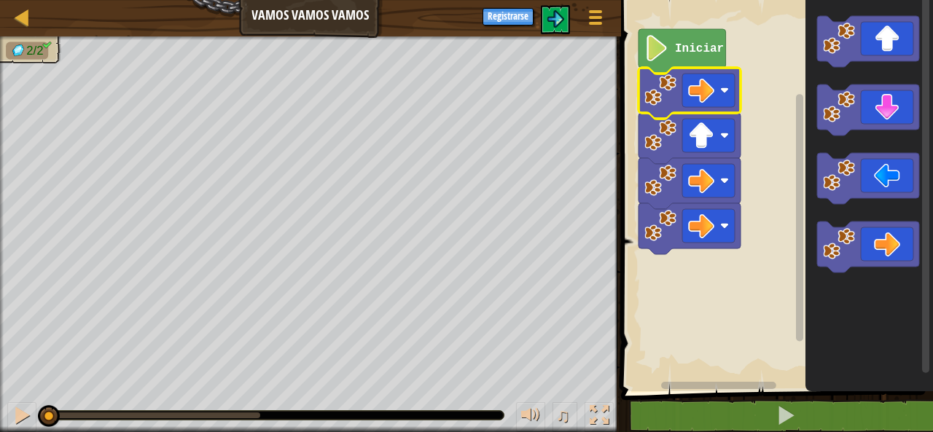
click at [711, 340] on rect "Espacio de trabajo de Blockly" at bounding box center [775, 192] width 316 height 399
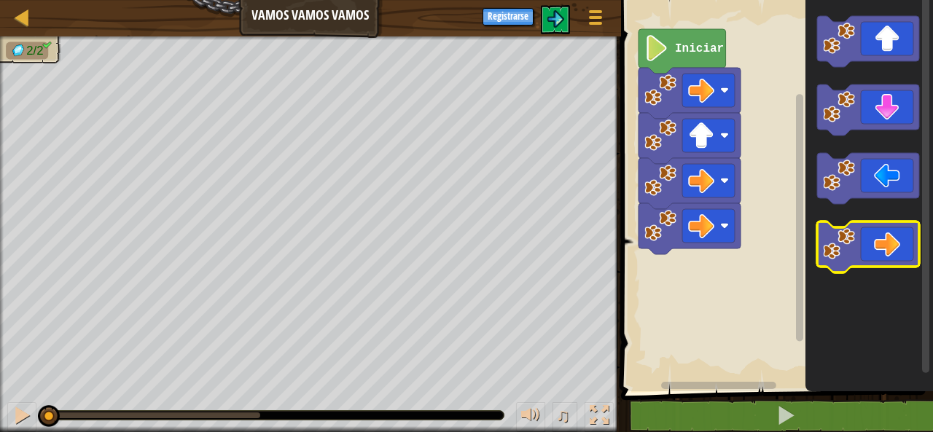
click at [880, 252] on icon "Espacio de trabajo de Blockly" at bounding box center [868, 247] width 102 height 51
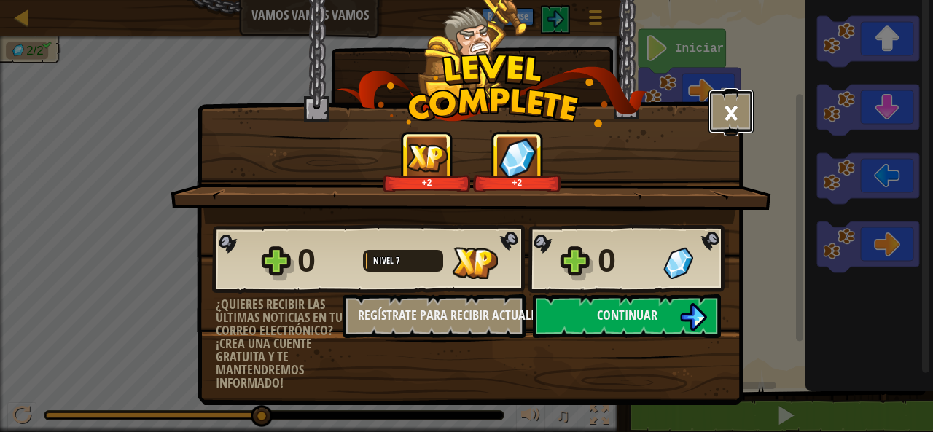
drag, startPoint x: 717, startPoint y: 98, endPoint x: 722, endPoint y: 78, distance: 20.9
click at [718, 95] on button "×" at bounding box center [730, 112] width 45 height 44
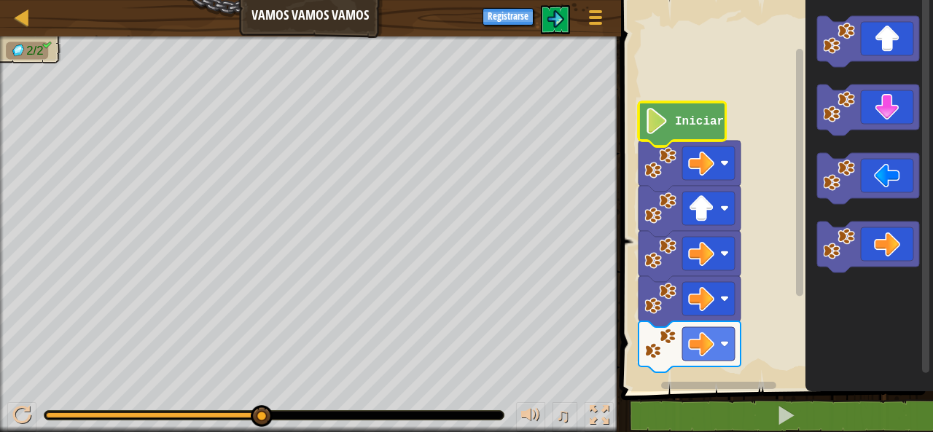
click at [655, 125] on image "Espacio de trabajo de Blockly" at bounding box center [656, 121] width 25 height 26
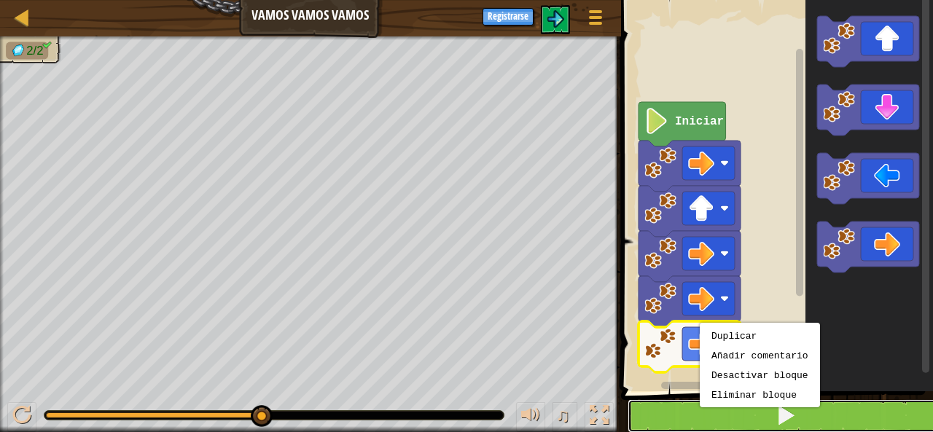
click at [687, 410] on button at bounding box center [785, 416] width 316 height 34
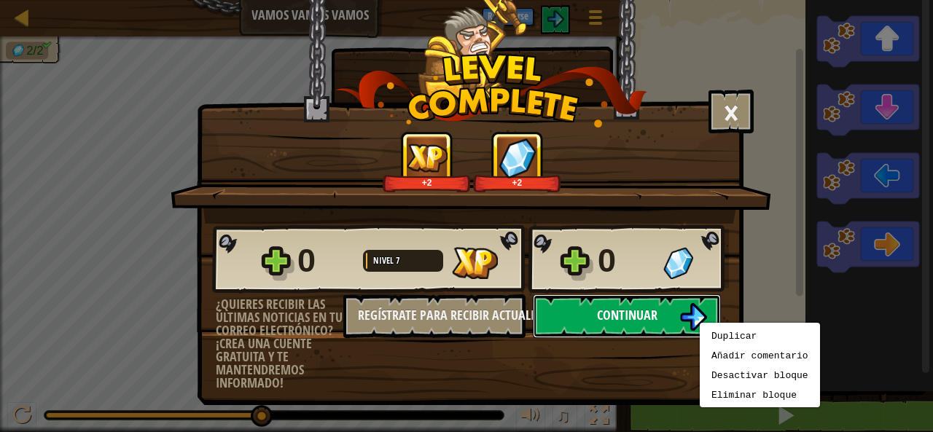
click at [621, 310] on span "Continuar" at bounding box center [627, 315] width 60 height 18
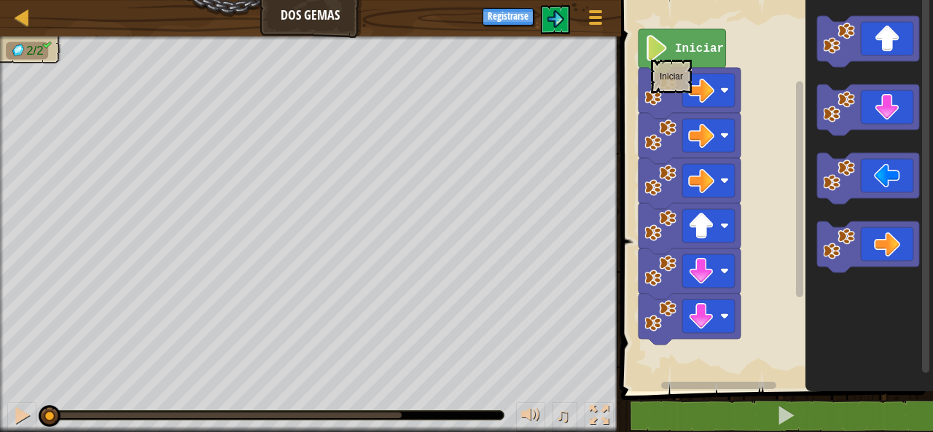
click at [651, 52] on image "Espacio de trabajo de Blockly" at bounding box center [656, 48] width 25 height 26
click at [671, 55] on icon "Espacio de trabajo de Blockly" at bounding box center [681, 51] width 87 height 44
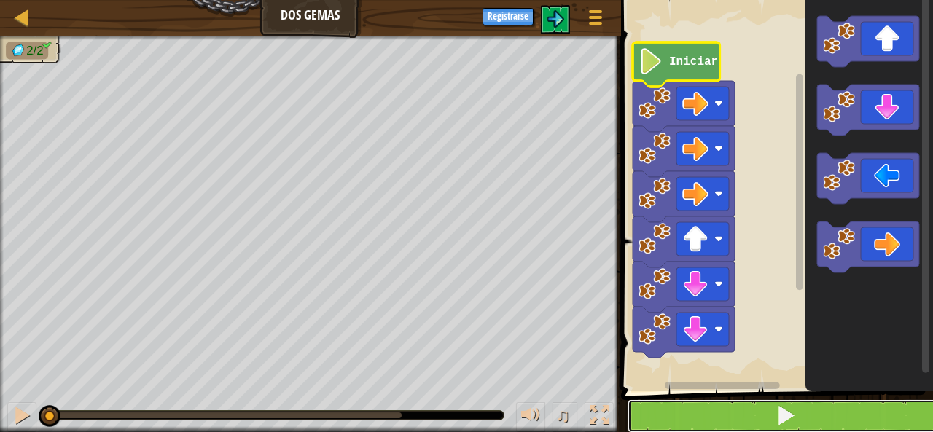
click at [780, 411] on span at bounding box center [785, 415] width 20 height 20
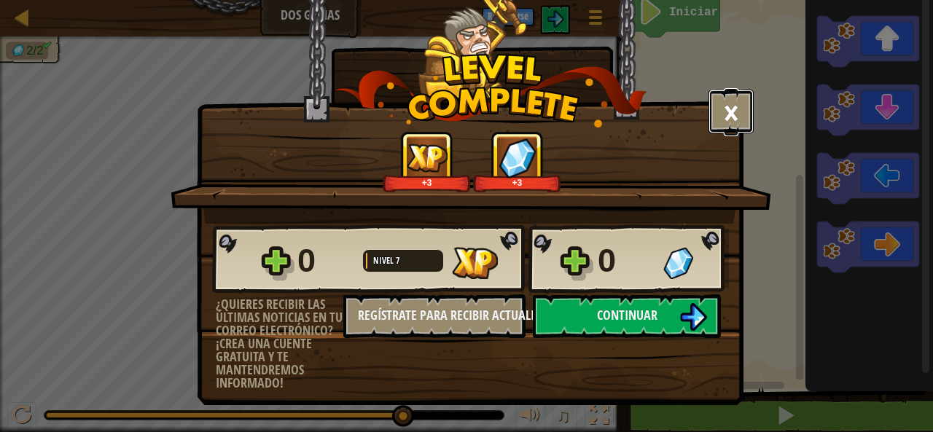
click at [716, 122] on button "×" at bounding box center [730, 112] width 45 height 44
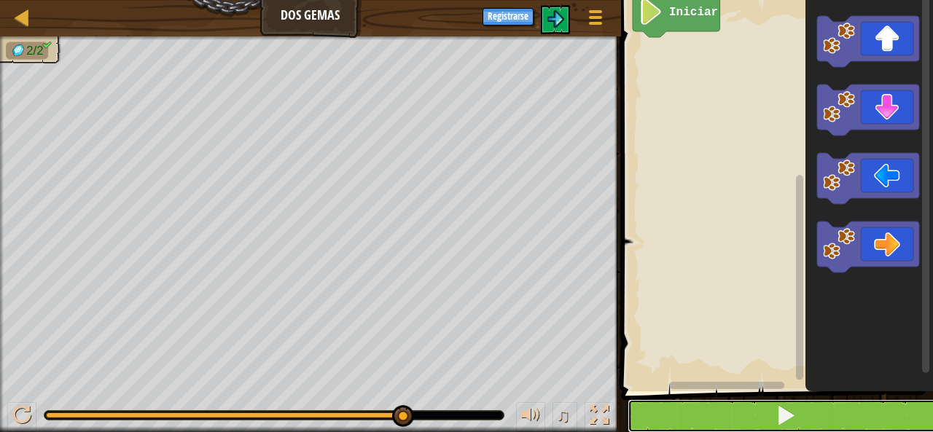
click at [783, 423] on span at bounding box center [785, 415] width 20 height 20
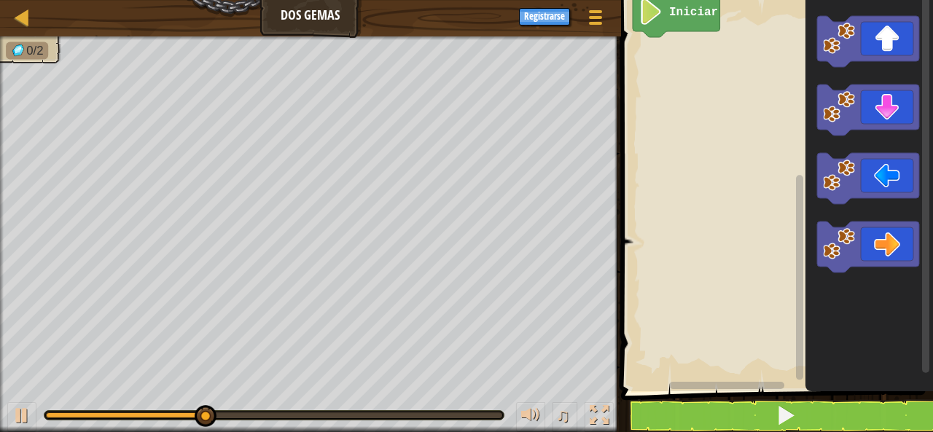
click at [923, 215] on rect "Espacio de trabajo de Blockly" at bounding box center [925, 184] width 7 height 378
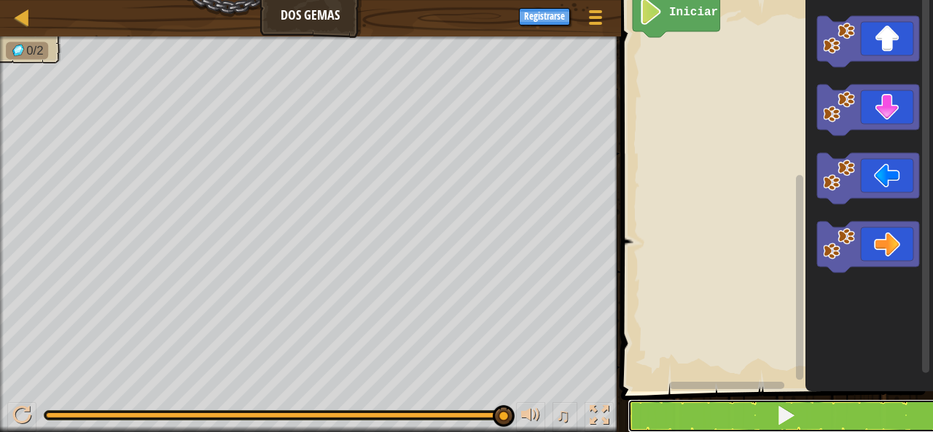
click at [681, 410] on button at bounding box center [785, 416] width 316 height 34
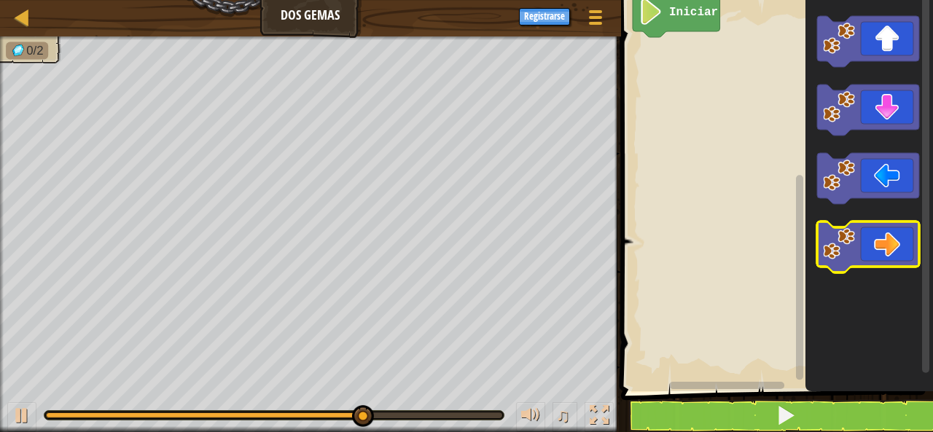
click at [865, 241] on icon "Espacio de trabajo de Blockly" at bounding box center [868, 247] width 102 height 51
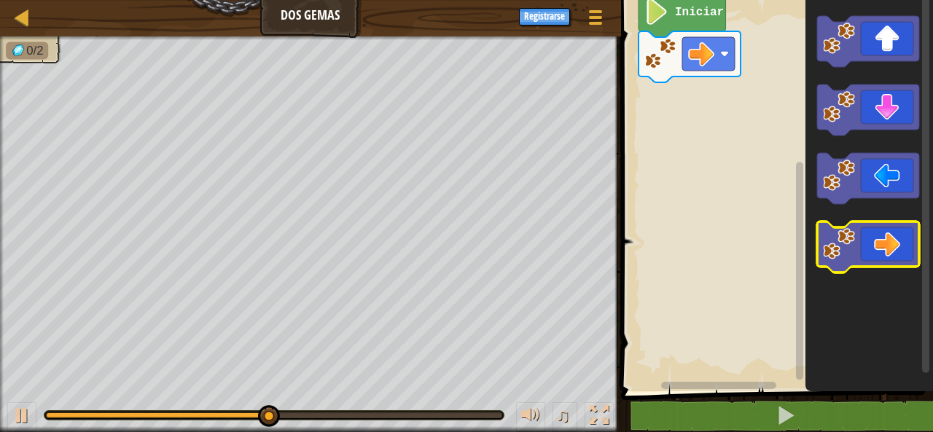
click at [896, 257] on icon "Espacio de trabajo de Blockly" at bounding box center [868, 247] width 102 height 51
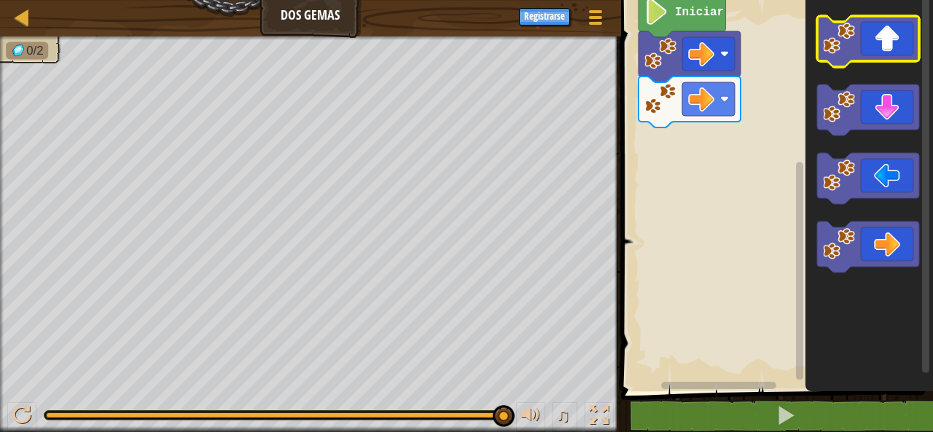
click at [889, 52] on icon "Espacio de trabajo de Blockly" at bounding box center [868, 41] width 102 height 51
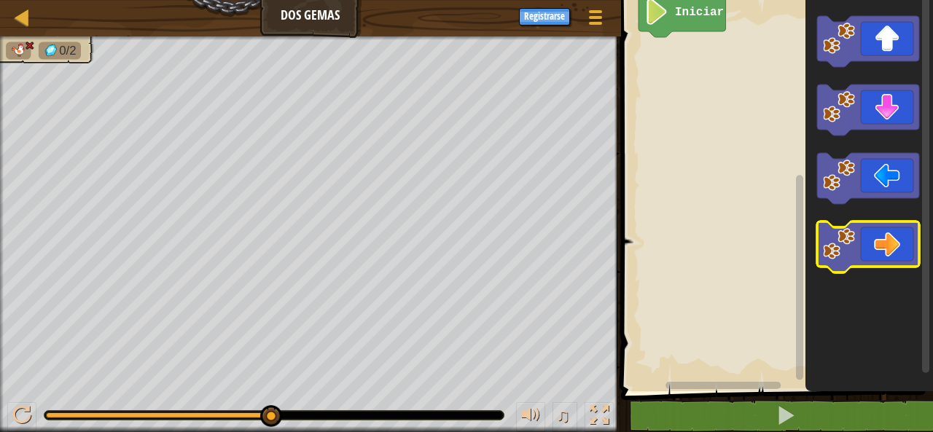
click at [874, 243] on icon "Espacio de trabajo de Blockly" at bounding box center [868, 247] width 102 height 51
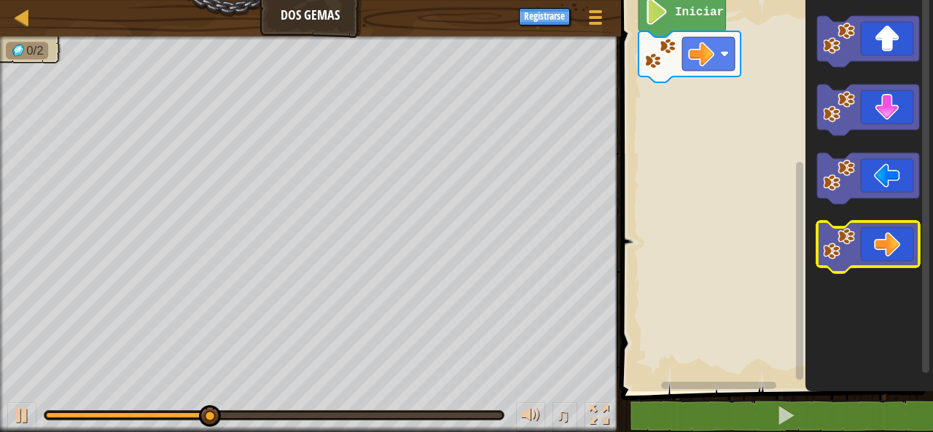
click at [870, 231] on g "Espacio de trabajo de Blockly" at bounding box center [868, 247] width 102 height 51
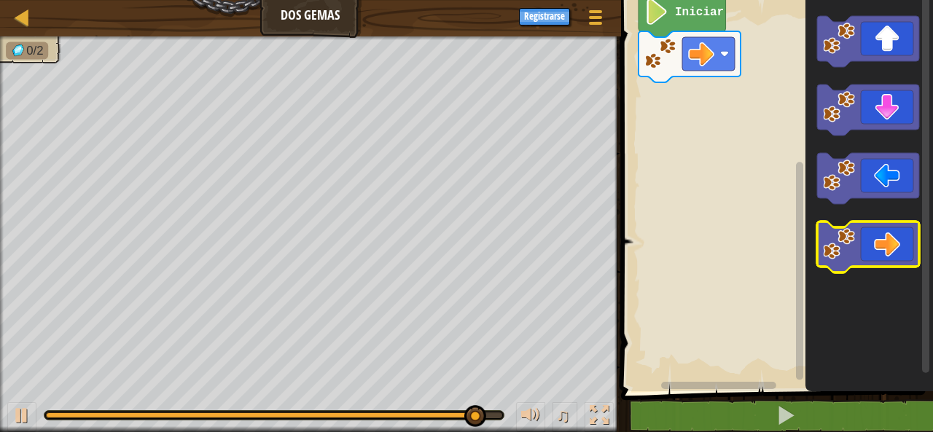
click at [878, 242] on icon "Espacio de trabajo de Blockly" at bounding box center [868, 247] width 102 height 51
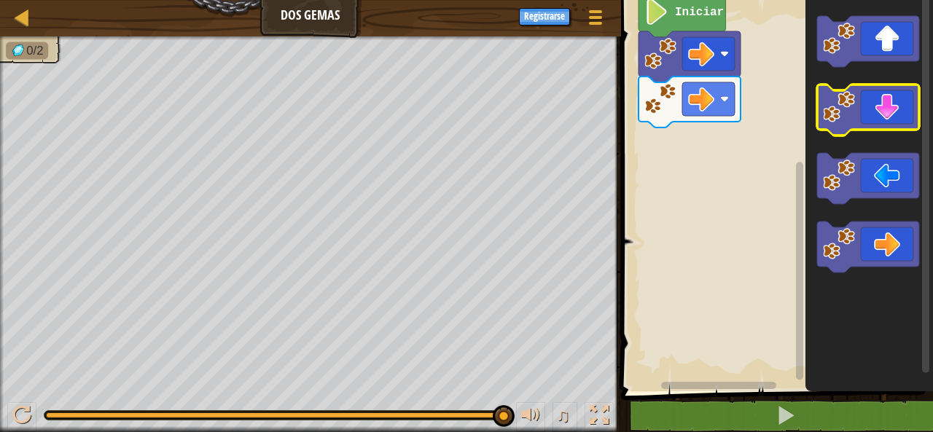
click at [864, 120] on icon "Espacio de trabajo de Blockly" at bounding box center [868, 110] width 102 height 51
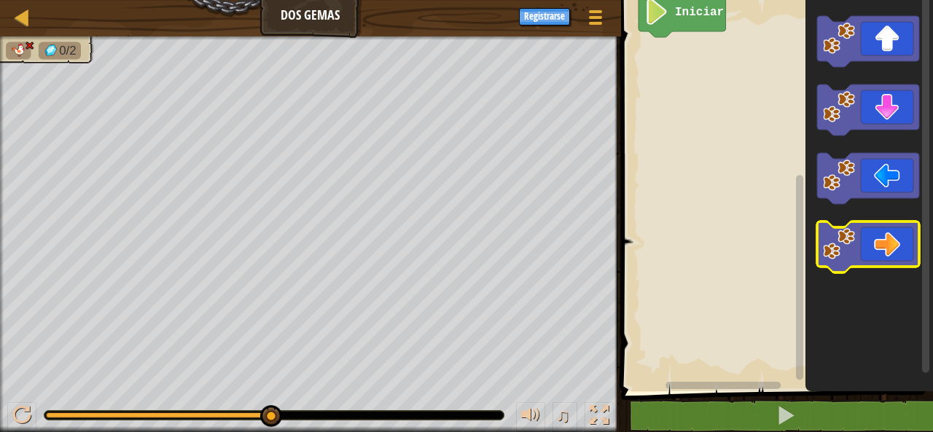
click at [848, 235] on image "Espacio de trabajo de Blockly" at bounding box center [839, 244] width 32 height 32
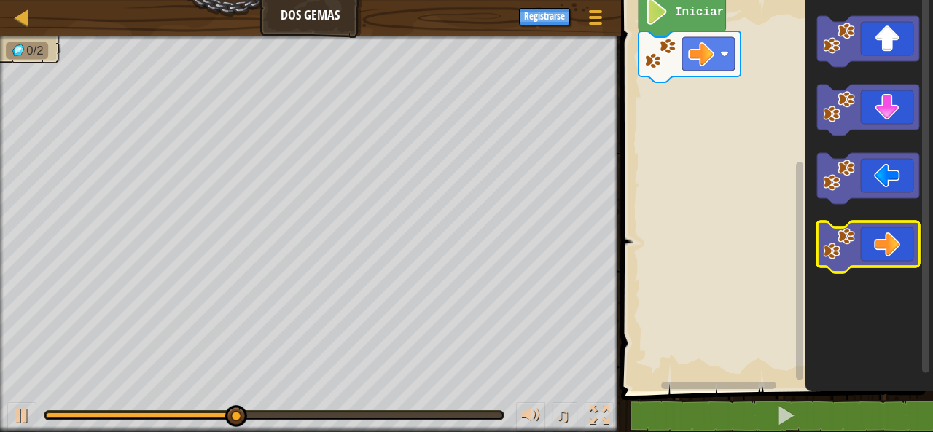
click at [852, 241] on image "Espacio de trabajo de Blockly" at bounding box center [839, 244] width 32 height 32
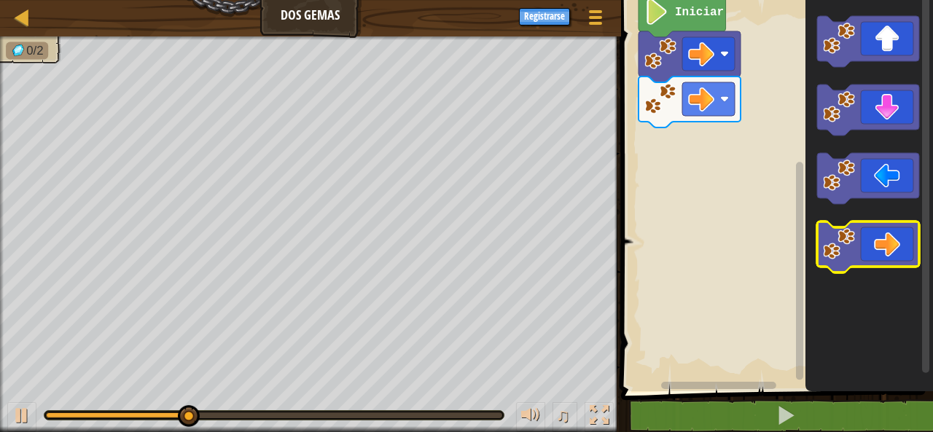
click at [810, 266] on icon "Espacio de trabajo de Blockly" at bounding box center [869, 192] width 128 height 399
click at [846, 257] on image "Espacio de trabajo de Blockly" at bounding box center [839, 244] width 32 height 32
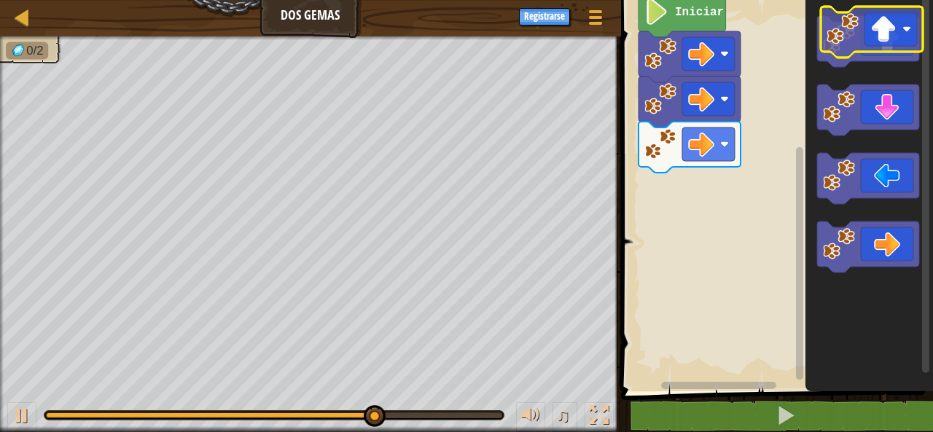
click at [897, 44] on icon "Espacio de trabajo de Blockly" at bounding box center [868, 41] width 102 height 51
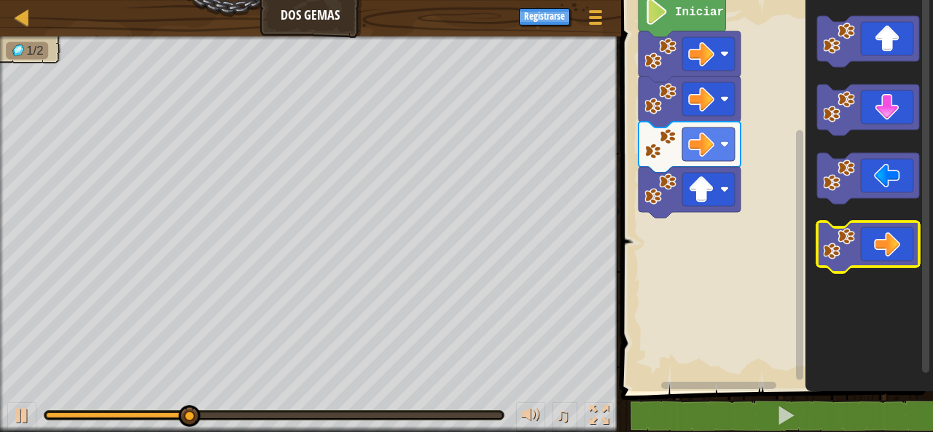
click at [899, 251] on icon "Espacio de trabajo de Blockly" at bounding box center [868, 247] width 102 height 51
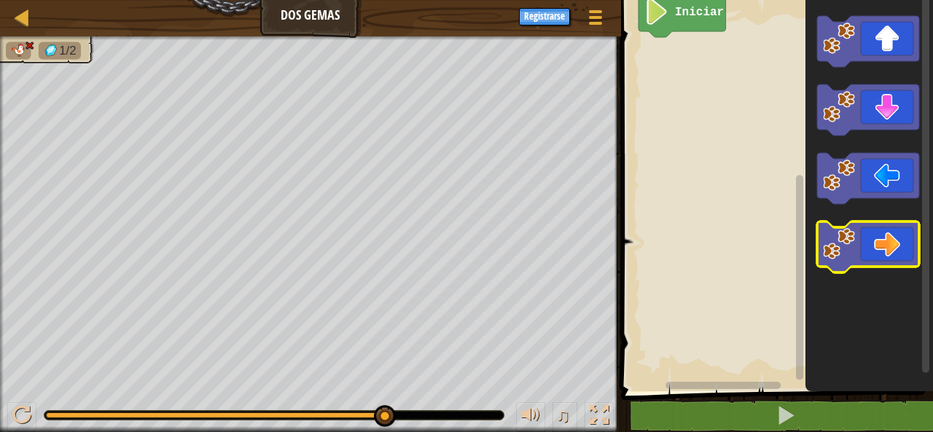
click at [826, 244] on image "Espacio de trabajo de Blockly" at bounding box center [839, 244] width 32 height 32
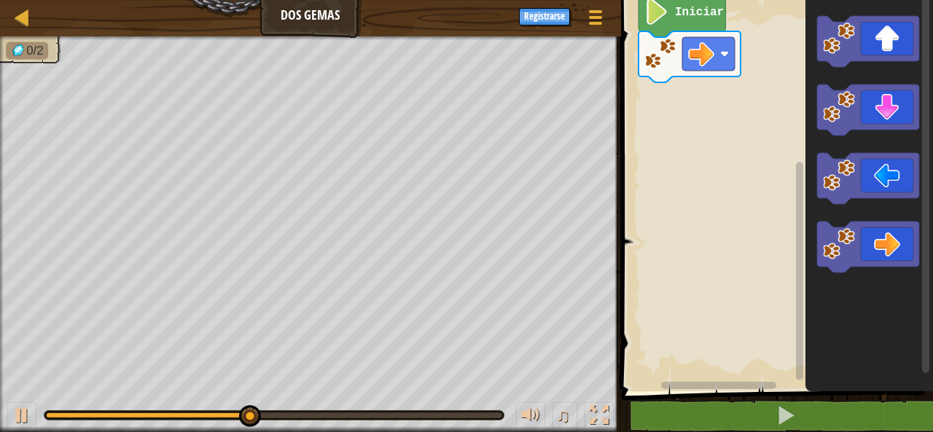
click at [890, 293] on icon "Espacio de trabajo de Blockly" at bounding box center [869, 192] width 128 height 399
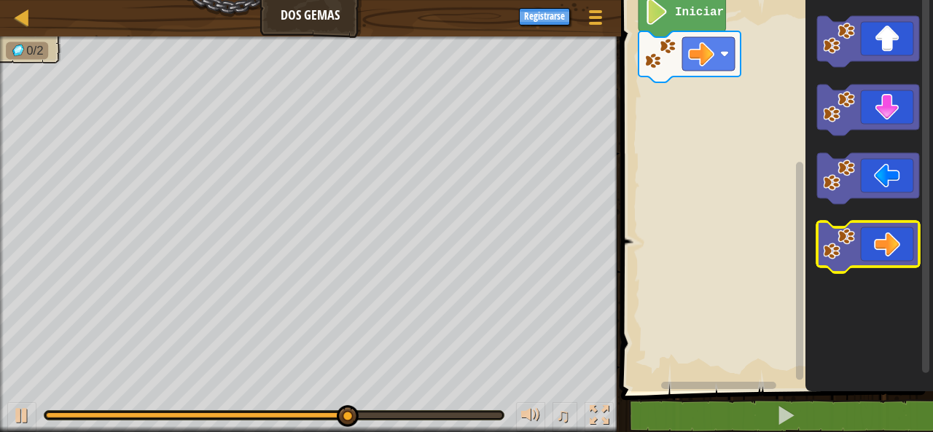
click at [879, 247] on icon "Espacio de trabajo de Blockly" at bounding box center [868, 247] width 102 height 51
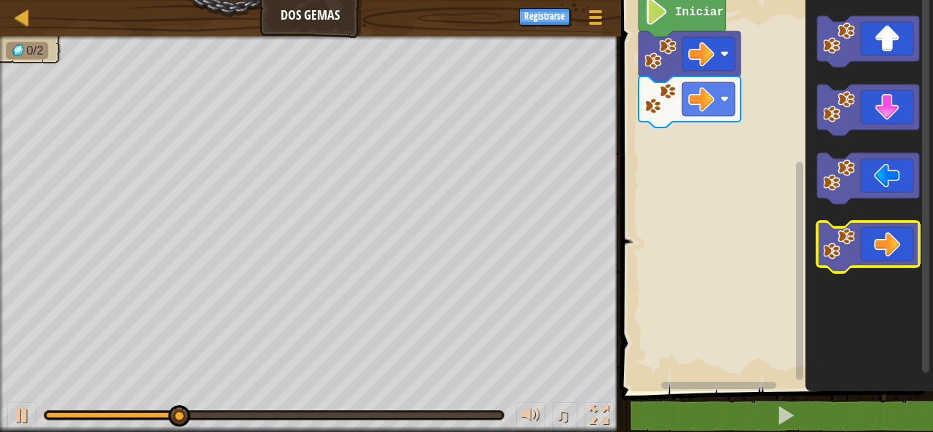
click at [881, 257] on icon "Espacio de trabajo de Blockly" at bounding box center [868, 247] width 102 height 51
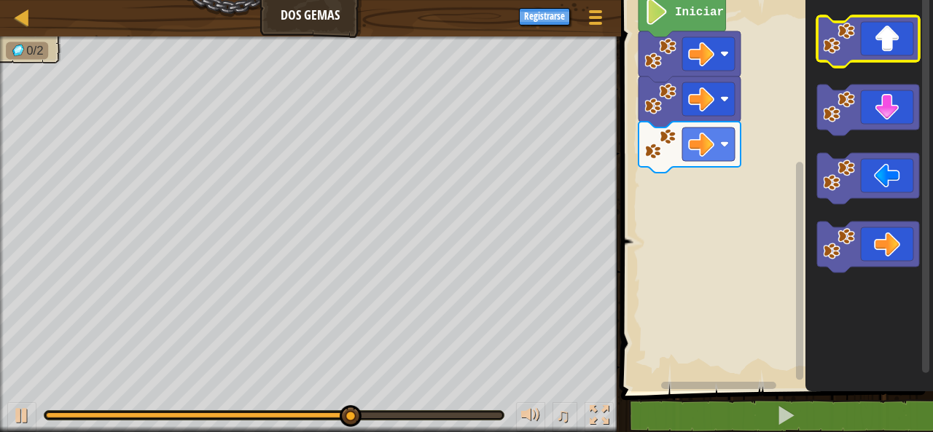
click at [872, 45] on icon "Espacio de trabajo de Blockly" at bounding box center [868, 41] width 102 height 51
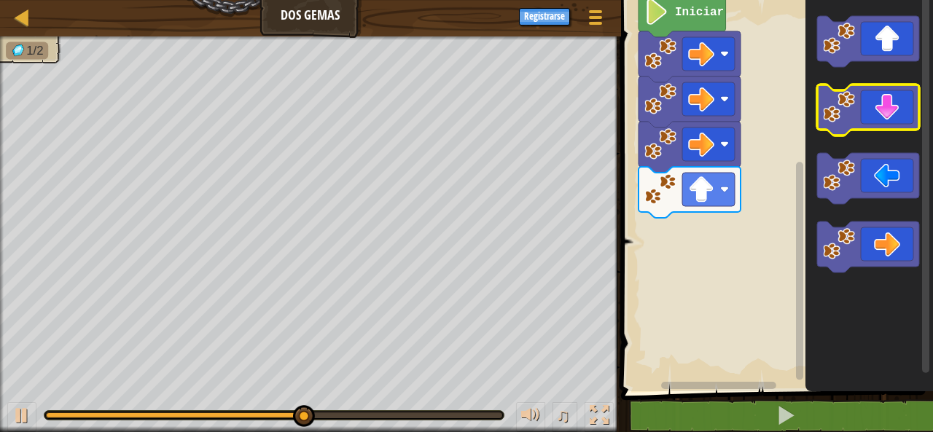
click at [874, 103] on icon "Espacio de trabajo de Blockly" at bounding box center [868, 110] width 102 height 51
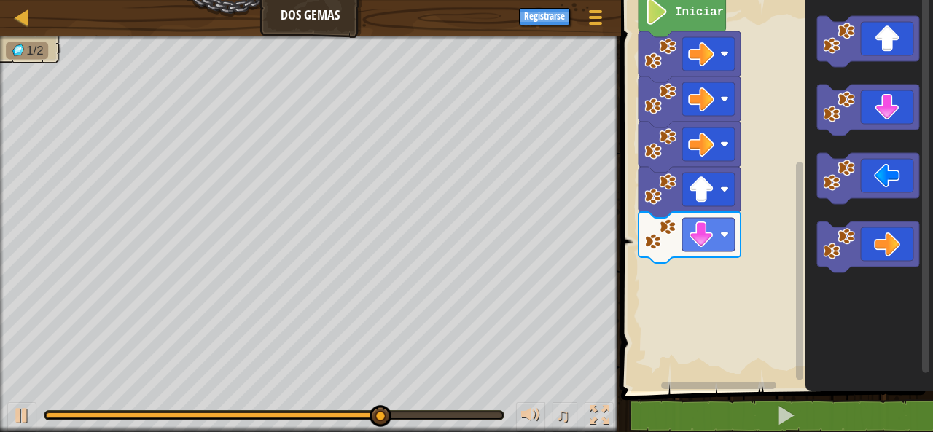
click at [920, 119] on icon "Espacio de trabajo de Blockly" at bounding box center [925, 192] width 11 height 395
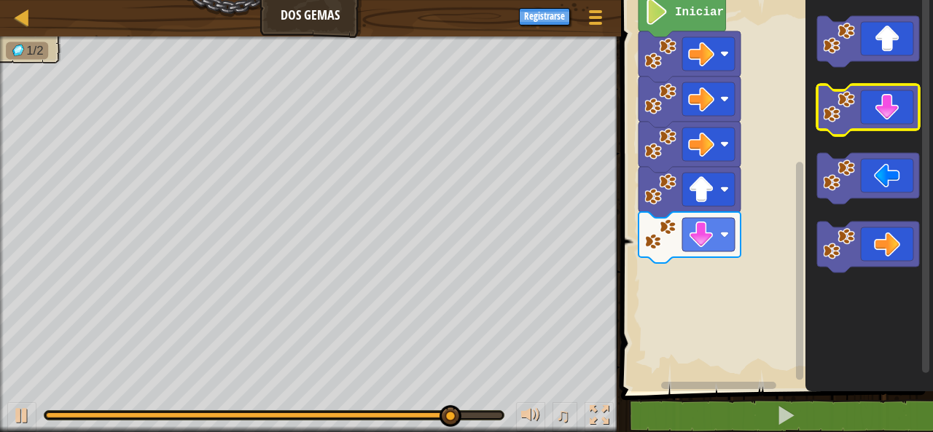
click at [909, 106] on icon "Espacio de trabajo de Blockly" at bounding box center [868, 110] width 102 height 51
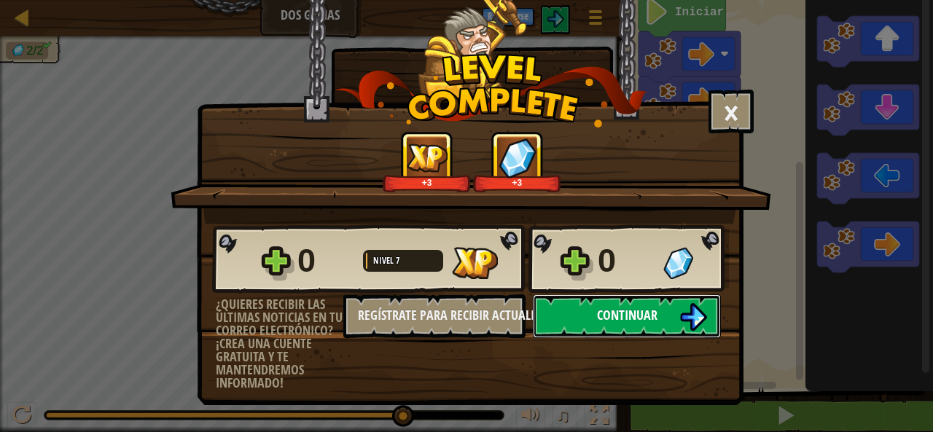
click at [599, 302] on button "Continuar" at bounding box center [627, 316] width 188 height 44
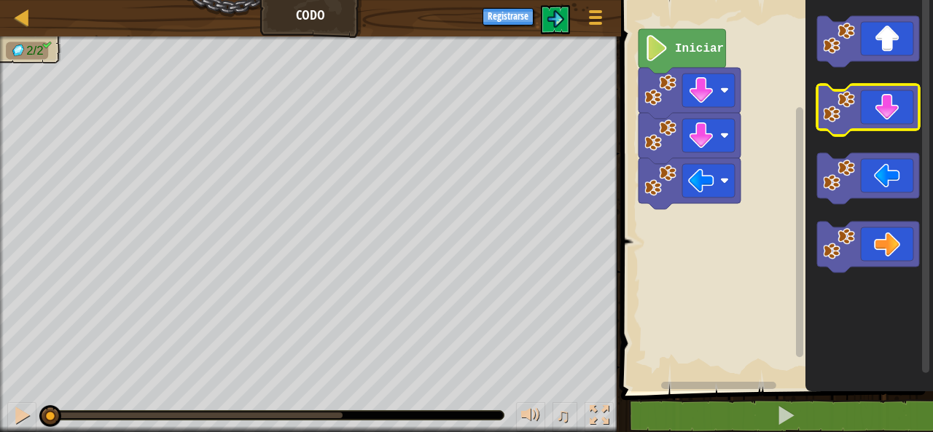
click at [867, 120] on icon "Espacio de trabajo de Blockly" at bounding box center [868, 110] width 102 height 51
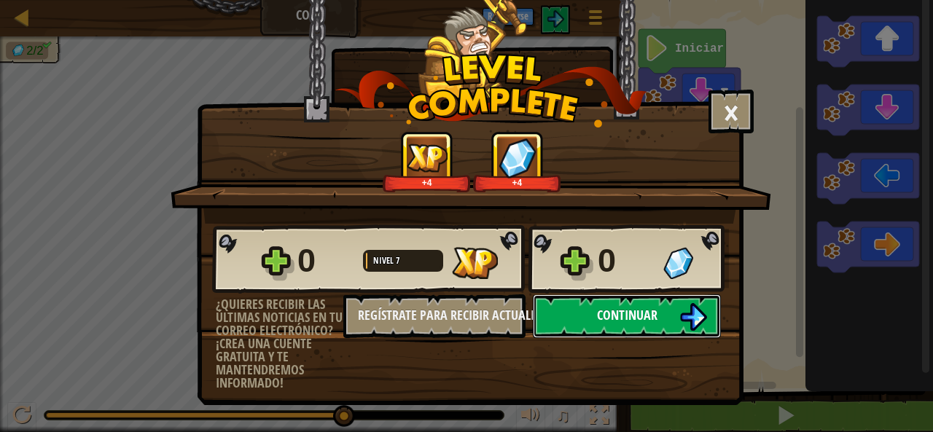
click at [560, 318] on button "Continuar" at bounding box center [627, 316] width 188 height 44
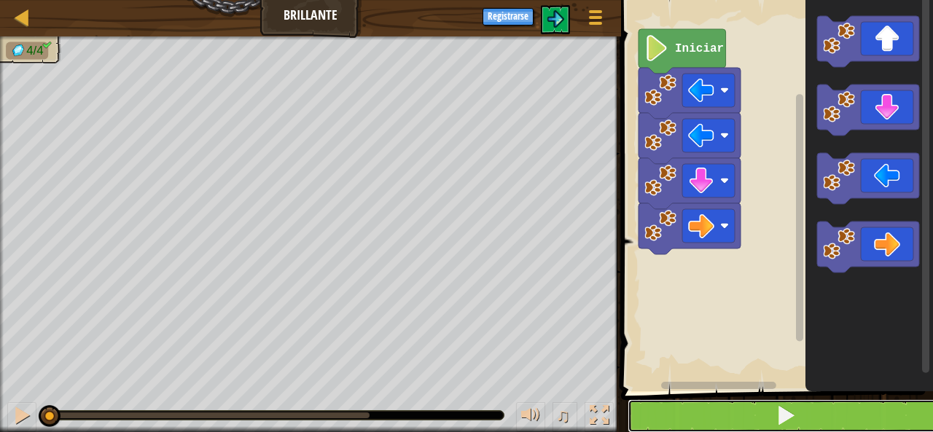
click at [836, 410] on button at bounding box center [785, 416] width 316 height 34
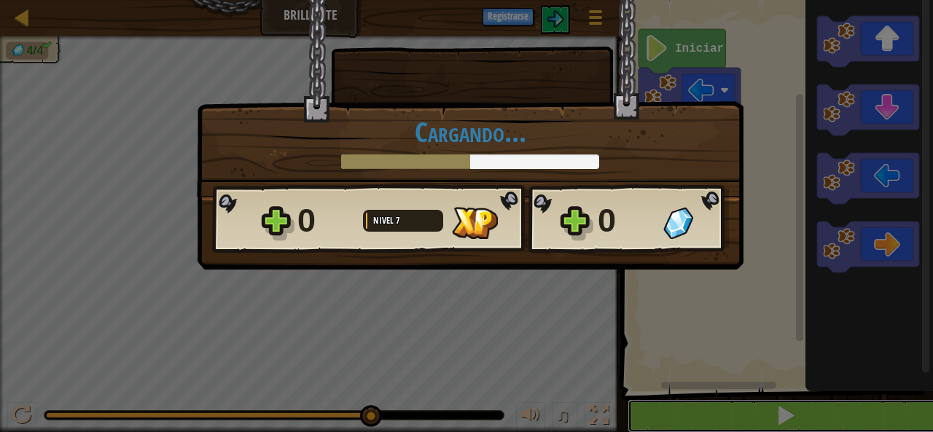
scroll to position [1, 0]
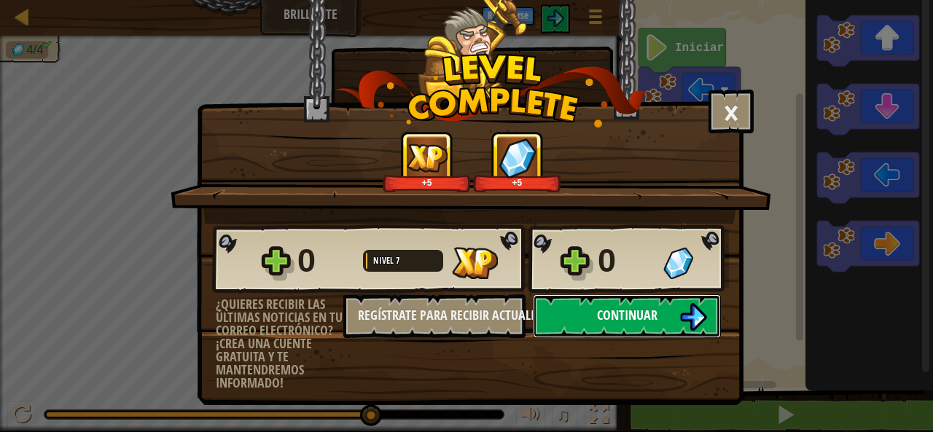
click at [652, 321] on span "Continuar" at bounding box center [627, 315] width 60 height 18
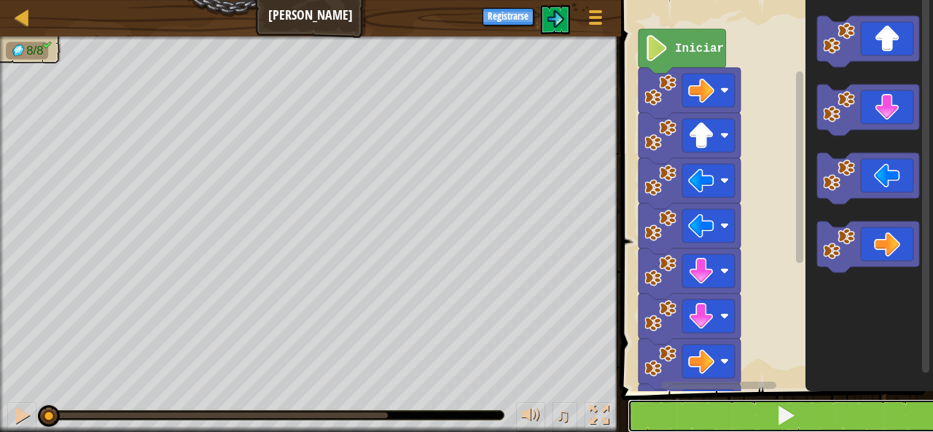
click at [726, 404] on button at bounding box center [785, 416] width 316 height 34
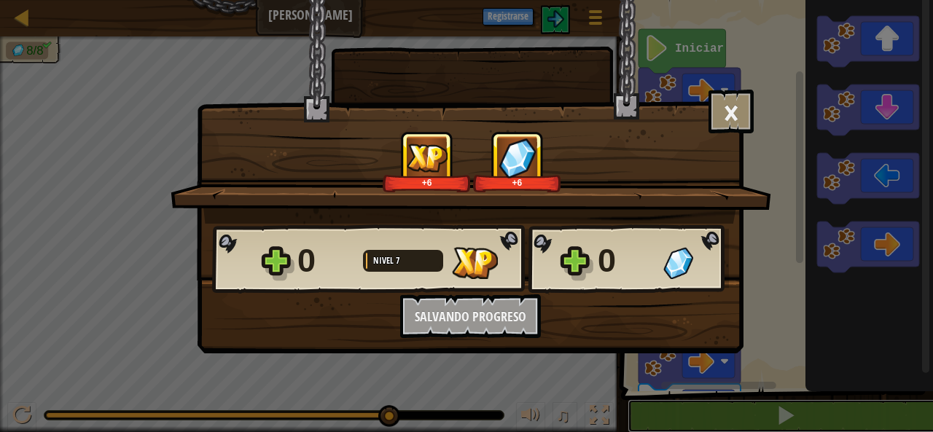
scroll to position [1, 0]
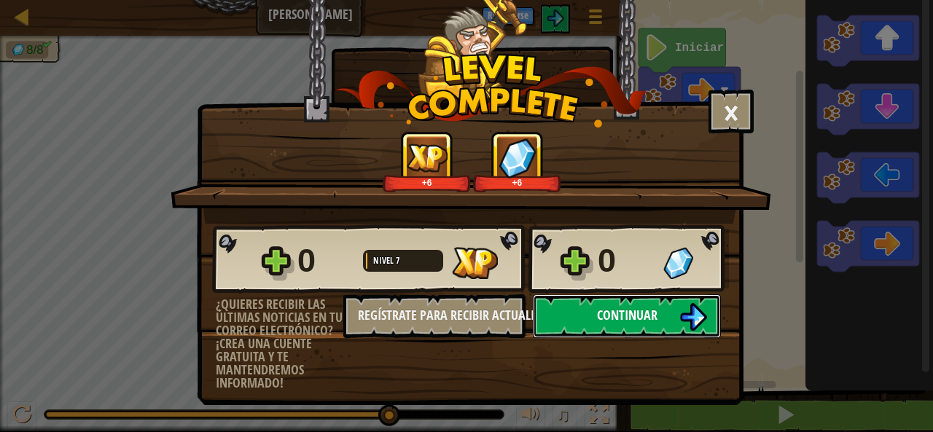
click at [565, 301] on button "Continuar" at bounding box center [627, 316] width 188 height 44
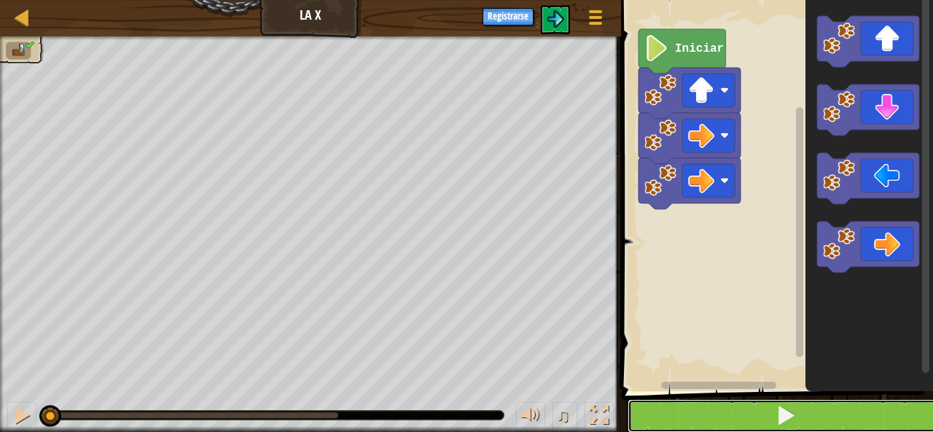
click at [797, 416] on button at bounding box center [785, 416] width 316 height 34
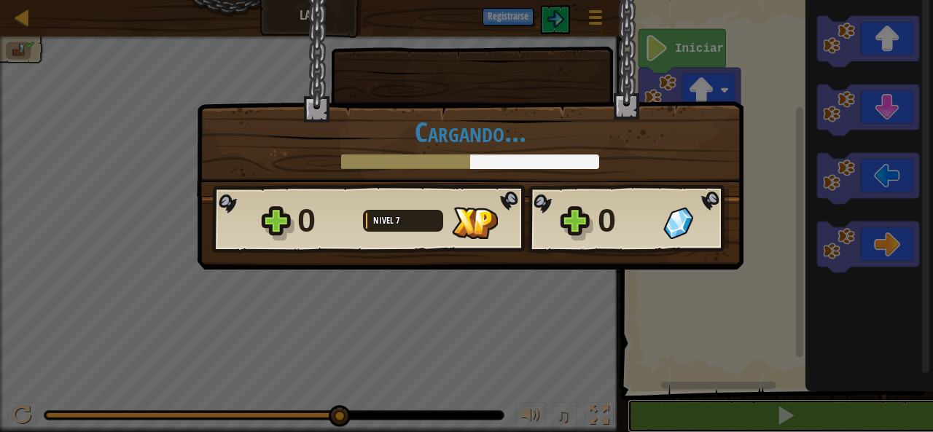
scroll to position [1, 0]
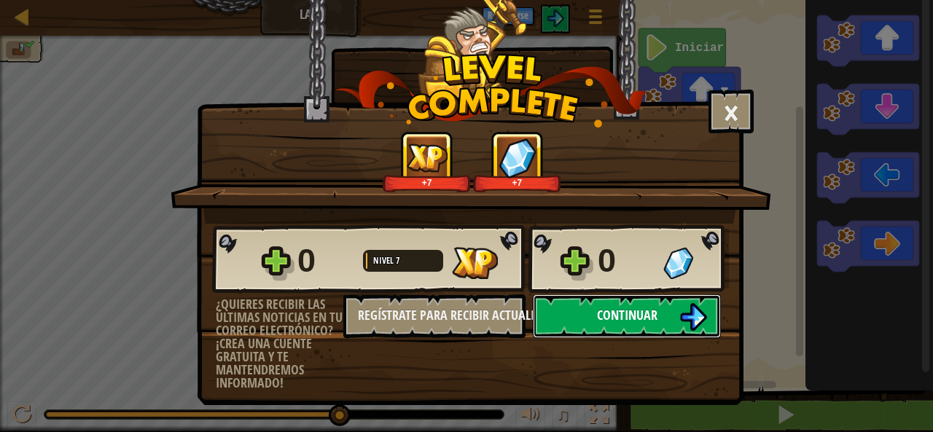
click at [554, 300] on button "Continuar" at bounding box center [627, 316] width 188 height 44
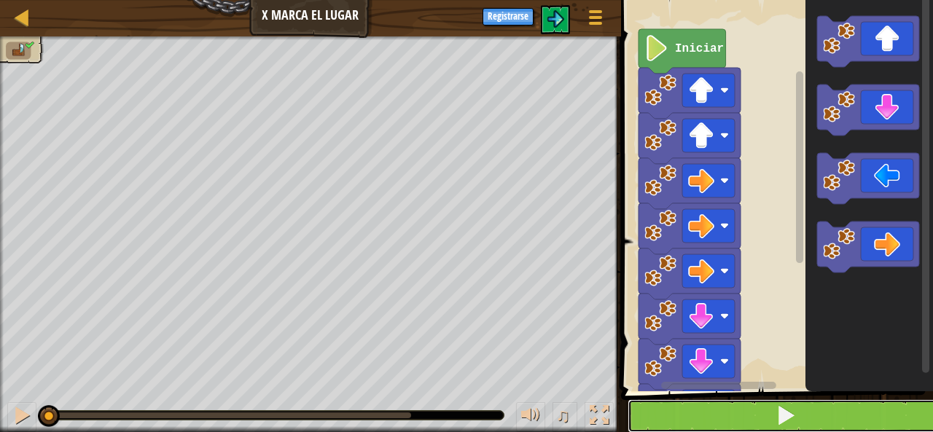
click at [836, 414] on button at bounding box center [785, 416] width 316 height 34
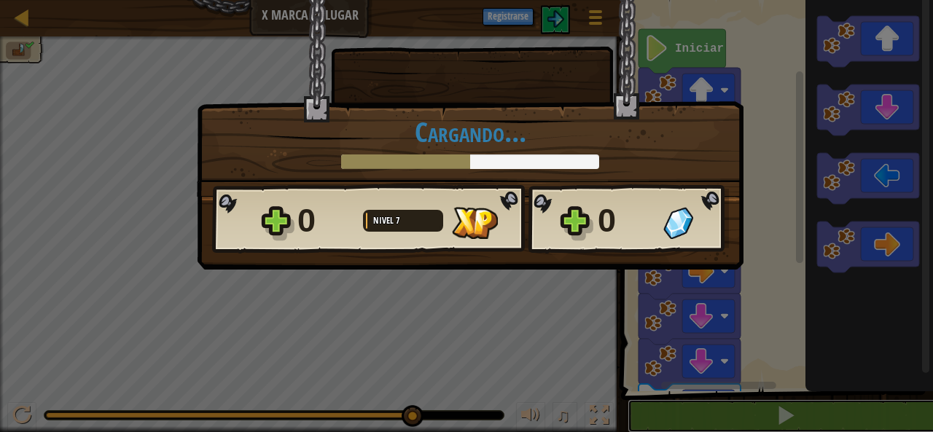
scroll to position [1, 0]
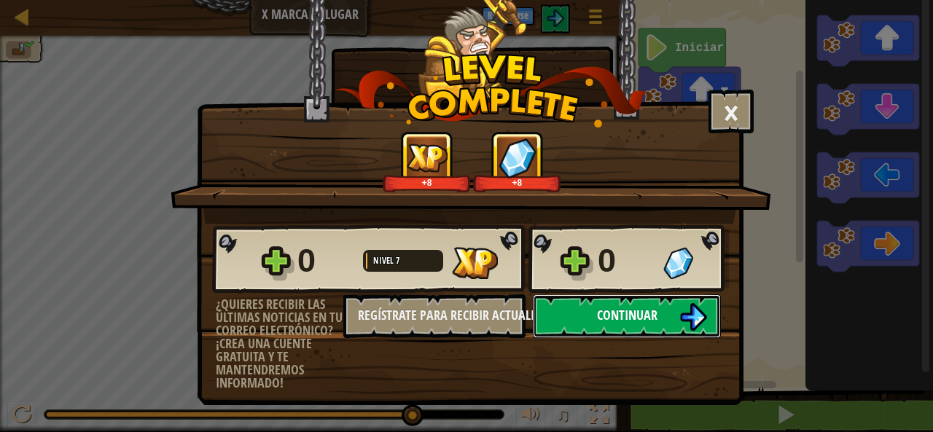
click at [605, 316] on span "Continuar" at bounding box center [627, 315] width 60 height 18
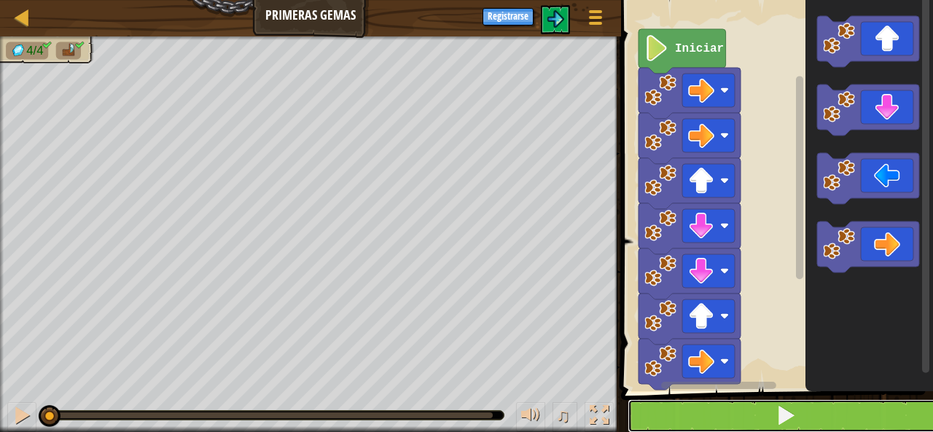
click at [754, 401] on button at bounding box center [785, 416] width 316 height 34
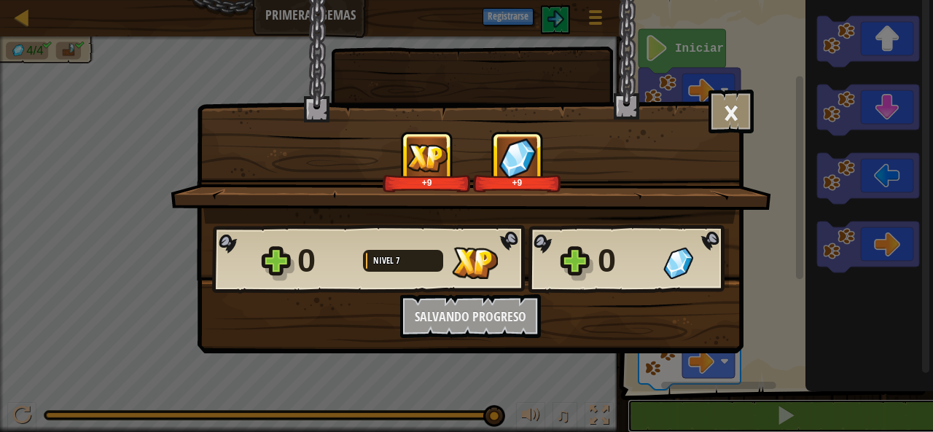
scroll to position [1, 0]
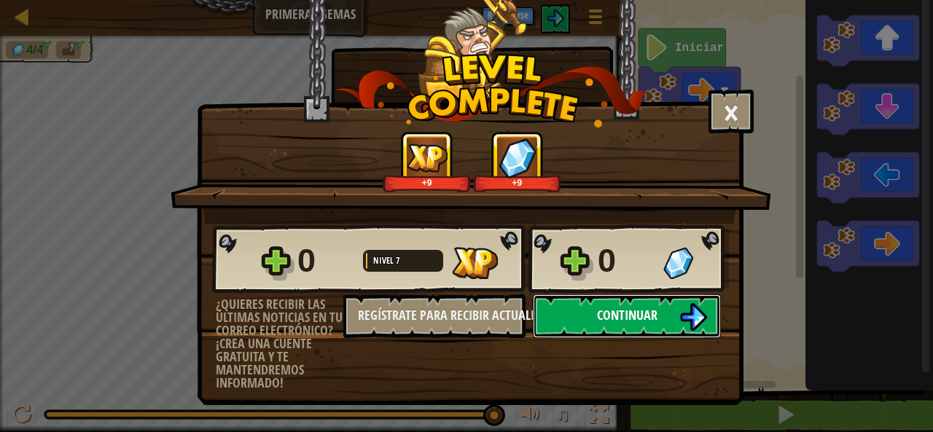
click at [619, 324] on span "Continuar" at bounding box center [627, 315] width 60 height 18
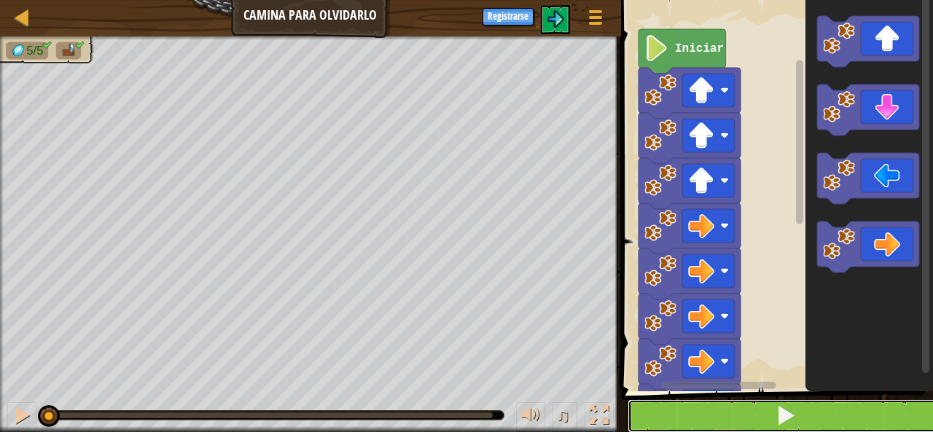
click at [775, 402] on button at bounding box center [785, 416] width 316 height 34
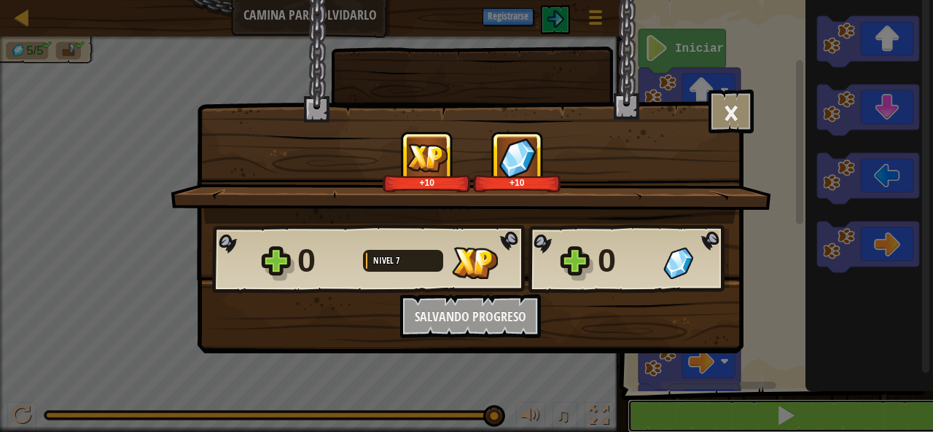
scroll to position [1, 0]
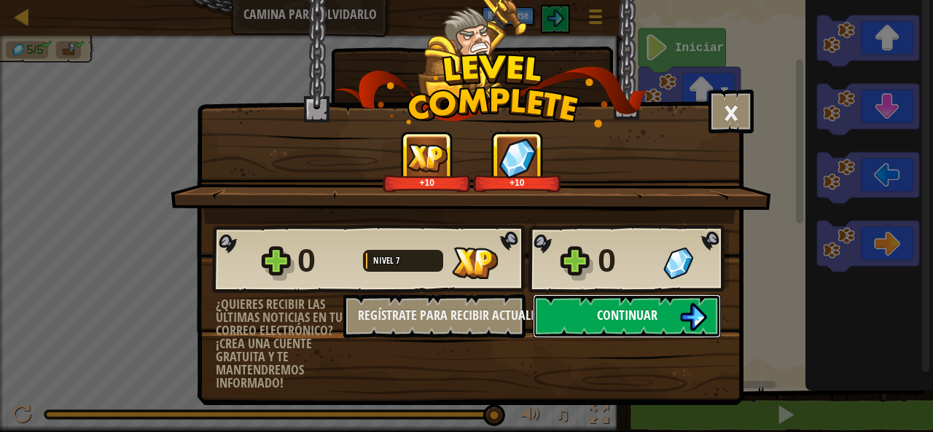
click at [668, 300] on button "Continuar" at bounding box center [627, 316] width 188 height 44
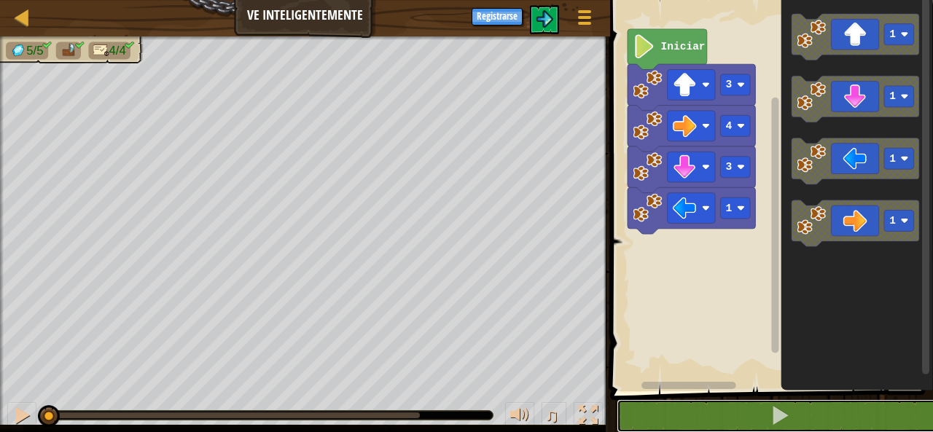
drag, startPoint x: 825, startPoint y: 413, endPoint x: 844, endPoint y: 378, distance: 40.4
click at [829, 396] on div "1 2 3 4 5 go ( 'up' , 3 ) go ( 'right' , 4 ) go ( 'down' , 3 ) go ( 'left' , 1 …" at bounding box center [769, 225] width 327 height 437
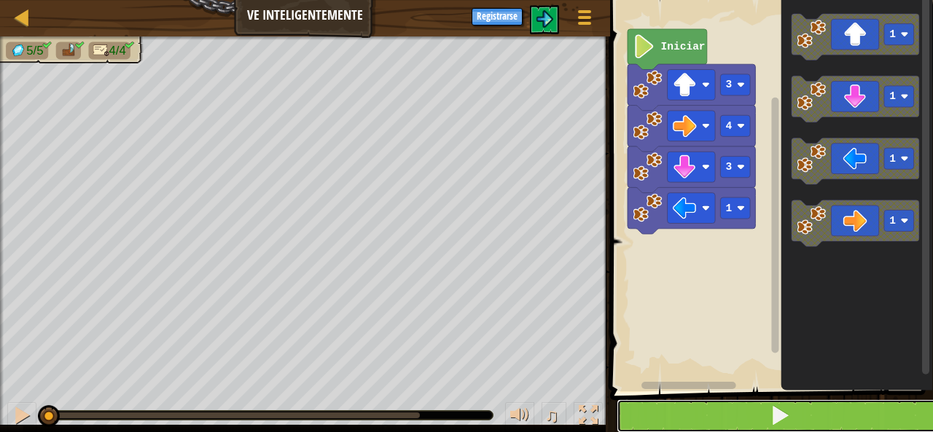
click at [712, 402] on button at bounding box center [780, 416] width 327 height 34
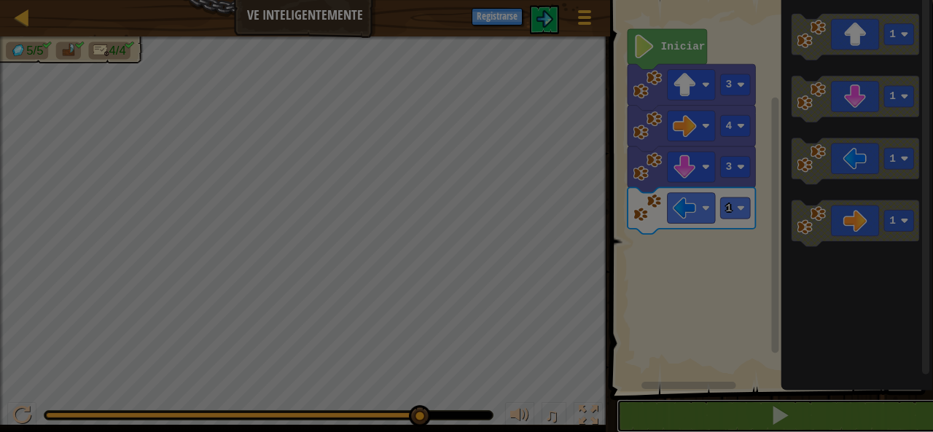
scroll to position [1, 0]
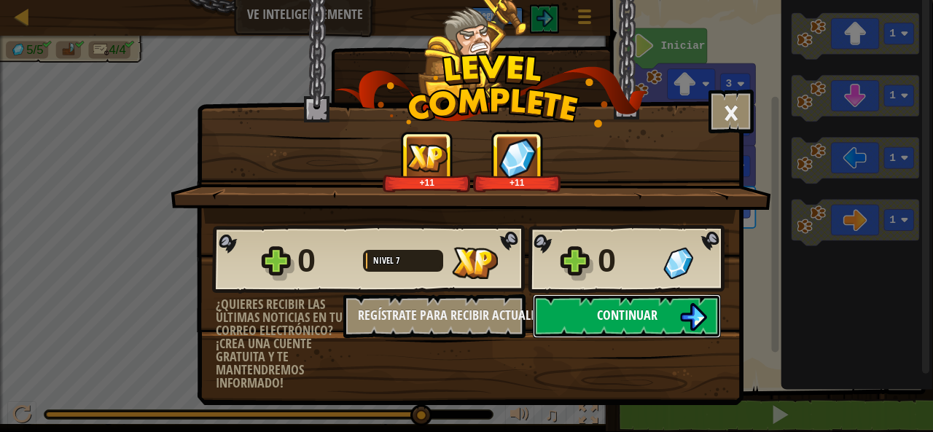
click at [629, 316] on span "Continuar" at bounding box center [627, 315] width 60 height 18
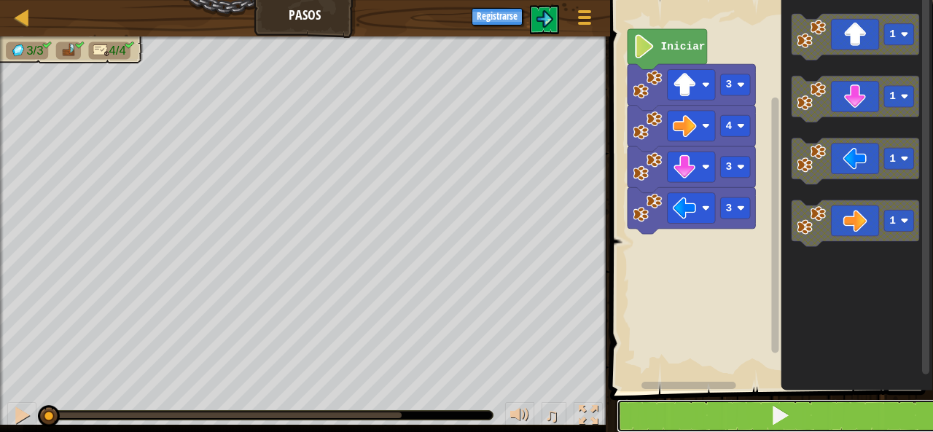
click at [689, 412] on button at bounding box center [780, 416] width 327 height 34
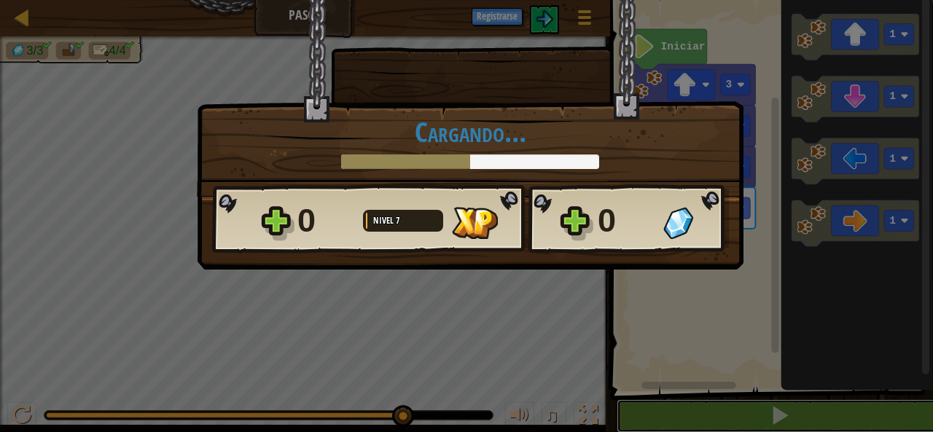
scroll to position [1, 0]
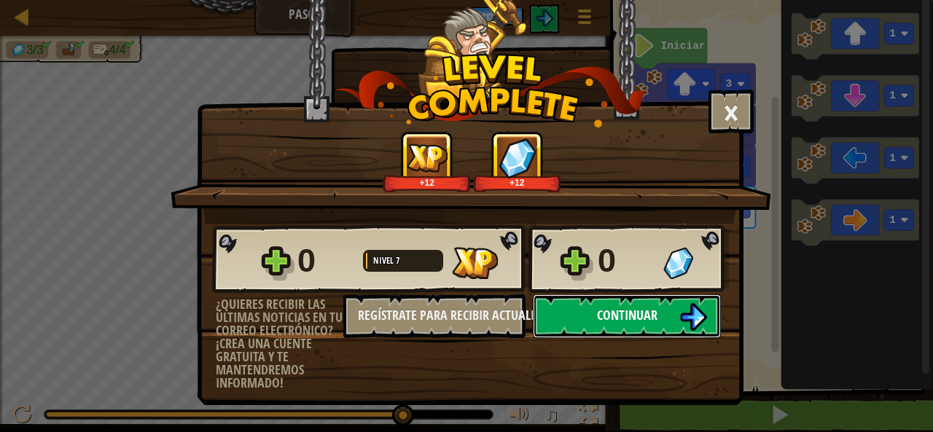
click at [580, 302] on button "Continuar" at bounding box center [627, 316] width 188 height 44
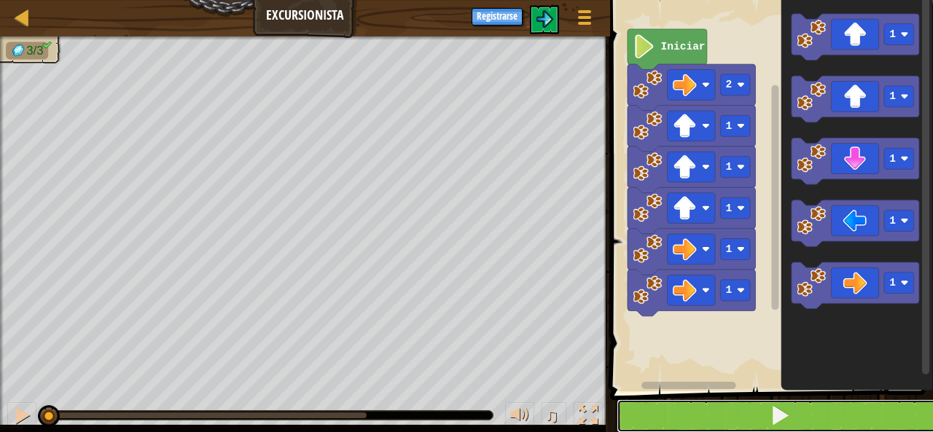
click at [681, 401] on button at bounding box center [780, 416] width 327 height 34
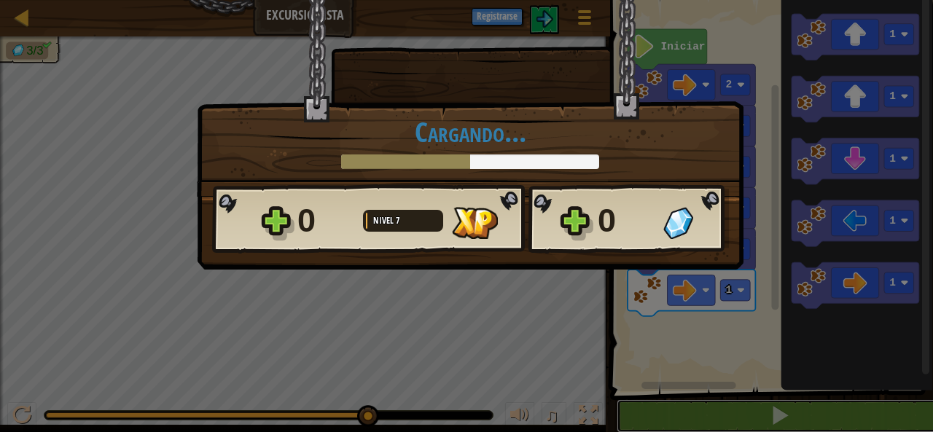
scroll to position [1, 0]
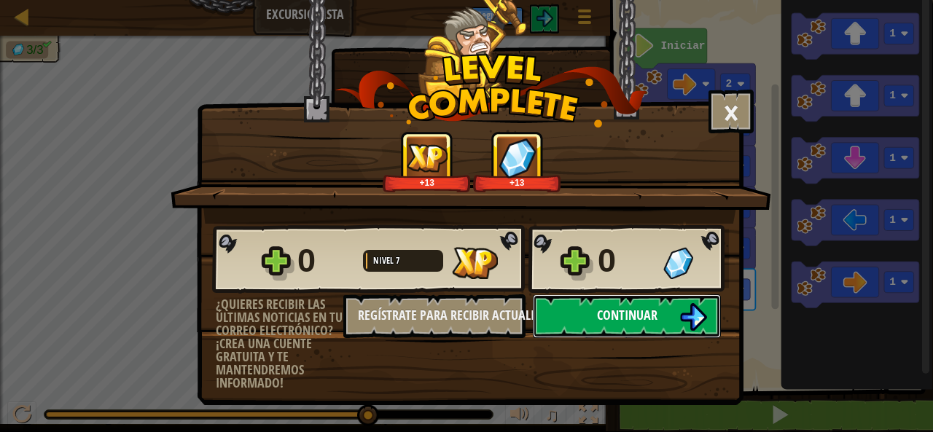
click at [553, 332] on button "Continuar" at bounding box center [627, 316] width 188 height 44
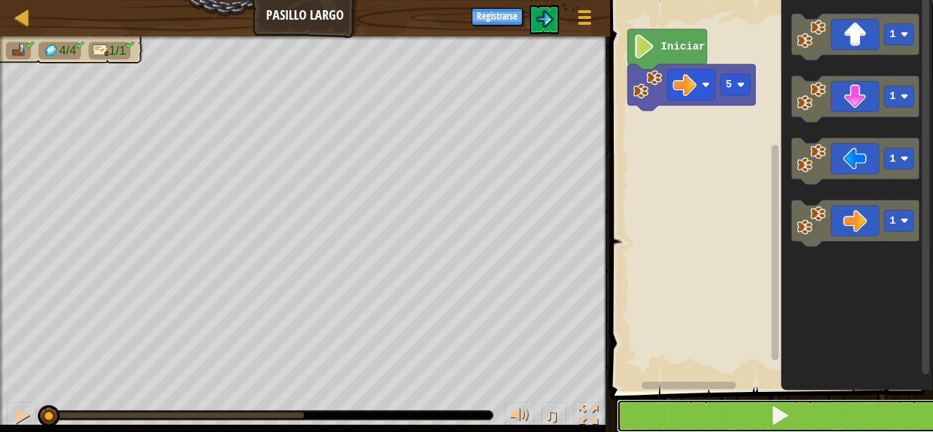
click at [658, 404] on button at bounding box center [780, 416] width 327 height 34
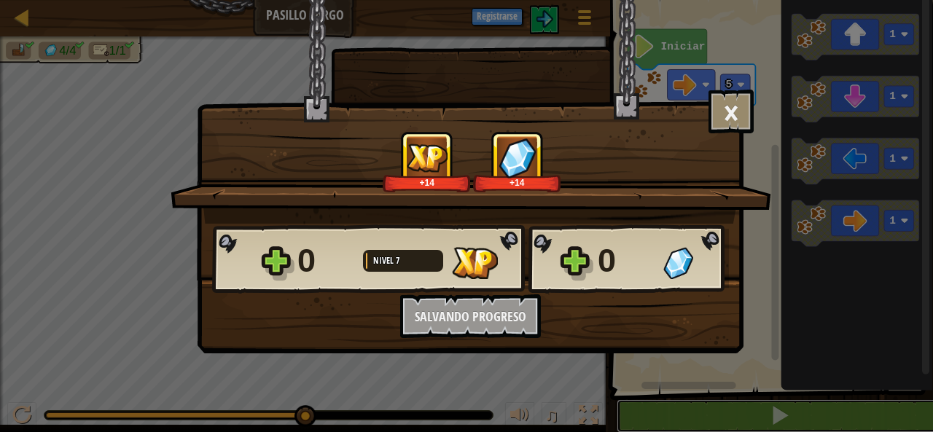
scroll to position [1, 0]
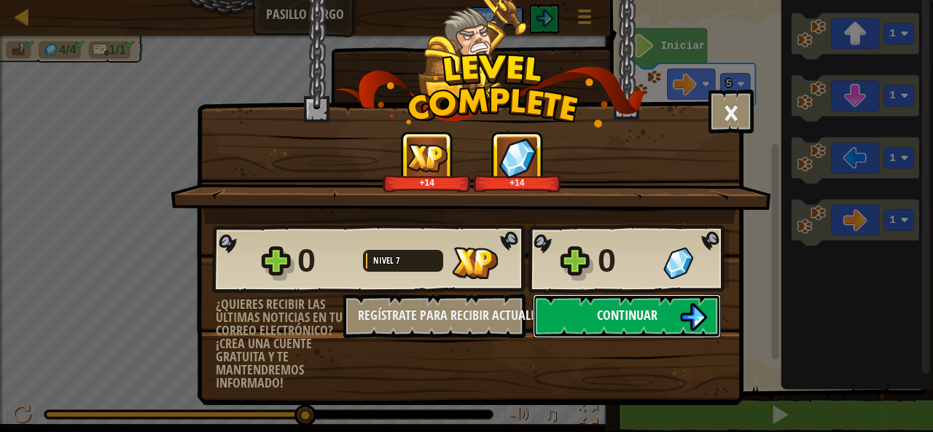
click at [589, 325] on button "Continuar" at bounding box center [627, 316] width 188 height 44
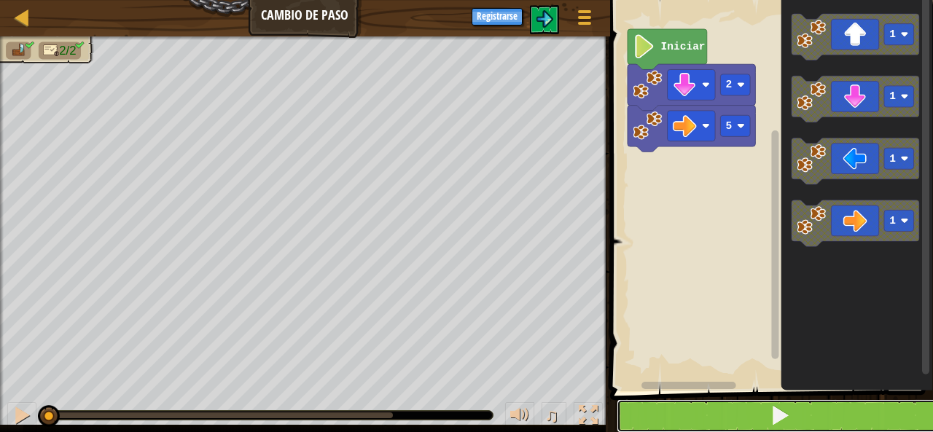
click at [738, 415] on button at bounding box center [780, 416] width 327 height 34
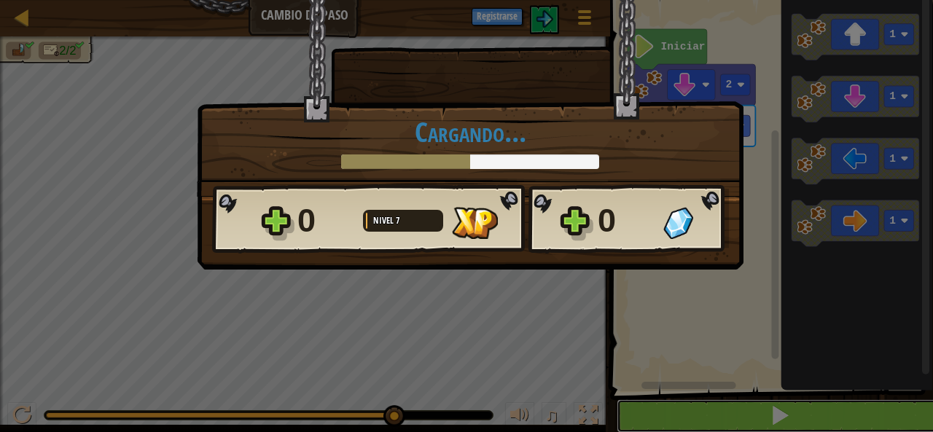
scroll to position [1, 0]
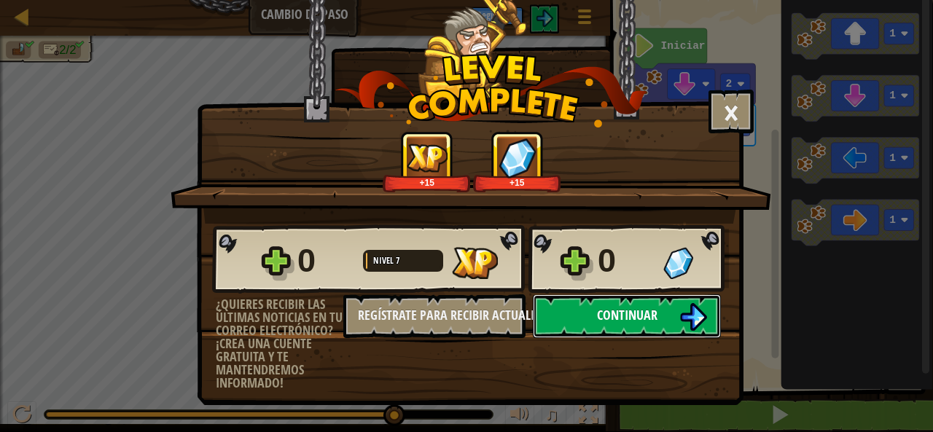
click at [680, 316] on img at bounding box center [693, 317] width 28 height 28
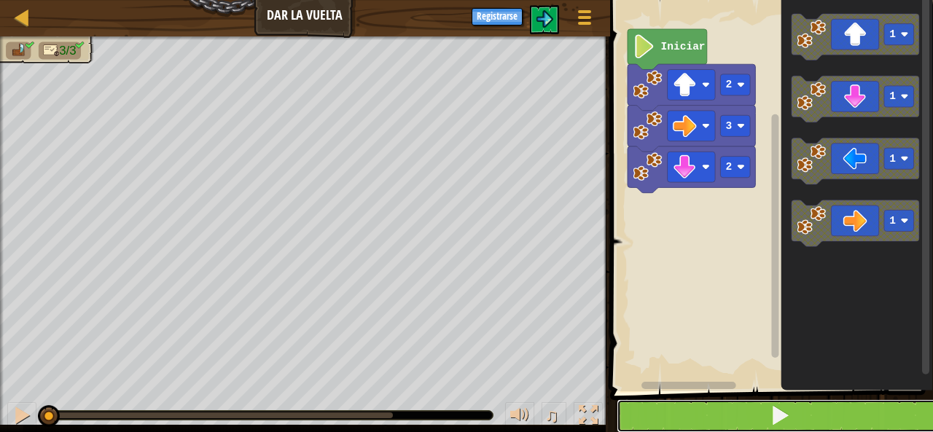
drag, startPoint x: 804, startPoint y: 413, endPoint x: 808, endPoint y: 407, distance: 7.5
click at [807, 407] on button at bounding box center [780, 416] width 327 height 34
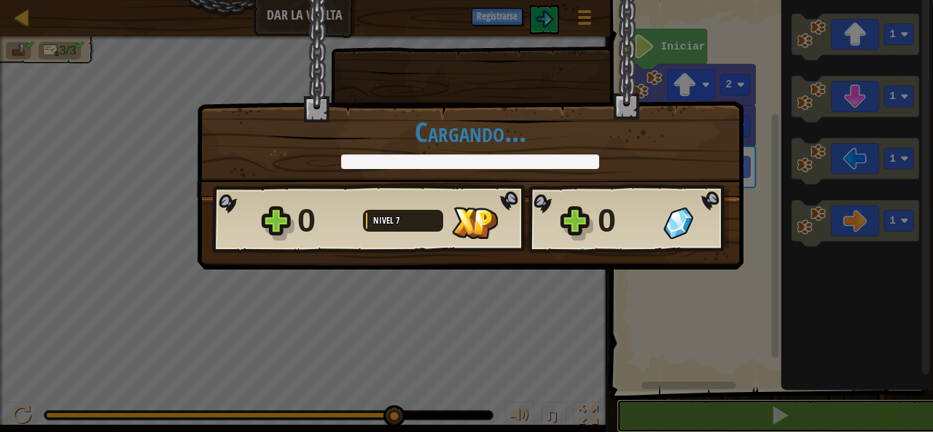
scroll to position [1, 0]
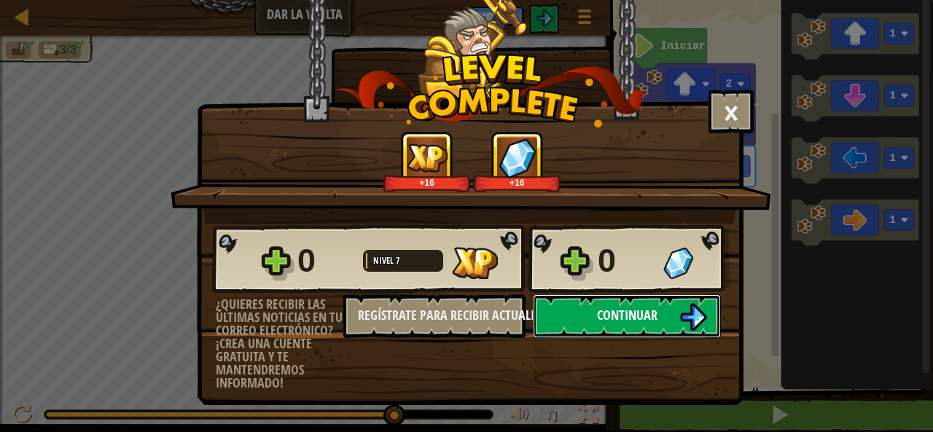
click at [563, 303] on button "Continuar" at bounding box center [627, 316] width 188 height 44
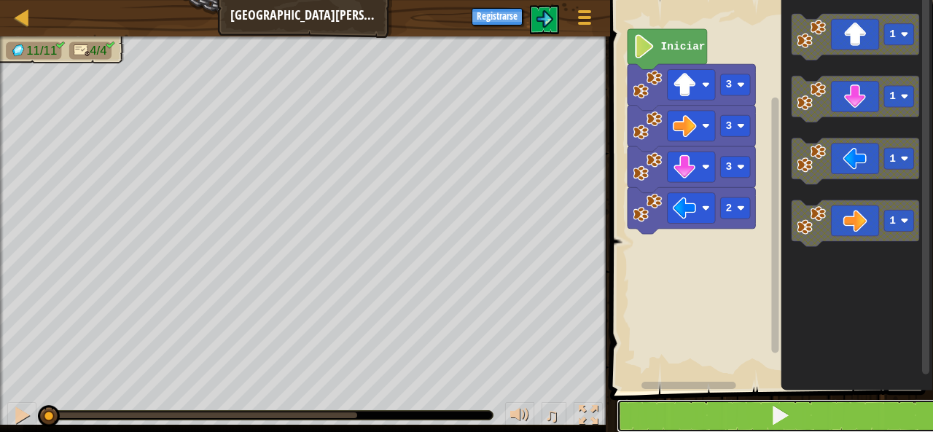
click at [695, 408] on button at bounding box center [780, 416] width 327 height 34
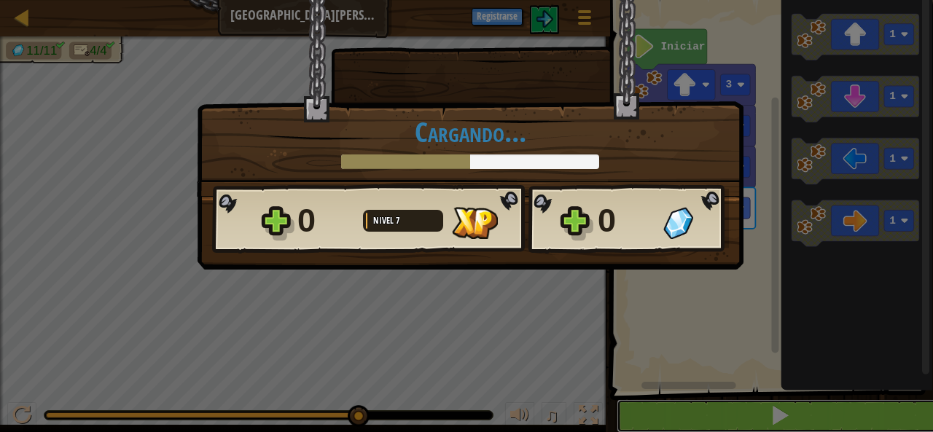
scroll to position [1, 0]
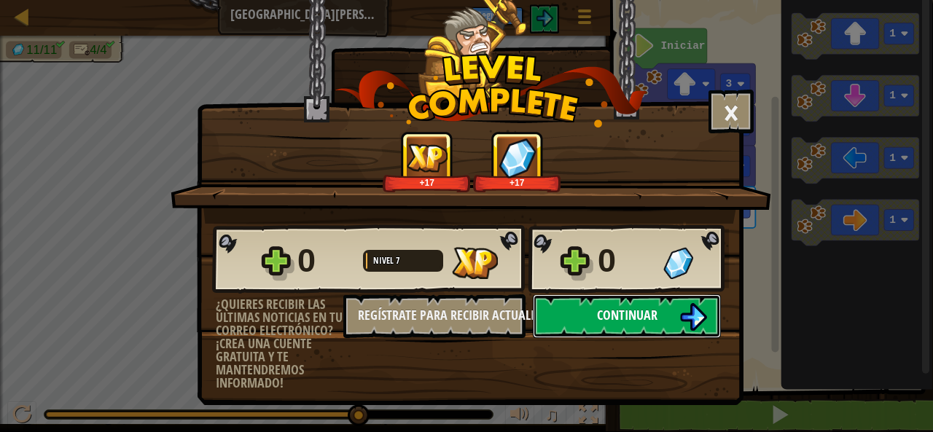
click at [633, 315] on span "Continuar" at bounding box center [627, 315] width 60 height 18
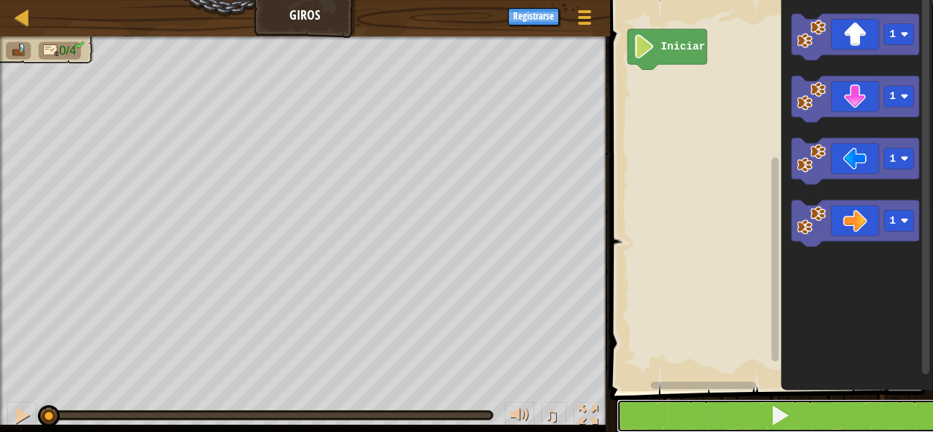
click at [783, 412] on span at bounding box center [780, 415] width 20 height 20
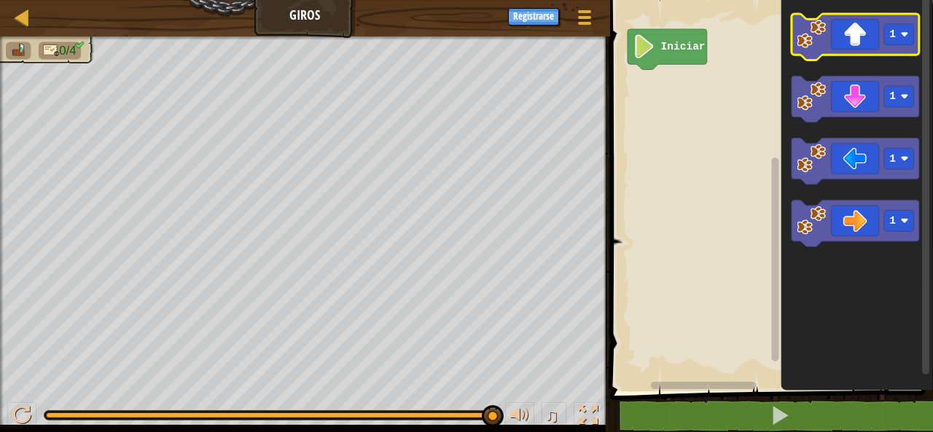
click at [869, 44] on icon "Espacio de trabajo de Blockly" at bounding box center [855, 37] width 128 height 47
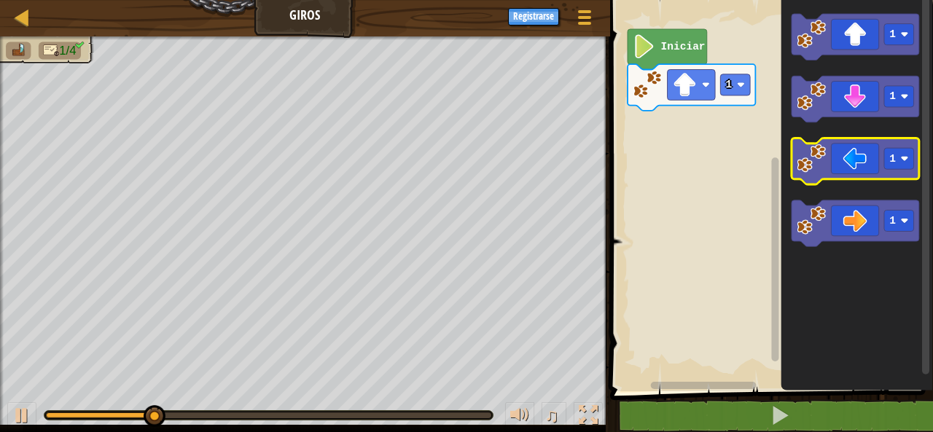
click at [876, 149] on icon "Espacio de trabajo de Blockly" at bounding box center [855, 161] width 128 height 47
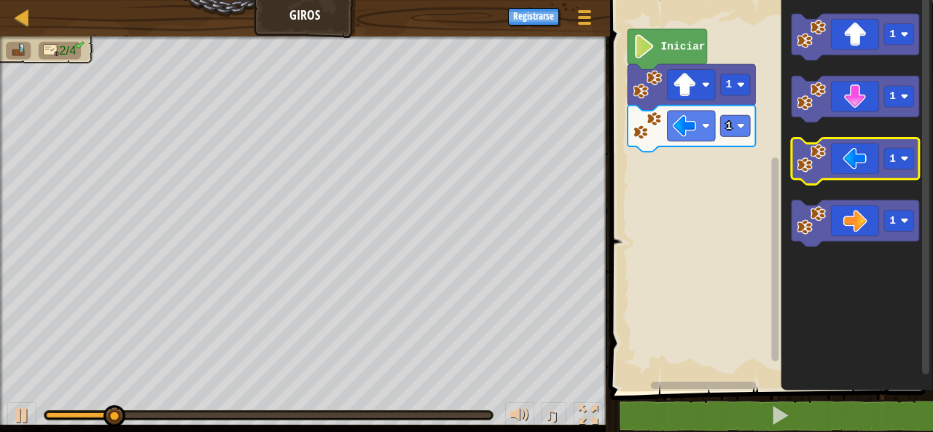
click at [876, 149] on icon "Espacio de trabajo de Blockly" at bounding box center [855, 161] width 128 height 47
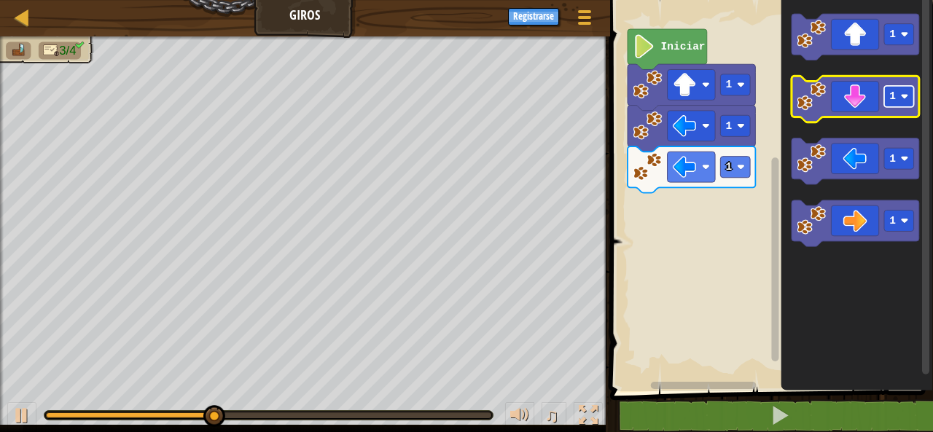
click at [899, 93] on rect "Espacio de trabajo de Blockly" at bounding box center [899, 96] width 30 height 21
click at [836, 87] on icon "Espacio de trabajo de Blockly" at bounding box center [855, 100] width 128 height 47
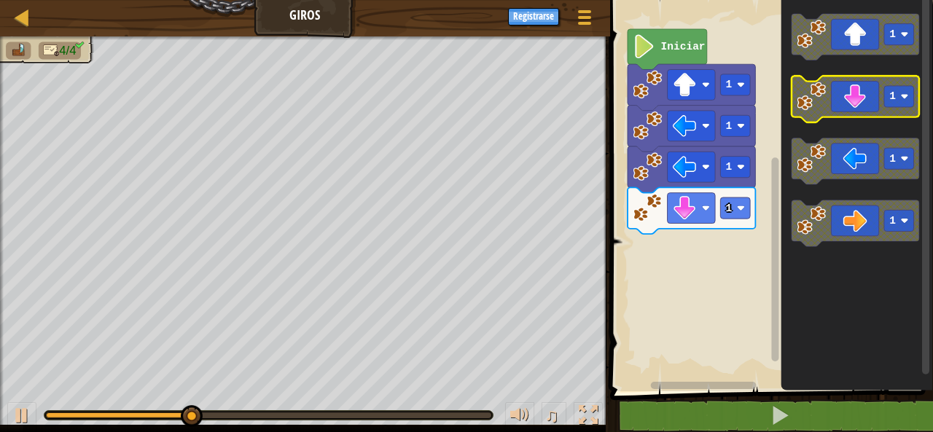
click at [839, 113] on icon "Espacio de trabajo de Blockly" at bounding box center [855, 100] width 128 height 47
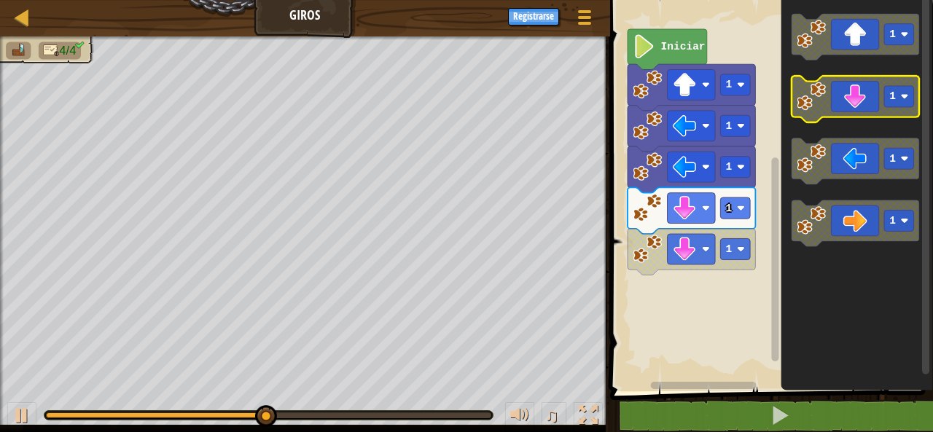
click at [850, 95] on icon "Espacio de trabajo de Blockly" at bounding box center [855, 100] width 128 height 47
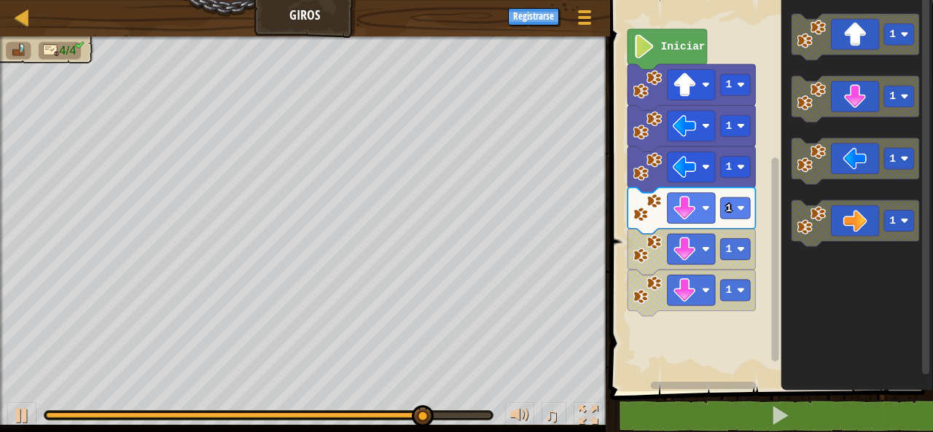
click at [885, 326] on icon "1 1 1 1" at bounding box center [857, 192] width 152 height 399
click at [904, 240] on icon "Espacio de trabajo de Blockly" at bounding box center [855, 224] width 128 height 47
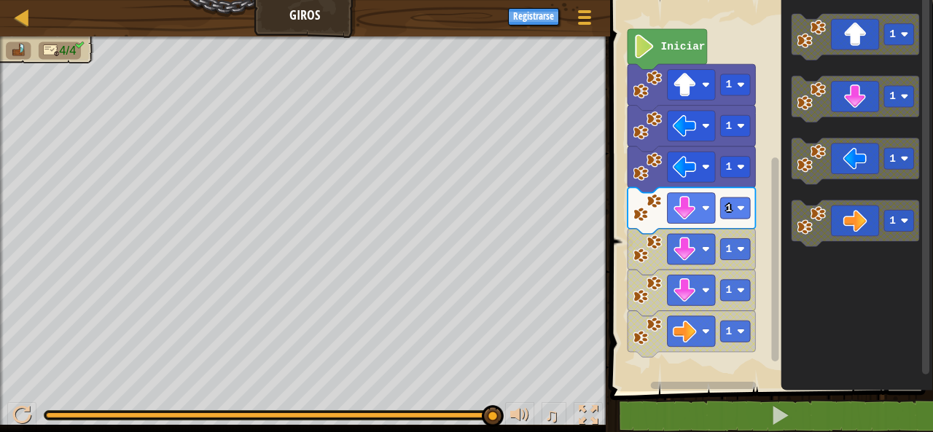
click at [931, 245] on div "Iniciar 1 1 1 1 1 1 1 1 1 1 1" at bounding box center [769, 192] width 327 height 399
click at [917, 260] on icon "1 1 1 1" at bounding box center [857, 192] width 152 height 399
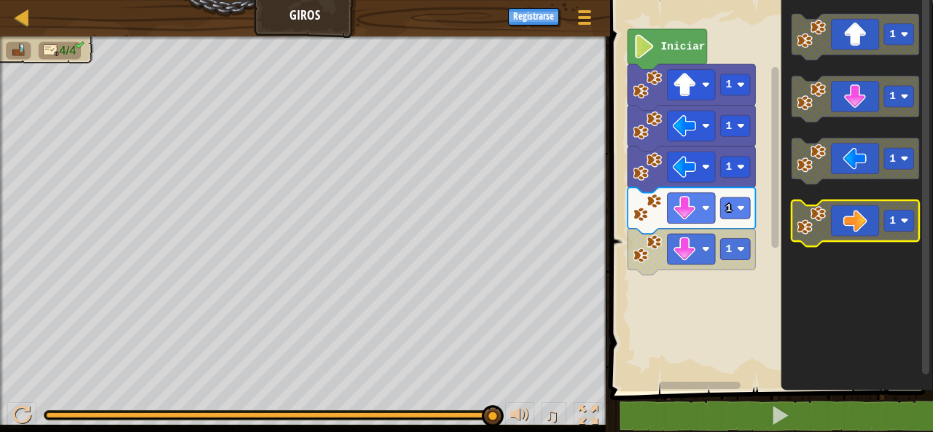
click at [889, 231] on rect "Espacio de trabajo de Blockly" at bounding box center [899, 221] width 30 height 21
click at [859, 221] on icon "Espacio de trabajo de Blockly" at bounding box center [855, 224] width 128 height 47
click at [843, 235] on icon "Espacio de trabajo de Blockly" at bounding box center [855, 224] width 128 height 47
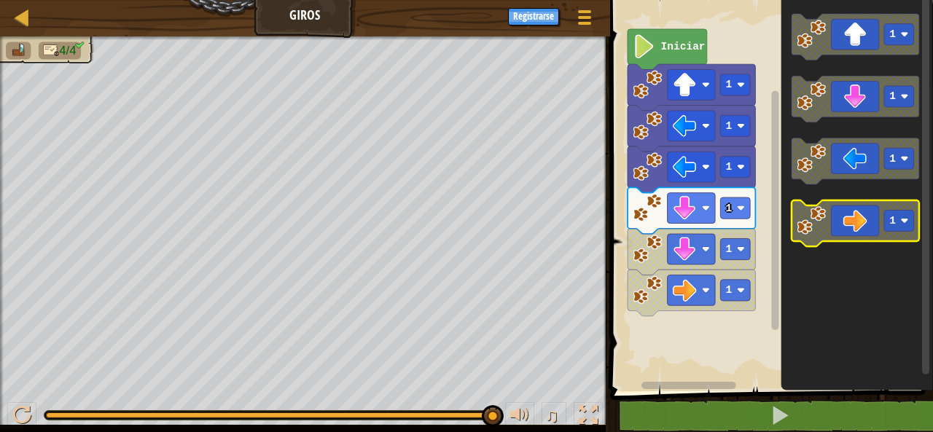
click at [856, 229] on icon "Espacio de trabajo de Blockly" at bounding box center [855, 224] width 128 height 47
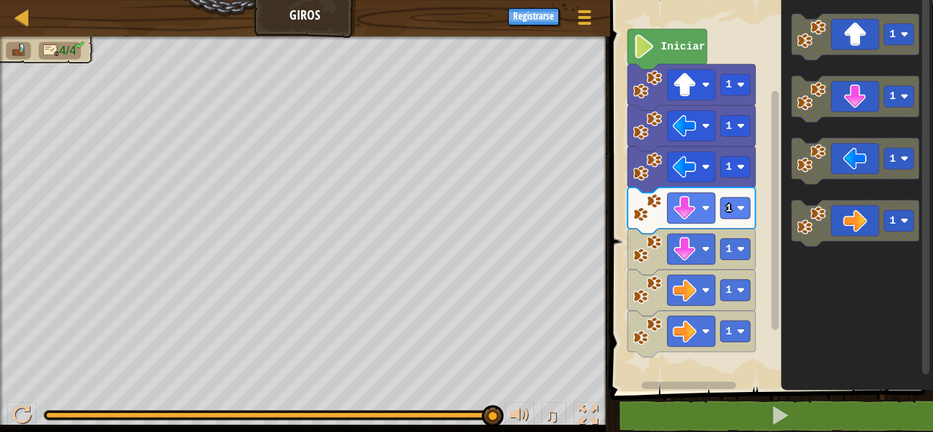
click at [696, 281] on div "Iniciar 1 1 1 1 1 1 1 1 1 1 1" at bounding box center [769, 192] width 327 height 399
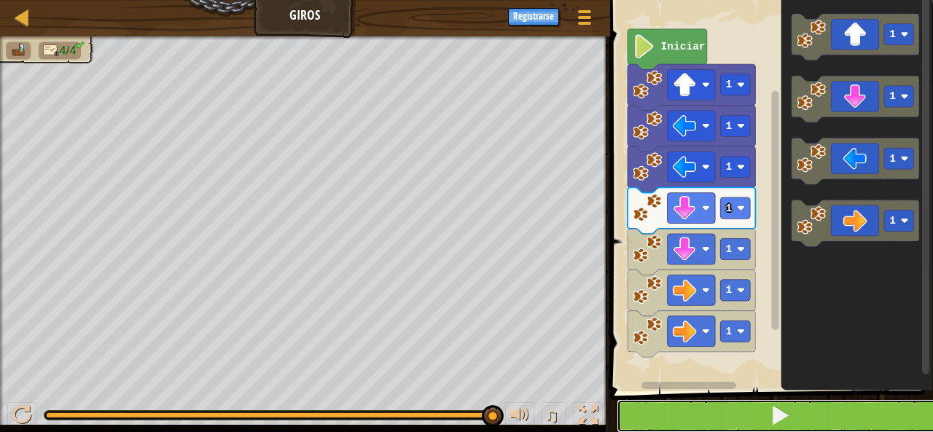
click at [669, 407] on button at bounding box center [780, 416] width 327 height 34
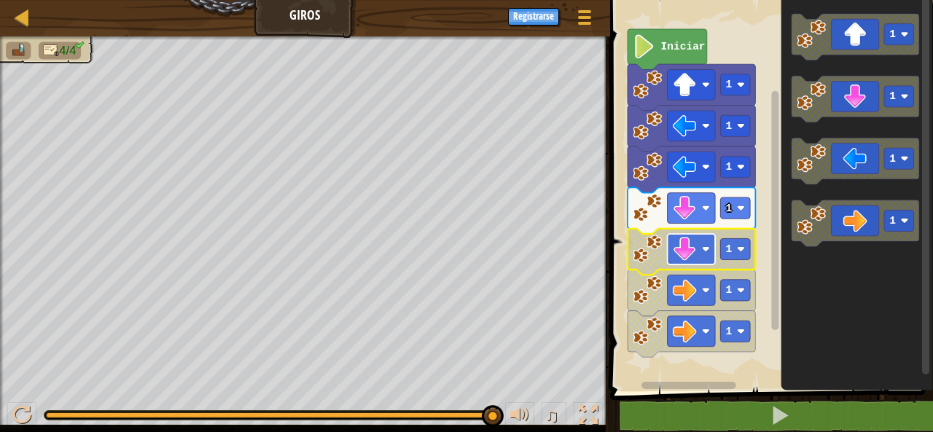
click at [675, 257] on image "Espacio de trabajo de Blockly" at bounding box center [684, 250] width 24 height 24
